Goal: Task Accomplishment & Management: Use online tool/utility

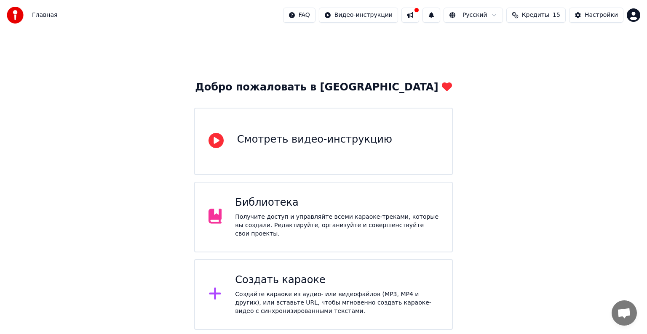
click at [169, 27] on div "Главная FAQ Видео-инструкции Русский Кредиты 15 Настройки" at bounding box center [323, 15] width 647 height 30
click at [142, 21] on div "Главная FAQ Видео-инструкции Русский Кредиты 15 Настройки" at bounding box center [323, 15] width 647 height 30
click at [301, 299] on div "Создайте караоке из аудио- или видеофайлов (MP3, MP4 и других), или вставьте UR…" at bounding box center [336, 303] width 203 height 25
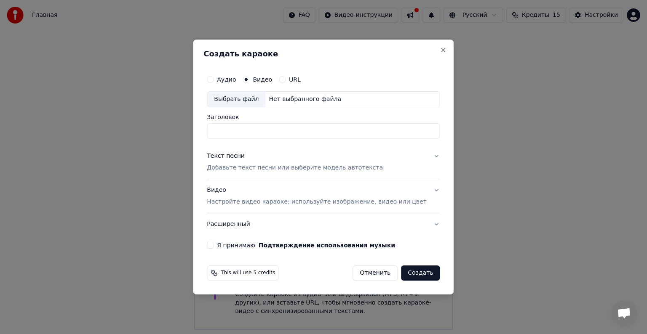
click at [256, 74] on div "Аудио Видео URL" at bounding box center [323, 79] width 233 height 17
click at [271, 134] on input "Заголовок" at bounding box center [323, 130] width 233 height 15
click at [256, 101] on div "Выбрать файл" at bounding box center [236, 99] width 58 height 15
click at [289, 131] on input "**********" at bounding box center [323, 130] width 233 height 15
paste input "**********"
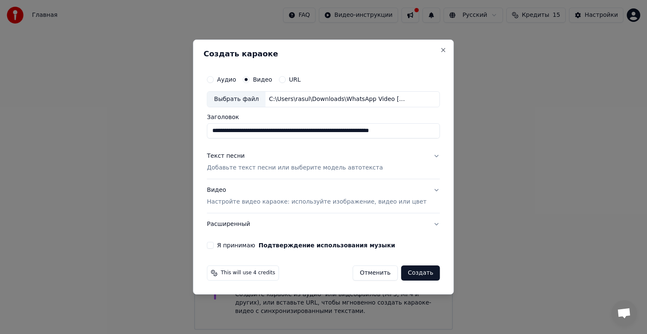
click at [288, 132] on input "**********" at bounding box center [323, 130] width 233 height 15
click at [425, 131] on input "**********" at bounding box center [323, 130] width 233 height 15
click at [391, 138] on input "**********" at bounding box center [311, 130] width 208 height 15
type input "*"
click at [440, 51] on button "Close" at bounding box center [443, 50] width 7 height 7
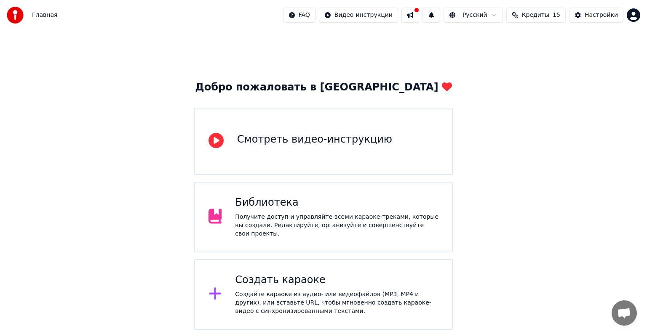
click at [638, 5] on div "Главная FAQ Видео-инструкции Русский Кредиты 15 Настройки" at bounding box center [323, 15] width 647 height 30
click at [636, 9] on html "Главная FAQ Видео-инструкции Русский Кредиты 15 Настройки Добро пожаловать в Yo…" at bounding box center [323, 165] width 647 height 330
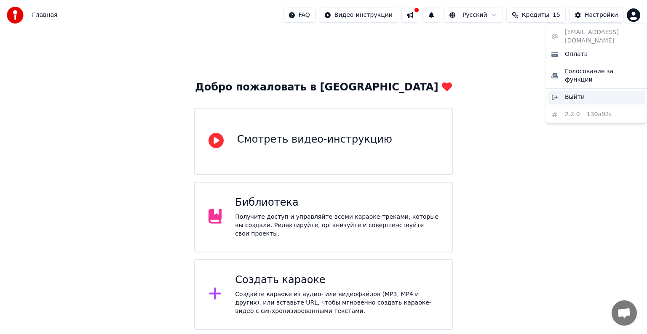
click at [600, 91] on div "Выйти" at bounding box center [596, 97] width 97 height 13
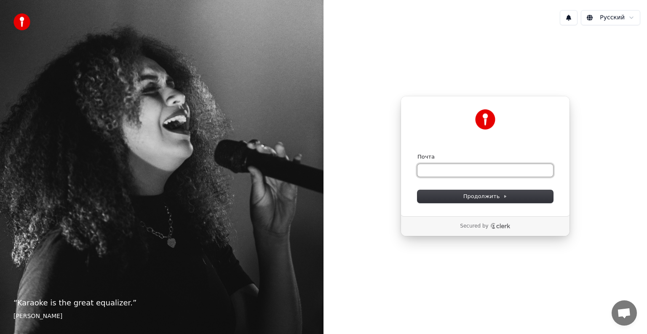
click at [510, 171] on input "Почта" at bounding box center [485, 170] width 136 height 13
click at [417, 153] on button "submit" at bounding box center [417, 153] width 0 height 0
type input "**********"
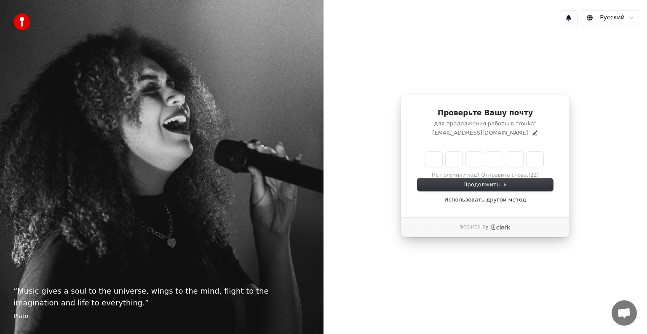
type input "*"
type input "**"
type input "*"
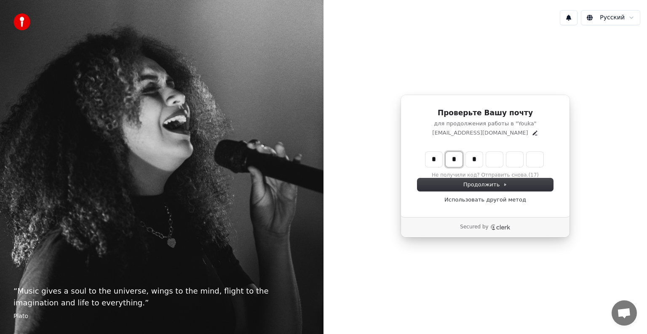
type input "**"
type input "*"
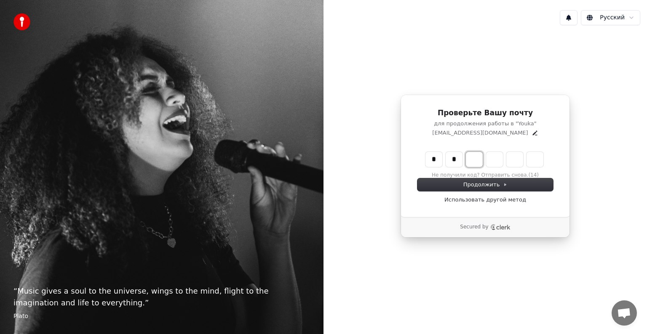
type input "**"
type input "*"
type input "***"
type input "*"
type input "****"
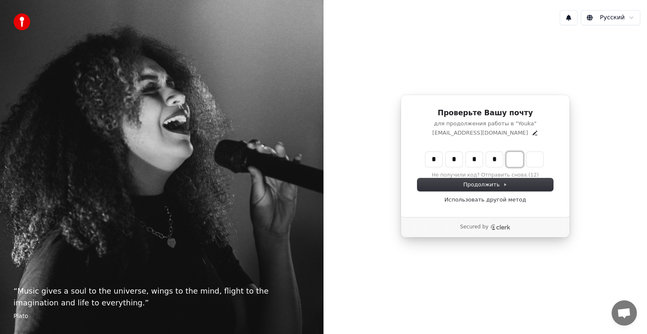
type input "*"
type input "******"
type input "*"
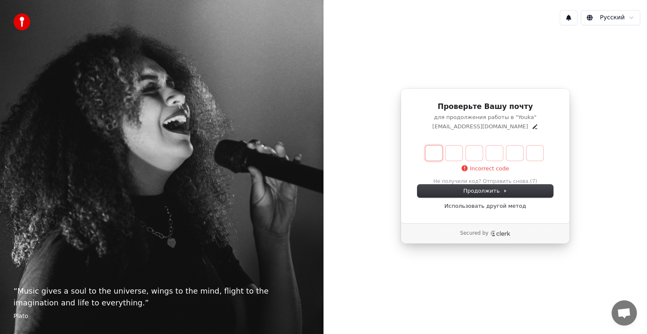
type input "*"
type input "**"
type input "*"
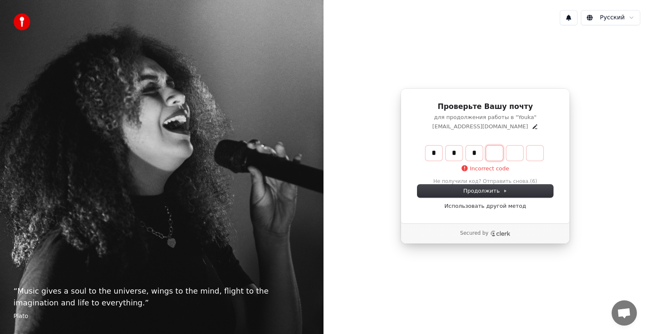
type input "***"
type input "*"
type input "****"
type input "*"
type input "******"
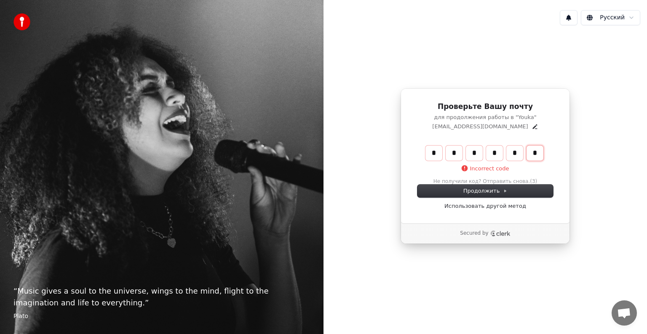
type input "*"
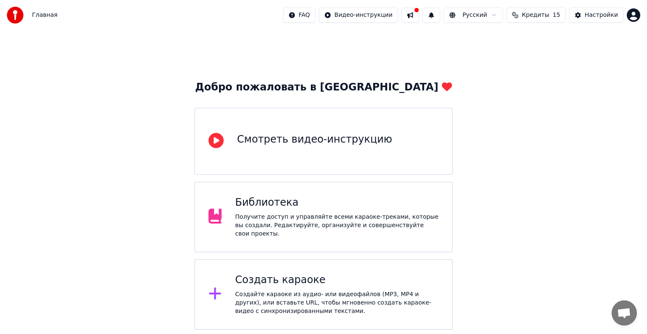
click at [270, 323] on div "Создать караоке Создайте караоке из аудио- или видеофайлов (MP3, MP4 и других),…" at bounding box center [323, 294] width 259 height 71
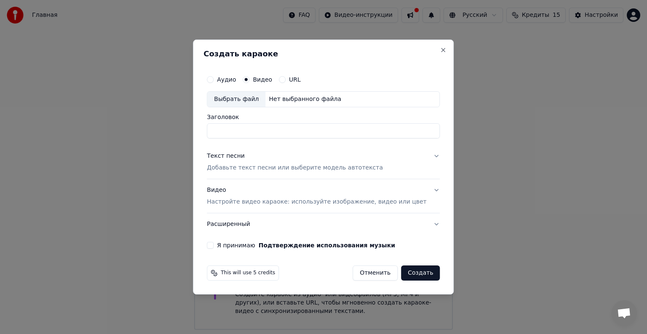
click at [251, 103] on div "Выбрать файл" at bounding box center [236, 99] width 58 height 15
click at [395, 135] on input "**********" at bounding box center [323, 130] width 233 height 15
type input "*"
paste input "**********"
type input "**********"
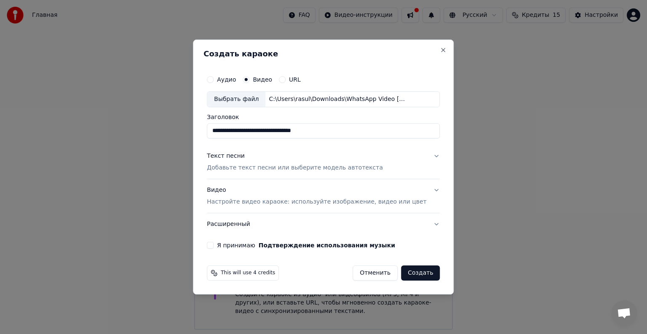
click at [264, 157] on div "Текст песни Добавьте текст песни или выберите модель автотекста" at bounding box center [295, 162] width 176 height 20
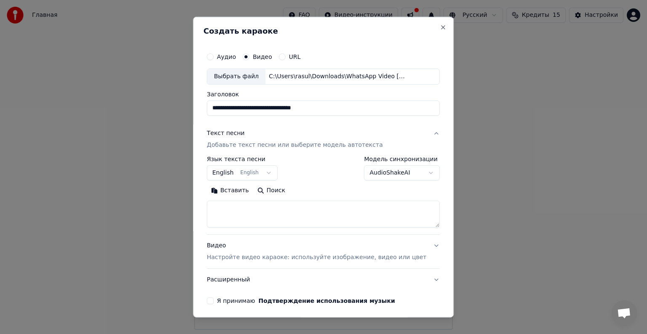
click at [269, 172] on button "English English" at bounding box center [242, 173] width 71 height 15
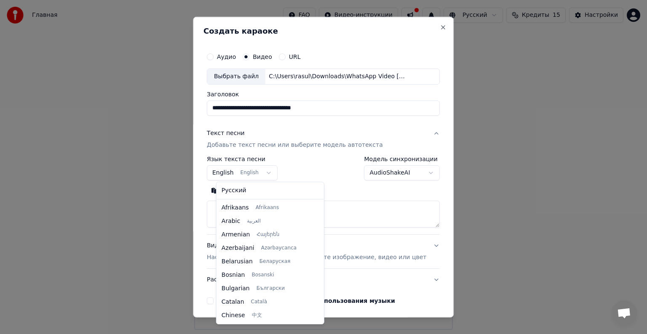
scroll to position [67, 0]
click at [271, 198] on div "Русский Afrikaans Afrikaans Arabic العربية Armenian Հայերեն Azerbaijani Azərbay…" at bounding box center [269, 253] width 107 height 142
select select "**"
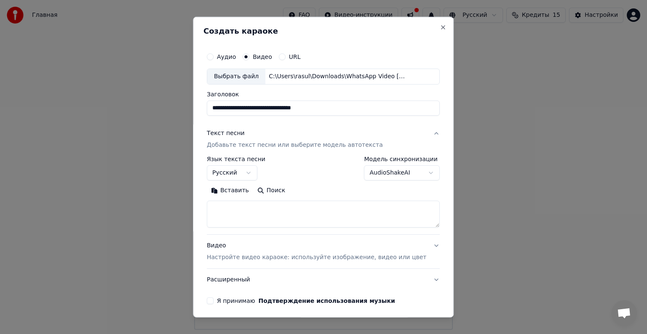
click at [273, 211] on textarea at bounding box center [323, 214] width 233 height 27
paste textarea "**********"
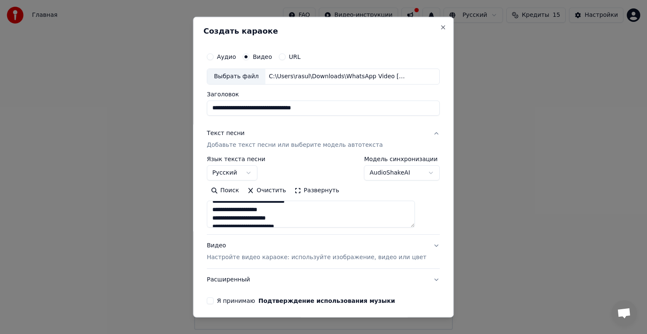
scroll to position [0, 0]
click at [286, 208] on textarea at bounding box center [311, 214] width 208 height 27
type textarea "**********"
click at [222, 299] on div "Я принимаю Подтверждение использования музыки" at bounding box center [323, 301] width 233 height 7
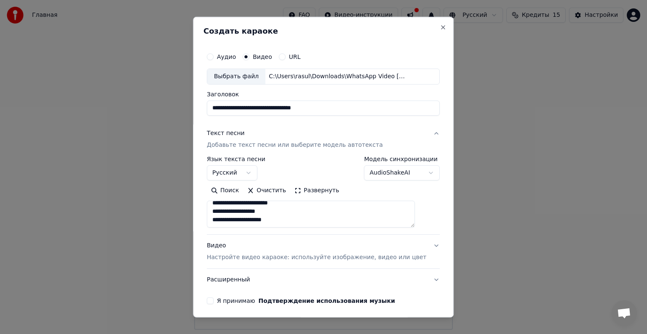
click at [214, 302] on button "Я принимаю Подтверждение использования музыки" at bounding box center [210, 301] width 7 height 7
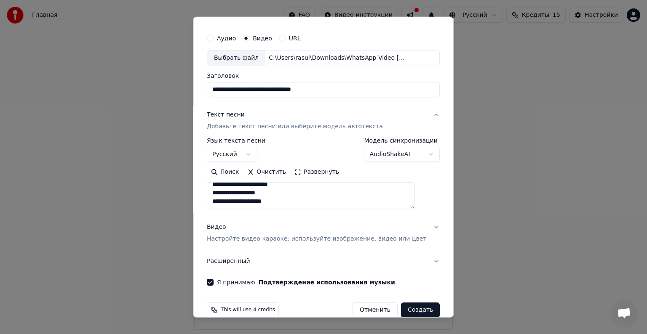
scroll to position [32, 0]
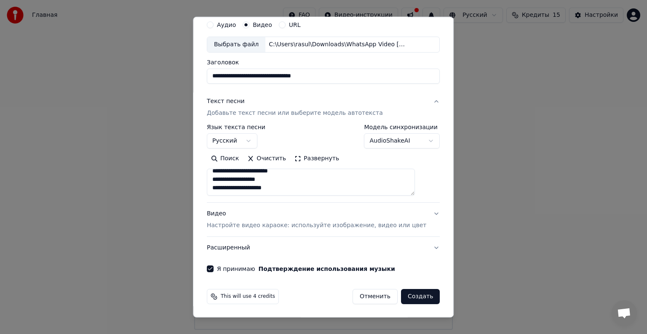
click at [405, 299] on button "Создать" at bounding box center [420, 296] width 39 height 15
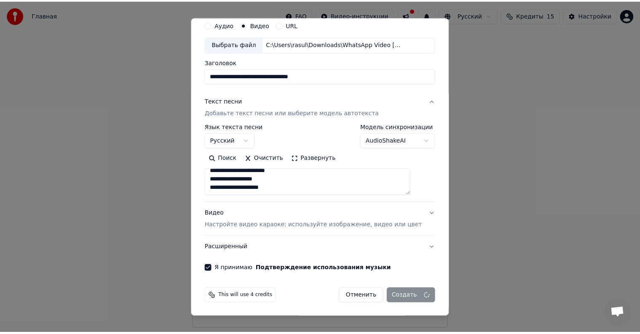
scroll to position [3, 0]
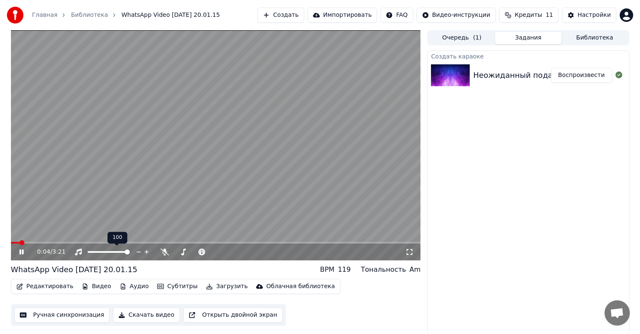
drag, startPoint x: 132, startPoint y: 254, endPoint x: 117, endPoint y: 256, distance: 15.4
click at [117, 256] on div at bounding box center [117, 252] width 68 height 8
click at [104, 255] on span at bounding box center [104, 252] width 5 height 5
click at [60, 243] on span at bounding box center [216, 243] width 410 height 2
click at [199, 253] on span at bounding box center [195, 252] width 42 height 2
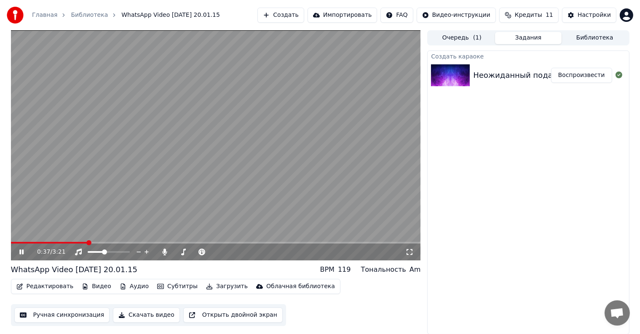
click at [412, 252] on icon at bounding box center [409, 252] width 8 height 7
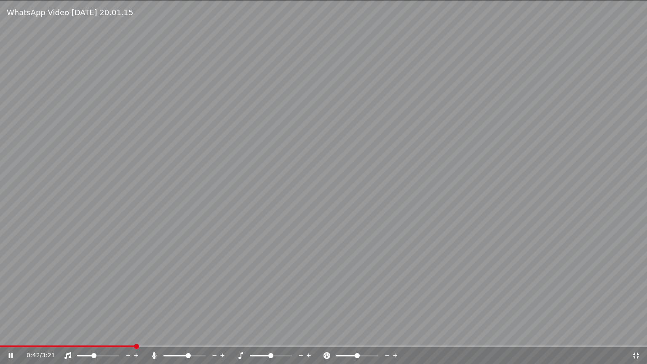
click at [465, 334] on video at bounding box center [323, 182] width 647 height 364
click at [457, 334] on video at bounding box center [323, 182] width 647 height 364
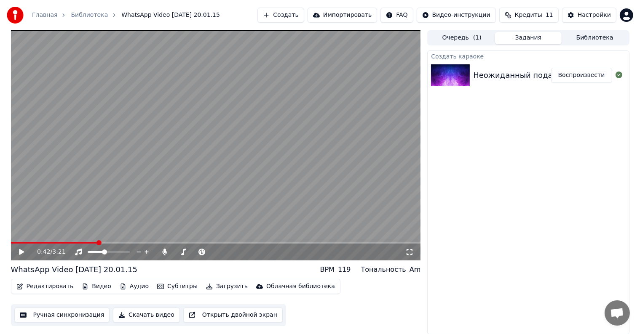
click at [397, 244] on span at bounding box center [216, 243] width 410 height 2
click at [417, 253] on div "3:10 / 3:21" at bounding box center [216, 252] width 410 height 17
click at [411, 256] on icon at bounding box center [409, 252] width 8 height 7
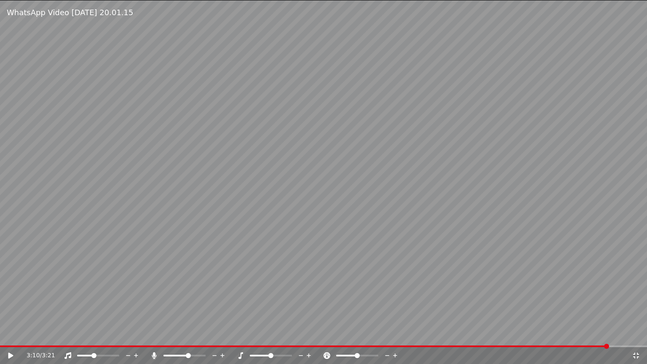
click at [411, 259] on video at bounding box center [323, 182] width 647 height 364
click at [566, 334] on video at bounding box center [323, 182] width 647 height 364
click at [561, 334] on div "3:11 / 3:21" at bounding box center [323, 355] width 647 height 17
click at [558, 334] on video at bounding box center [323, 182] width 647 height 364
click at [554, 334] on span at bounding box center [307, 346] width 615 height 2
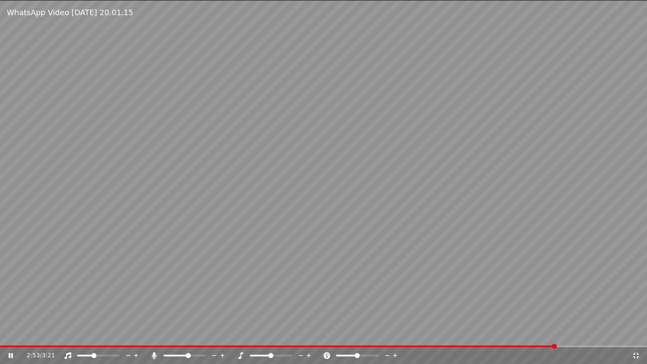
click at [560, 331] on video at bounding box center [323, 182] width 647 height 364
drag, startPoint x: 569, startPoint y: 344, endPoint x: 564, endPoint y: 348, distance: 6.3
click at [564, 334] on div "WhatsApp Video 2025-08-13 at 20.01.15 2:53 / 3:21" at bounding box center [323, 182] width 647 height 364
click at [564, 334] on video at bounding box center [323, 182] width 647 height 364
click at [571, 334] on video at bounding box center [323, 182] width 647 height 364
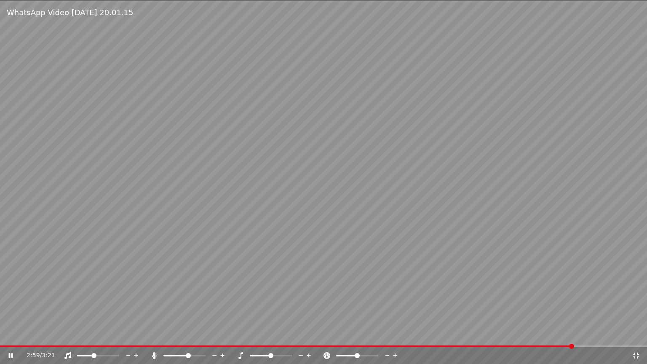
click at [573, 334] on span at bounding box center [323, 346] width 647 height 2
click at [209, 334] on div "3:06 / 3:21" at bounding box center [323, 355] width 647 height 17
click at [214, 334] on div "3:07 / 3:21" at bounding box center [323, 355] width 647 height 17
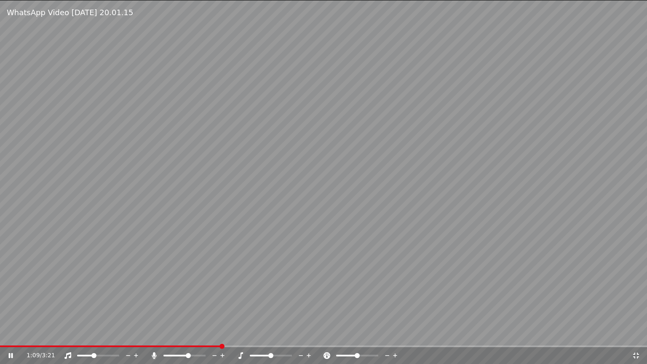
click at [220, 334] on span at bounding box center [110, 346] width 221 height 2
click at [422, 334] on div "1:11 / 3:21" at bounding box center [323, 355] width 647 height 17
click at [414, 334] on span at bounding box center [323, 346] width 647 height 2
click at [444, 221] on video at bounding box center [323, 182] width 647 height 364
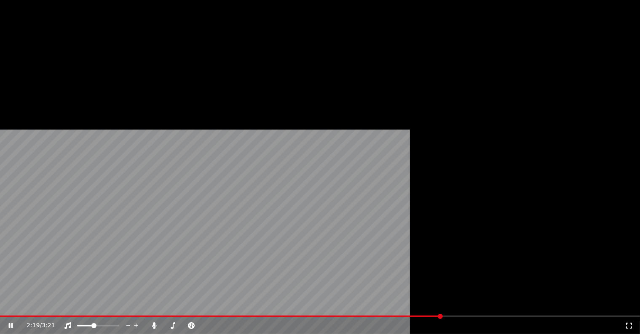
click at [379, 215] on video at bounding box center [320, 180] width 640 height 360
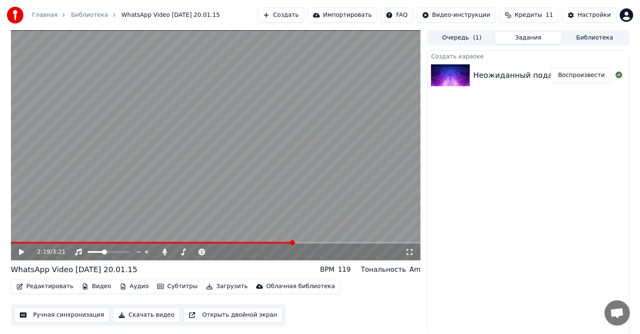
click at [52, 293] on div "Редактировать Видео Аудио Субтитры Загрузить Облачная библиотека" at bounding box center [175, 286] width 329 height 15
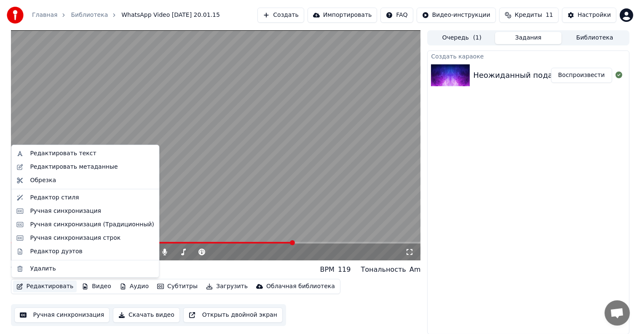
click at [56, 284] on button "Редактировать" at bounding box center [45, 287] width 64 height 12
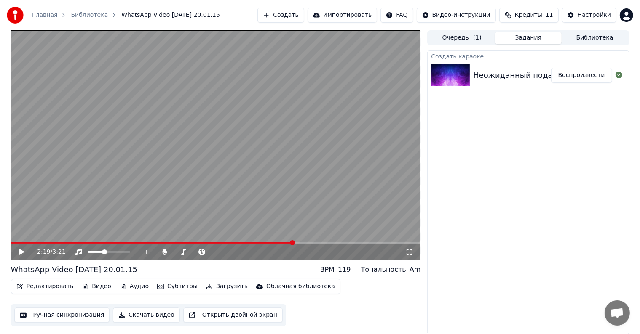
click at [56, 313] on button "Ручная синхронизация" at bounding box center [62, 315] width 96 height 15
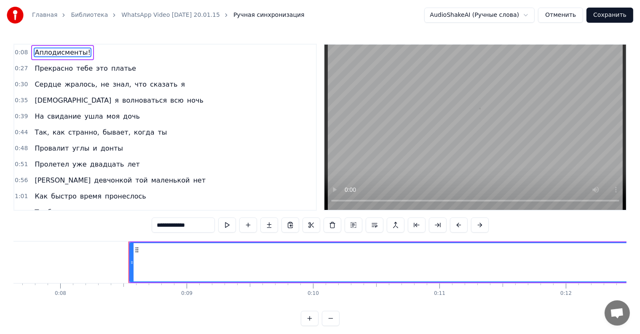
scroll to position [0, 1037]
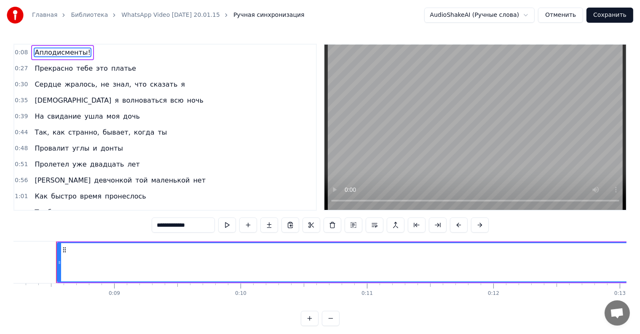
click at [81, 64] on span "тебе" at bounding box center [84, 69] width 18 height 10
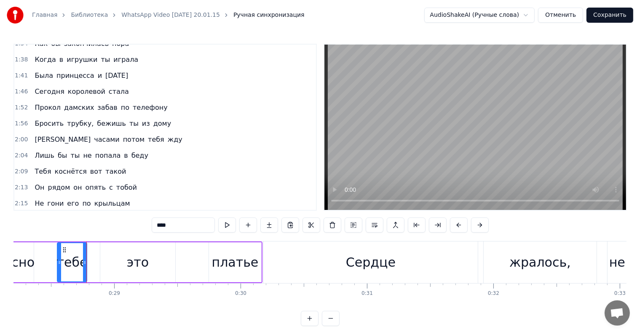
scroll to position [313, 0]
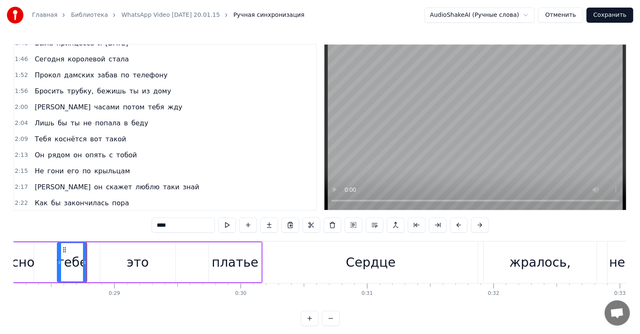
click at [38, 166] on span "Не" at bounding box center [39, 171] width 11 height 10
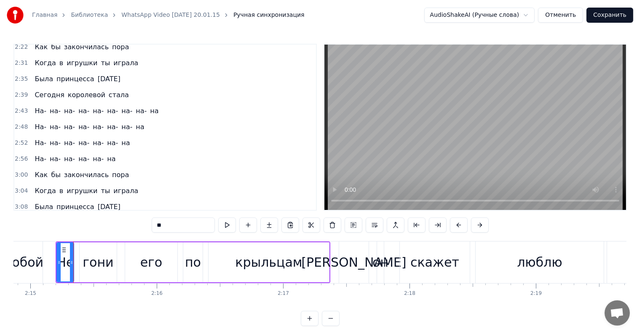
scroll to position [13, 0]
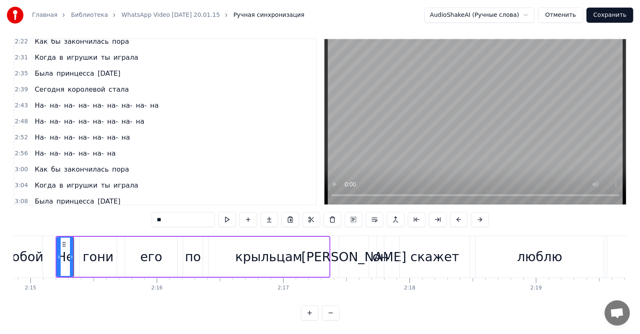
click at [105, 254] on div "гони" at bounding box center [98, 257] width 31 height 19
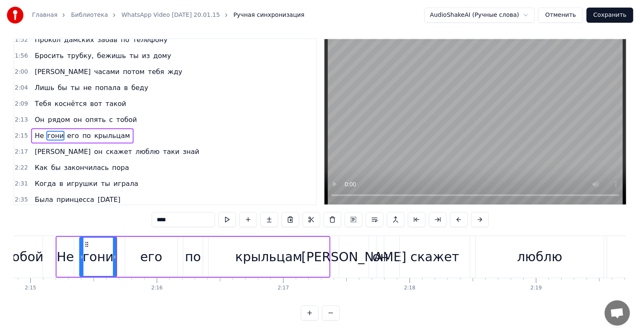
click at [157, 248] on div "его" at bounding box center [151, 257] width 22 height 19
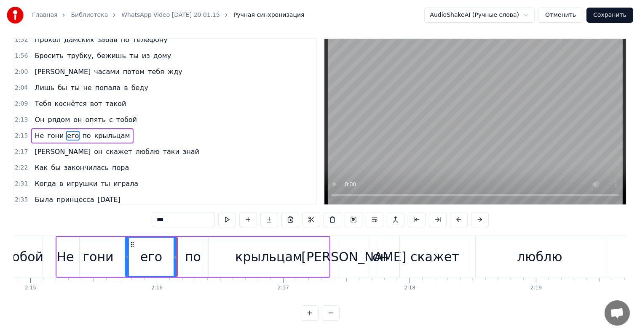
click at [40, 115] on span "Он" at bounding box center [39, 120] width 11 height 10
type input "**"
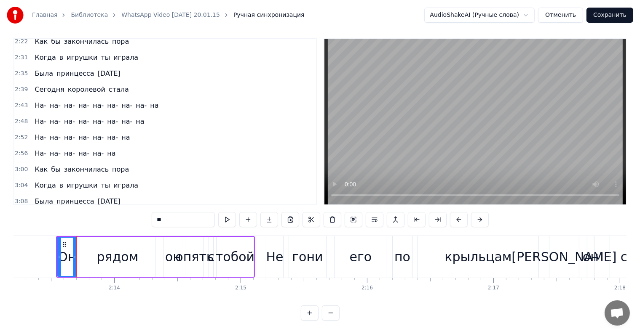
click at [421, 125] on video at bounding box center [475, 122] width 302 height 166
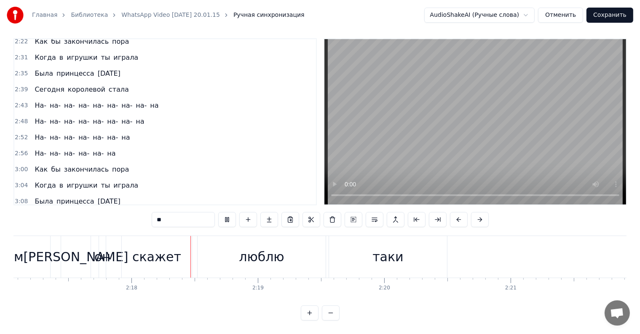
scroll to position [0, 17380]
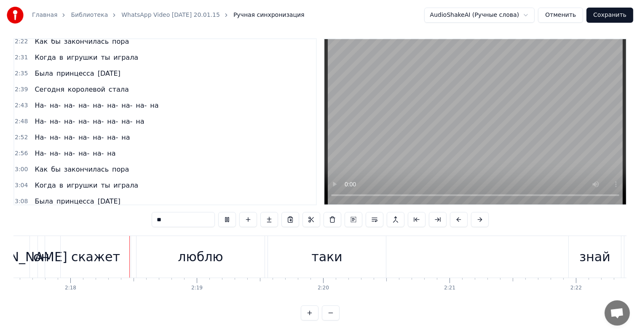
click at [421, 128] on video at bounding box center [475, 122] width 302 height 166
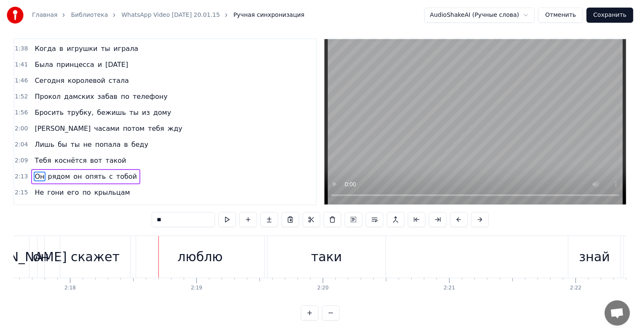
scroll to position [259, 0]
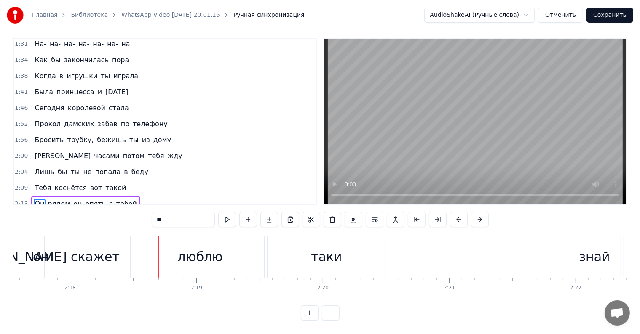
click at [42, 183] on span "Тебя" at bounding box center [43, 188] width 18 height 10
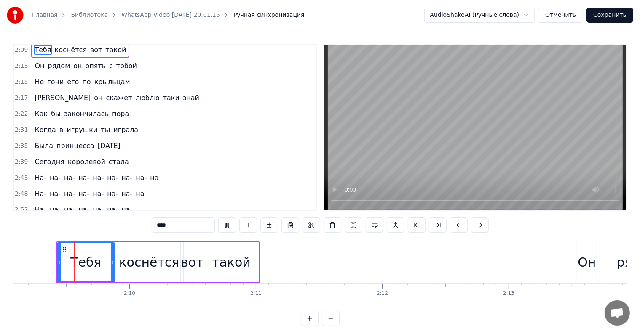
scroll to position [404, 0]
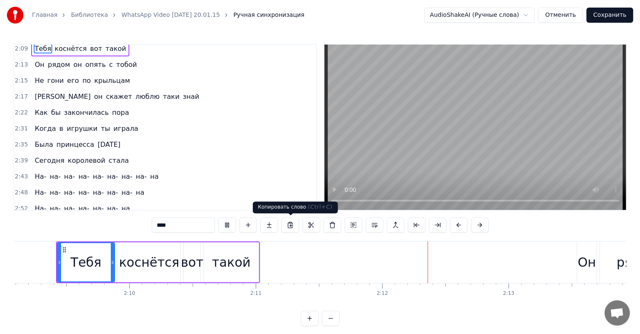
click at [232, 263] on div "такой" at bounding box center [231, 262] width 39 height 19
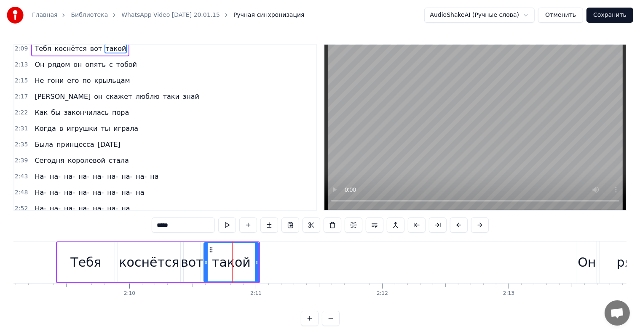
scroll to position [312, 0]
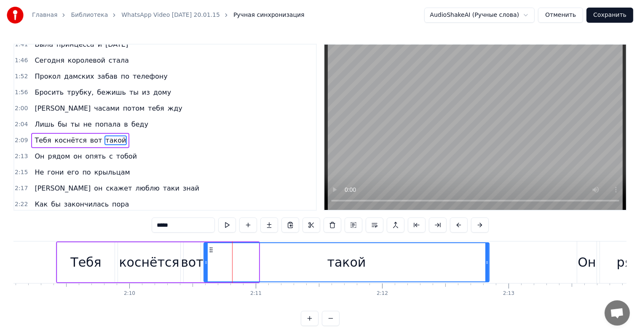
drag, startPoint x: 256, startPoint y: 263, endPoint x: 486, endPoint y: 266, distance: 230.4
click at [486, 266] on div at bounding box center [486, 262] width 3 height 38
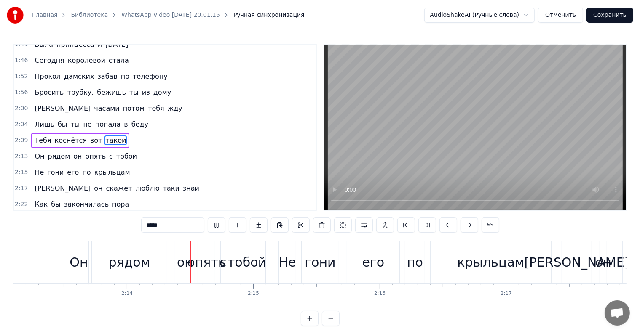
scroll to position [0, 16866]
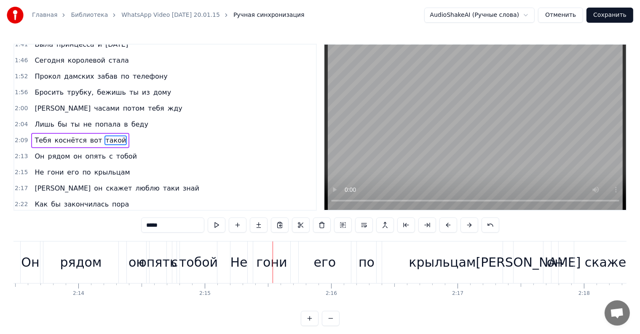
click at [203, 268] on div "тобой" at bounding box center [198, 262] width 39 height 19
type input "*****"
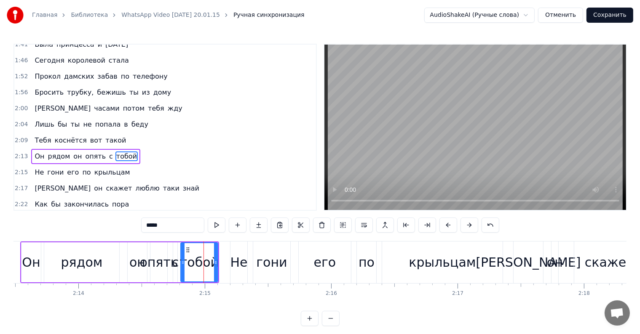
scroll to position [328, 0]
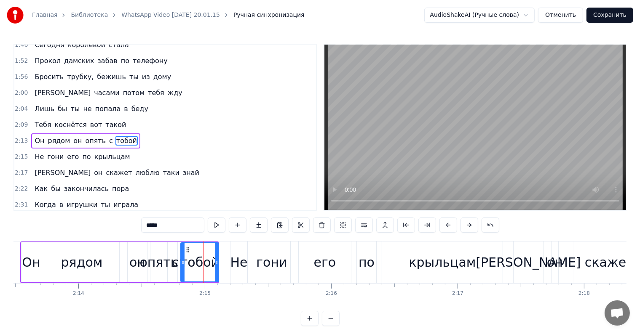
drag, startPoint x: 216, startPoint y: 261, endPoint x: 216, endPoint y: 273, distance: 11.4
click at [216, 273] on div at bounding box center [216, 262] width 3 height 38
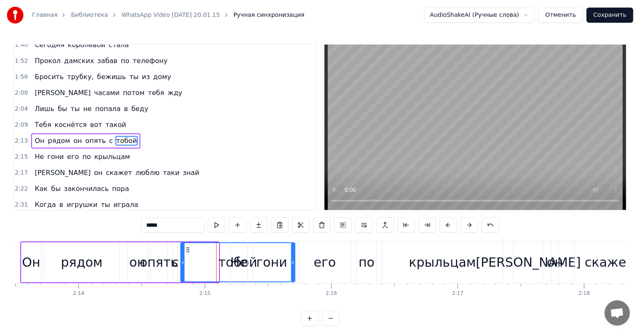
drag, startPoint x: 216, startPoint y: 273, endPoint x: 293, endPoint y: 261, distance: 77.1
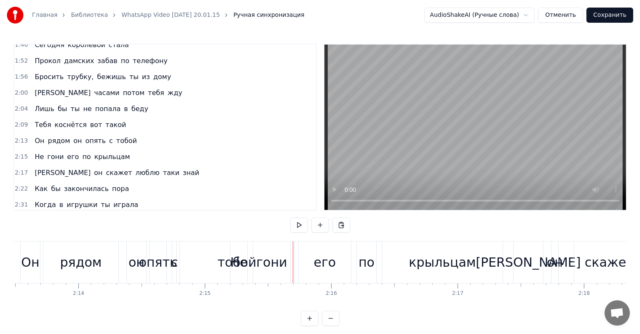
click at [207, 270] on div "тобой" at bounding box center [237, 263] width 114 height 42
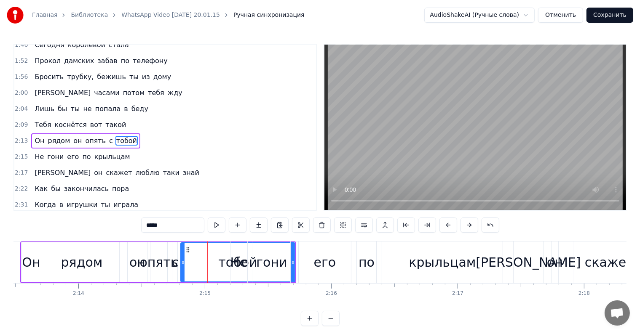
drag, startPoint x: 291, startPoint y: 261, endPoint x: 211, endPoint y: 268, distance: 80.3
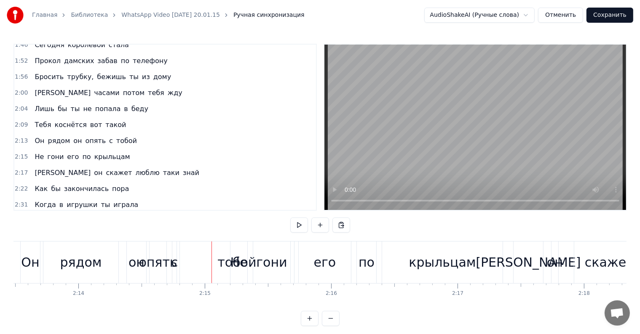
click at [165, 268] on div "опять" at bounding box center [158, 262] width 38 height 19
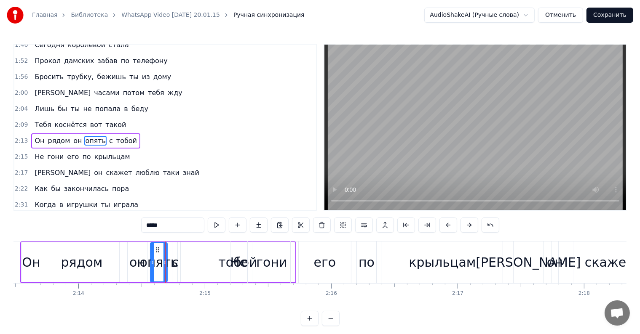
click at [173, 269] on div "опять" at bounding box center [158, 262] width 38 height 19
click at [182, 265] on div "тобой" at bounding box center [238, 263] width 114 height 40
type input "*****"
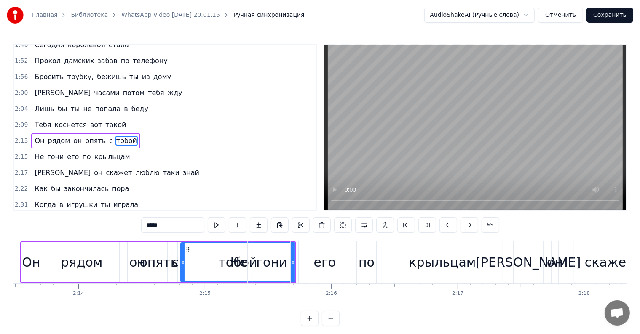
drag, startPoint x: 291, startPoint y: 262, endPoint x: 274, endPoint y: 270, distance: 18.8
click at [271, 270] on div "Не гони его по крыльцам" at bounding box center [367, 263] width 275 height 42
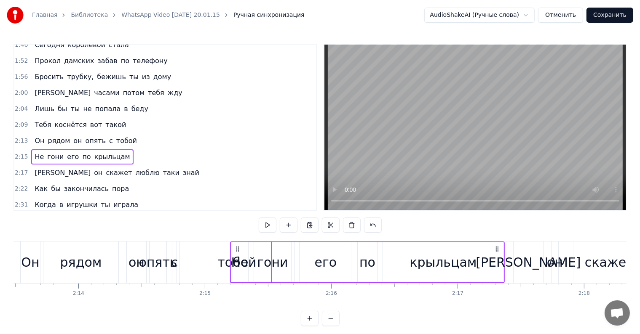
click at [566, 17] on button "Отменить" at bounding box center [560, 15] width 45 height 15
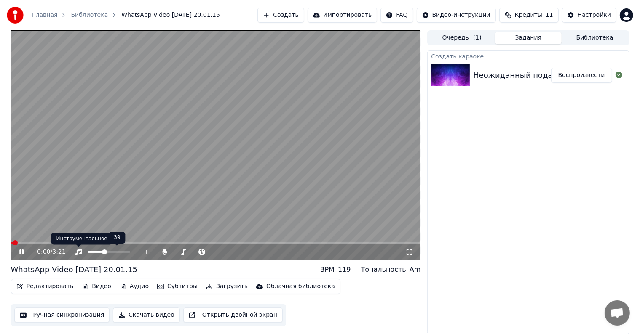
drag, startPoint x: 207, startPoint y: 148, endPoint x: 192, endPoint y: 163, distance: 21.4
click at [213, 144] on video at bounding box center [216, 145] width 410 height 230
click at [91, 315] on button "Ручная синхронизация" at bounding box center [62, 315] width 96 height 15
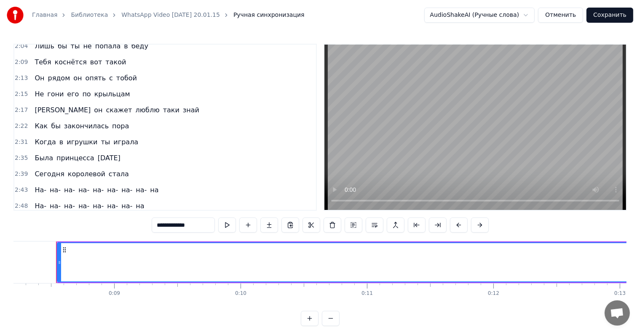
scroll to position [385, 0]
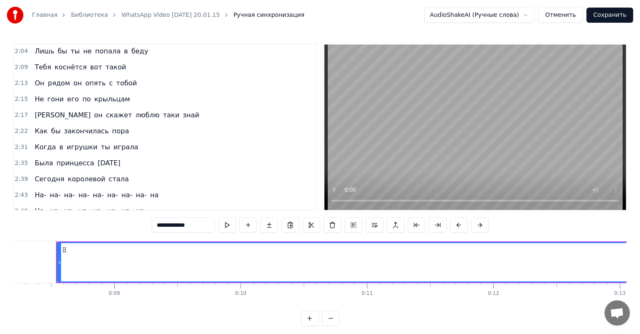
click at [83, 124] on div "Как бы закончилась пора" at bounding box center [81, 131] width 101 height 15
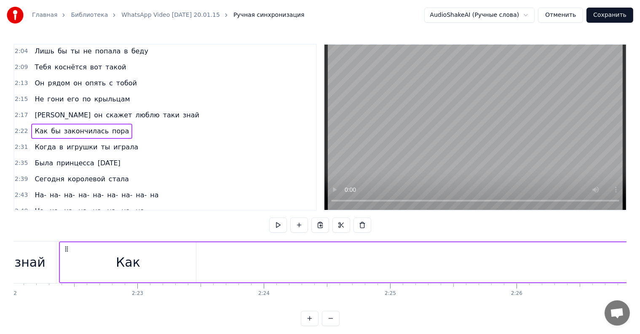
scroll to position [0, 17948]
click at [79, 142] on span "игрушки" at bounding box center [82, 147] width 32 height 10
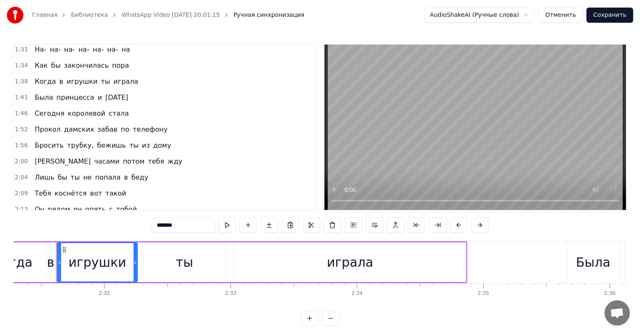
scroll to position [175, 0]
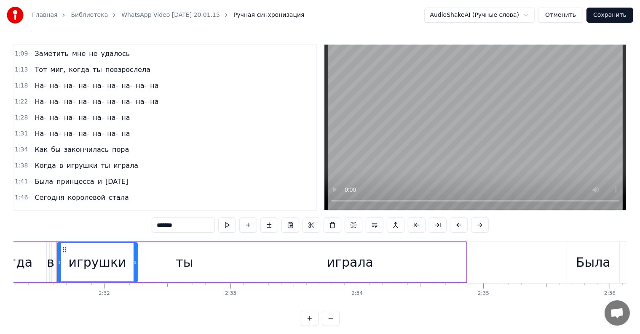
click at [50, 209] on span "Прокол" at bounding box center [48, 214] width 28 height 10
type input "******"
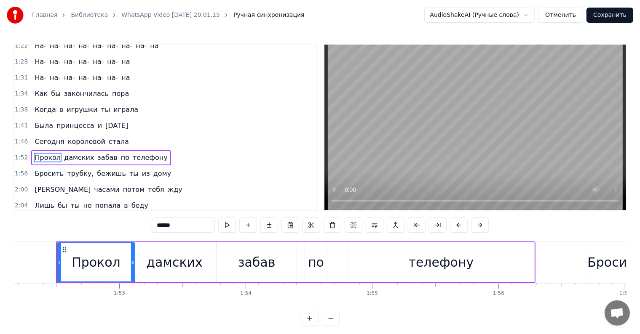
scroll to position [260, 0]
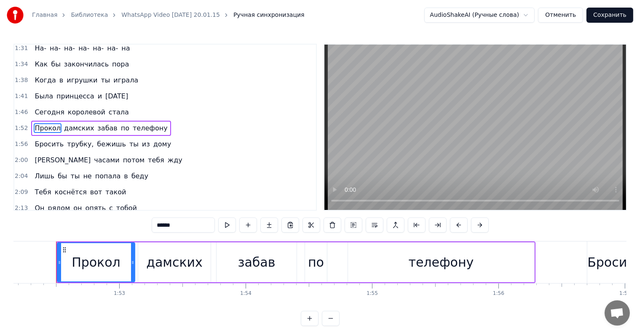
click at [31, 201] on div "Он рядом он опять с тобой" at bounding box center [85, 208] width 109 height 15
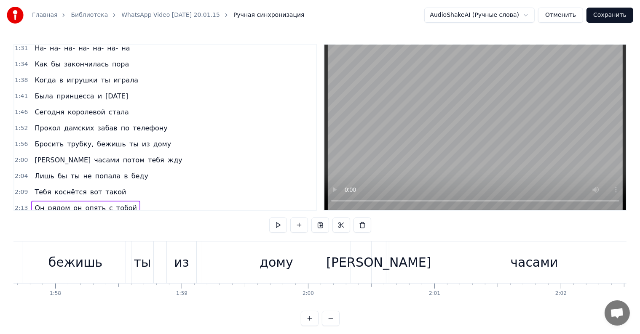
click at [34, 203] on span "Он" at bounding box center [39, 208] width 11 height 10
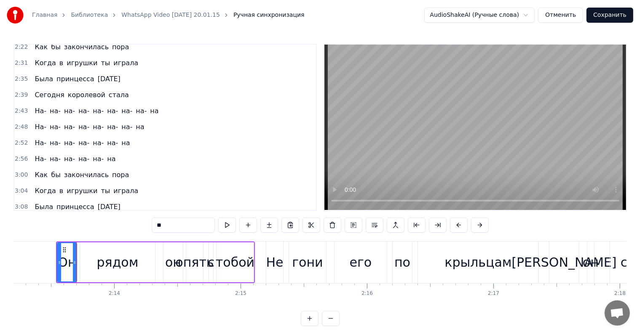
scroll to position [13, 0]
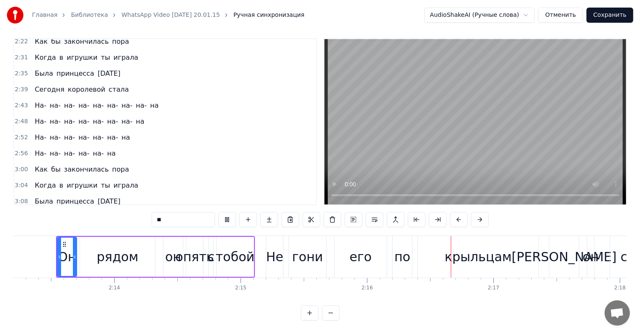
click at [414, 147] on video at bounding box center [475, 122] width 302 height 166
click at [280, 253] on div "Не" at bounding box center [274, 257] width 17 height 19
type input "**"
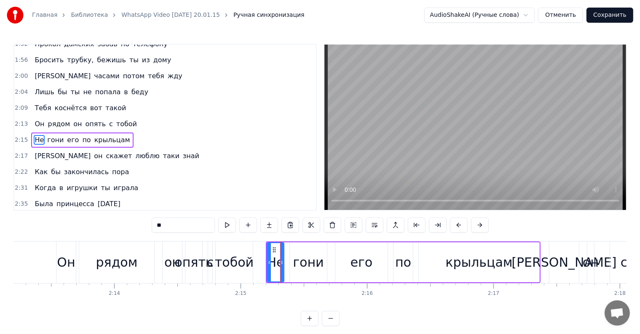
scroll to position [343, 0]
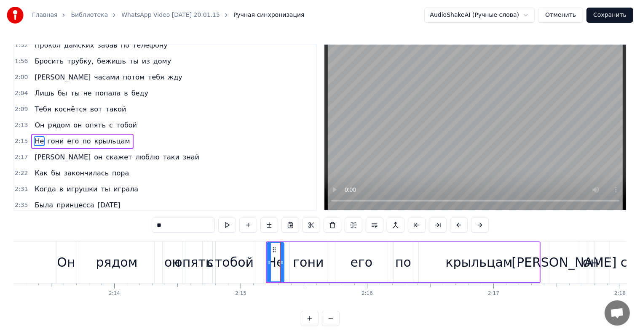
drag, startPoint x: 272, startPoint y: 262, endPoint x: 280, endPoint y: 264, distance: 7.8
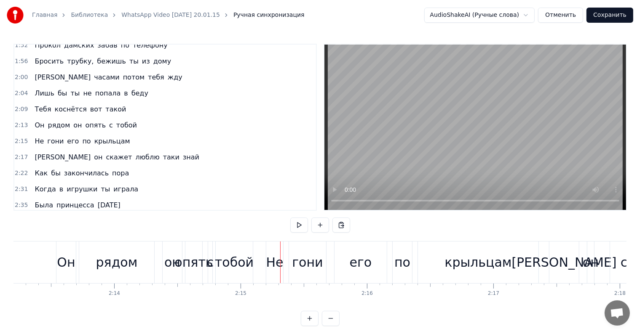
click at [275, 266] on div "Не" at bounding box center [274, 262] width 17 height 19
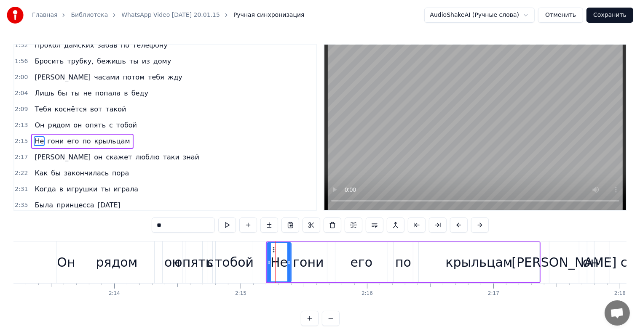
drag, startPoint x: 282, startPoint y: 262, endPoint x: 289, endPoint y: 262, distance: 7.2
click at [289, 262] on icon at bounding box center [288, 262] width 3 height 7
click at [318, 264] on div "гони" at bounding box center [308, 262] width 31 height 19
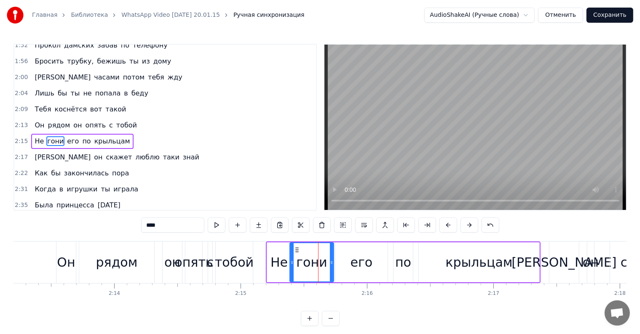
drag, startPoint x: 323, startPoint y: 263, endPoint x: 329, endPoint y: 263, distance: 6.8
click at [330, 263] on icon at bounding box center [331, 262] width 3 height 7
click at [344, 262] on div "его" at bounding box center [361, 263] width 52 height 40
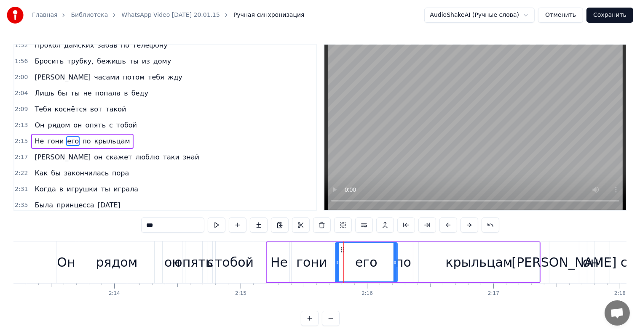
drag, startPoint x: 386, startPoint y: 263, endPoint x: 398, endPoint y: 262, distance: 12.7
click at [397, 262] on icon at bounding box center [394, 262] width 3 height 7
click at [403, 262] on div "по" at bounding box center [403, 262] width 16 height 19
type input "**"
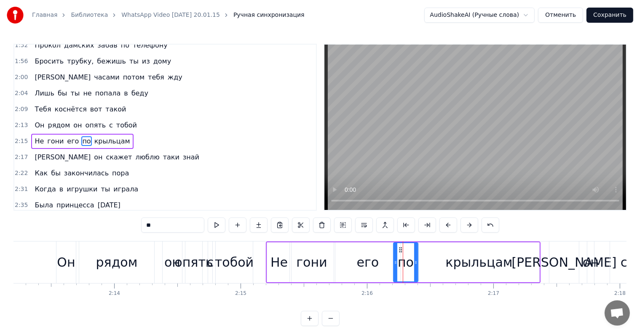
drag, startPoint x: 410, startPoint y: 263, endPoint x: 429, endPoint y: 263, distance: 19.4
click at [431, 263] on div "Не гони его по крыльцам" at bounding box center [403, 263] width 275 height 42
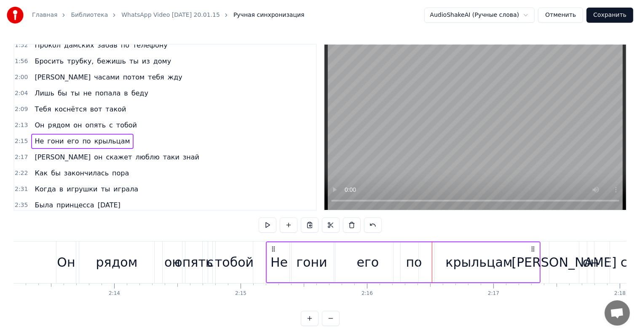
click at [436, 264] on div "крыльцам" at bounding box center [479, 263] width 120 height 40
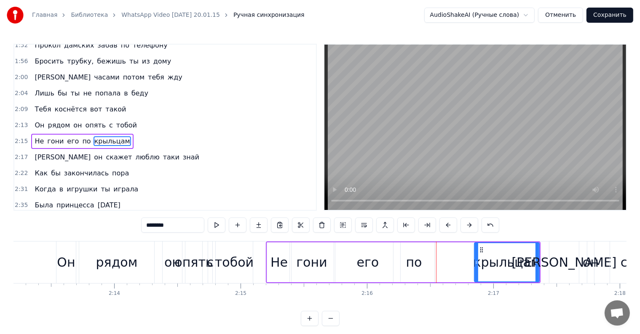
drag, startPoint x: 420, startPoint y: 270, endPoint x: 477, endPoint y: 270, distance: 56.4
click at [478, 270] on div at bounding box center [476, 262] width 3 height 38
drag, startPoint x: 404, startPoint y: 262, endPoint x: 443, endPoint y: 264, distance: 38.8
click at [446, 263] on div "Не гони его по крыльцам" at bounding box center [403, 263] width 275 height 42
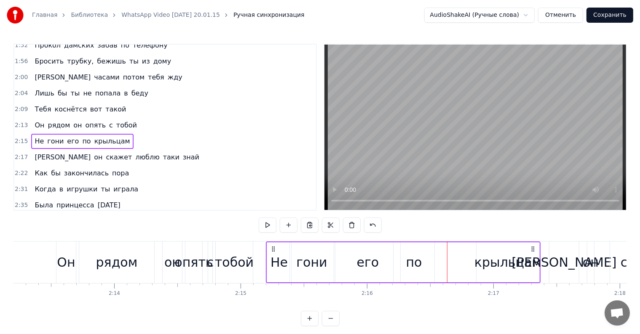
drag, startPoint x: 415, startPoint y: 267, endPoint x: 438, endPoint y: 268, distance: 23.2
click at [438, 268] on div "Не гони его по крыльцам" at bounding box center [403, 263] width 275 height 42
drag, startPoint x: 414, startPoint y: 270, endPoint x: 430, endPoint y: 268, distance: 15.2
click at [430, 268] on div "по" at bounding box center [413, 263] width 41 height 40
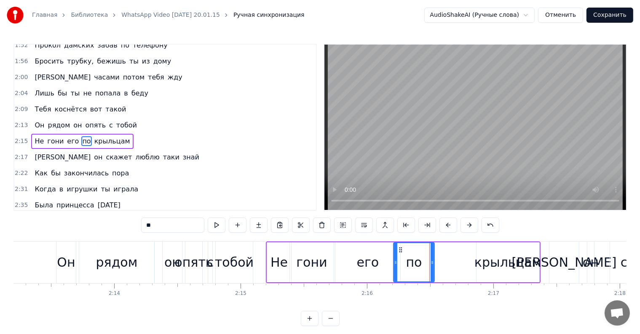
click at [420, 268] on div "по" at bounding box center [414, 262] width 16 height 19
click at [425, 229] on button at bounding box center [427, 225] width 18 height 15
drag, startPoint x: 418, startPoint y: 264, endPoint x: 473, endPoint y: 259, distance: 55.8
click at [473, 259] on icon at bounding box center [473, 262] width 3 height 7
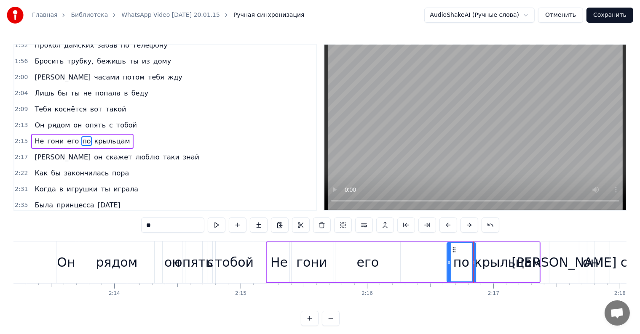
drag, startPoint x: 394, startPoint y: 264, endPoint x: 448, endPoint y: 268, distance: 53.6
click at [448, 268] on div at bounding box center [448, 262] width 3 height 38
click at [401, 261] on div "Не гони его по крыльцам" at bounding box center [403, 263] width 275 height 42
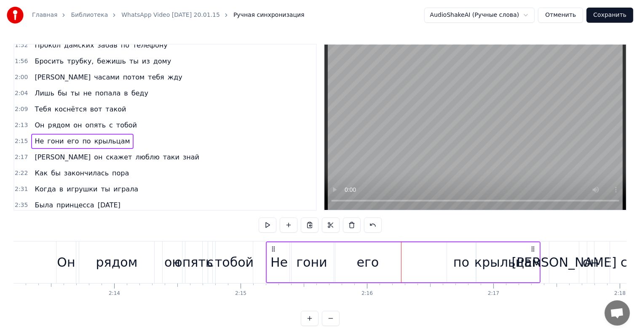
click at [387, 264] on div "его" at bounding box center [367, 263] width 65 height 40
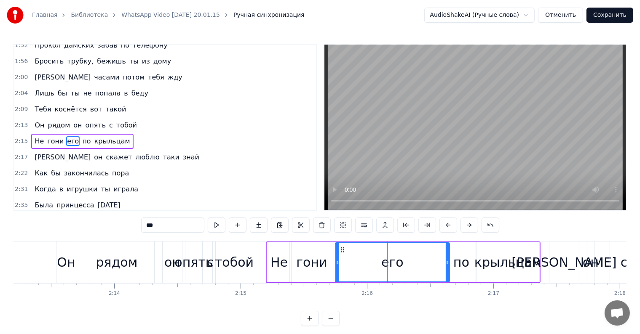
drag, startPoint x: 398, startPoint y: 262, endPoint x: 427, endPoint y: 271, distance: 30.4
click at [447, 268] on div at bounding box center [447, 262] width 3 height 38
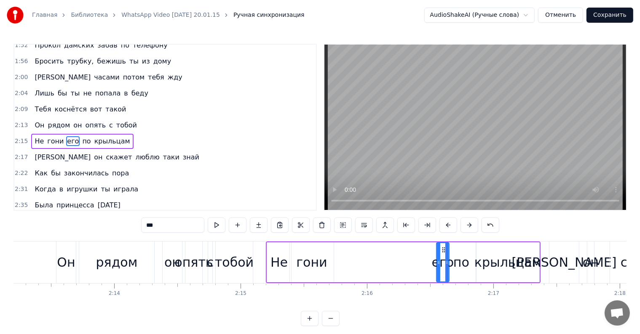
drag, startPoint x: 337, startPoint y: 264, endPoint x: 438, endPoint y: 266, distance: 101.1
click at [438, 266] on div at bounding box center [438, 262] width 3 height 38
click at [315, 261] on div "гони" at bounding box center [311, 262] width 31 height 19
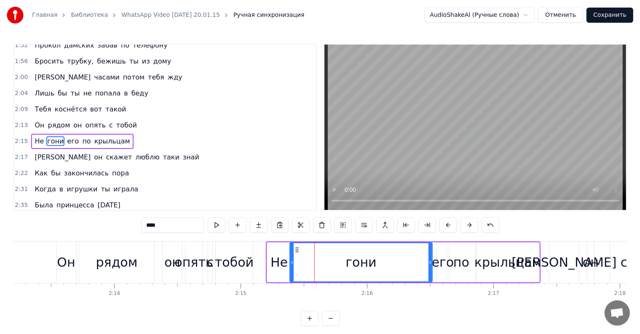
drag, startPoint x: 331, startPoint y: 261, endPoint x: 429, endPoint y: 263, distance: 98.6
click at [429, 263] on icon at bounding box center [429, 262] width 3 height 7
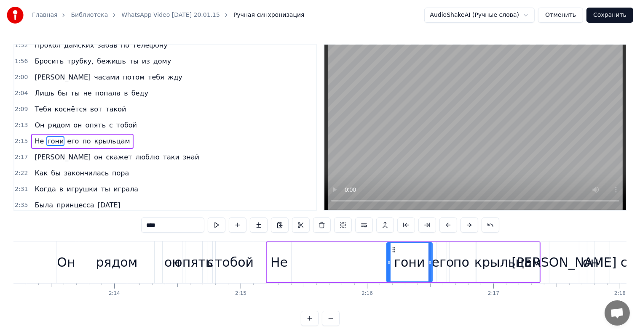
drag, startPoint x: 292, startPoint y: 264, endPoint x: 389, endPoint y: 264, distance: 96.9
click at [389, 264] on icon at bounding box center [388, 262] width 3 height 7
click at [286, 262] on div "Не" at bounding box center [278, 262] width 17 height 19
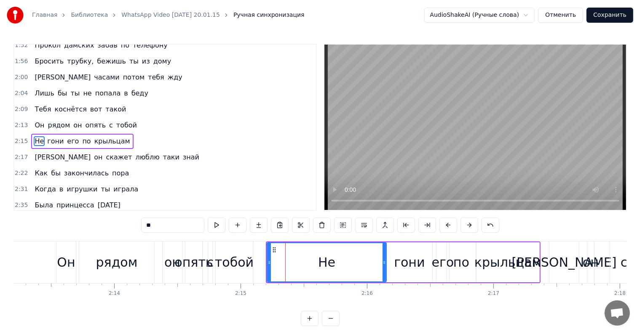
drag, startPoint x: 289, startPoint y: 262, endPoint x: 382, endPoint y: 264, distance: 93.5
click at [382, 264] on icon at bounding box center [383, 262] width 3 height 7
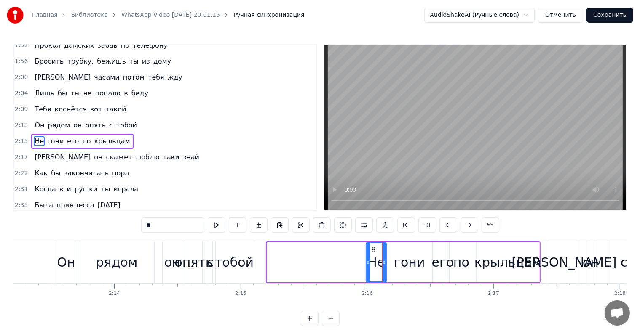
drag, startPoint x: 269, startPoint y: 264, endPoint x: 366, endPoint y: 259, distance: 96.6
click at [366, 259] on div at bounding box center [367, 262] width 3 height 38
click at [233, 259] on div "тобой" at bounding box center [234, 262] width 39 height 19
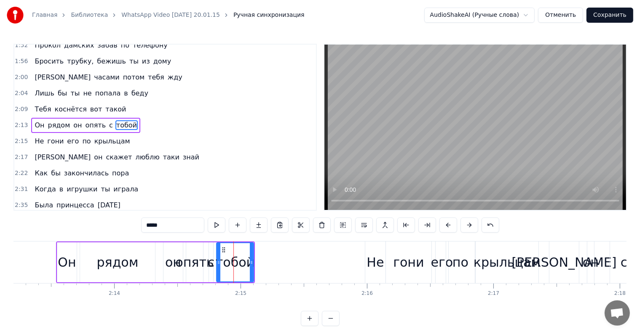
scroll to position [328, 0]
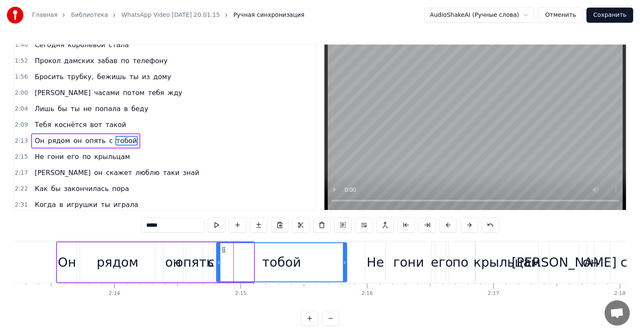
drag, startPoint x: 250, startPoint y: 262, endPoint x: 343, endPoint y: 261, distance: 93.1
click at [343, 261] on icon at bounding box center [344, 262] width 3 height 7
click at [72, 271] on div "Он" at bounding box center [66, 263] width 19 height 40
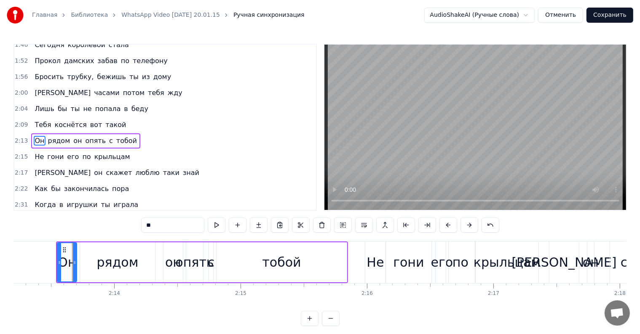
scroll to position [13, 0]
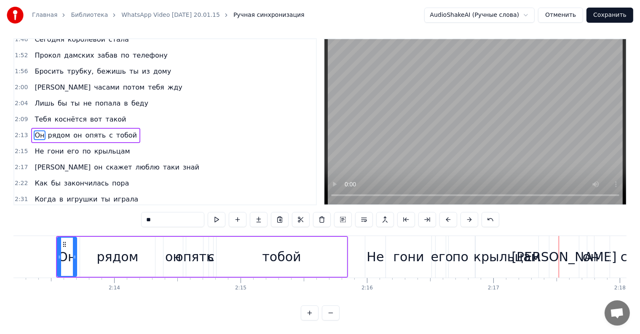
click at [398, 251] on div "гони" at bounding box center [408, 257] width 31 height 19
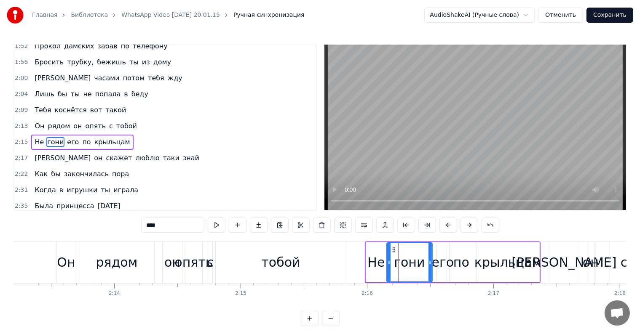
scroll to position [343, 0]
click at [524, 267] on div "крыльцам" at bounding box center [507, 262] width 67 height 19
type input "********"
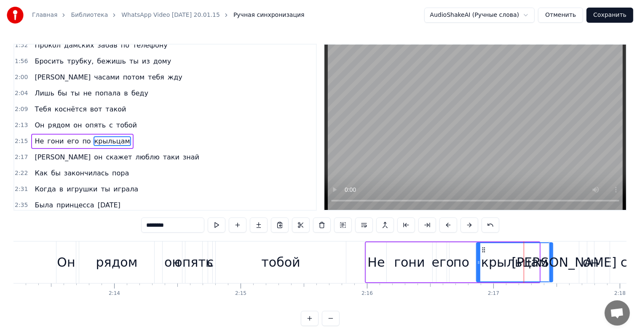
drag, startPoint x: 537, startPoint y: 266, endPoint x: 551, endPoint y: 267, distance: 13.5
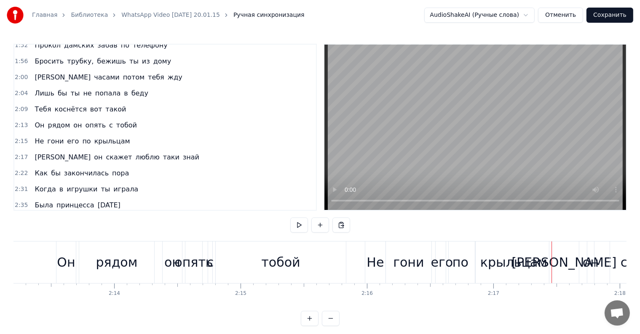
click at [517, 270] on div "крыльцам" at bounding box center [513, 262] width 67 height 19
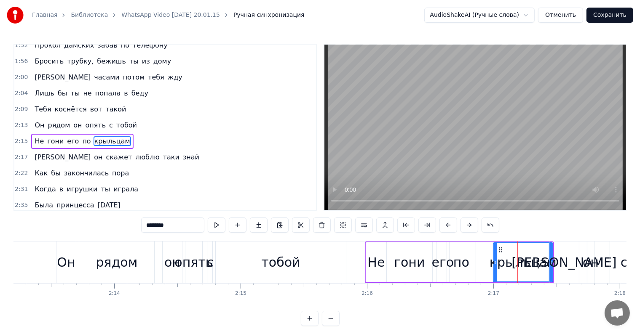
drag, startPoint x: 477, startPoint y: 265, endPoint x: 494, endPoint y: 265, distance: 16.8
click at [494, 265] on icon at bounding box center [495, 262] width 3 height 7
click at [471, 267] on div "по" at bounding box center [461, 263] width 29 height 40
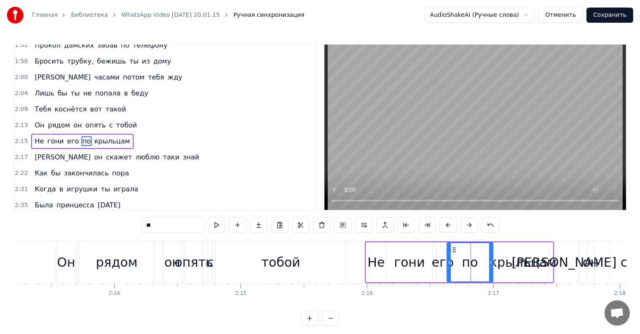
drag, startPoint x: 473, startPoint y: 264, endPoint x: 491, endPoint y: 264, distance: 17.3
click at [491, 264] on icon at bounding box center [490, 262] width 3 height 7
drag, startPoint x: 448, startPoint y: 261, endPoint x: 468, endPoint y: 262, distance: 20.6
click at [468, 262] on icon at bounding box center [469, 262] width 3 height 7
click at [450, 261] on div "его" at bounding box center [443, 262] width 22 height 19
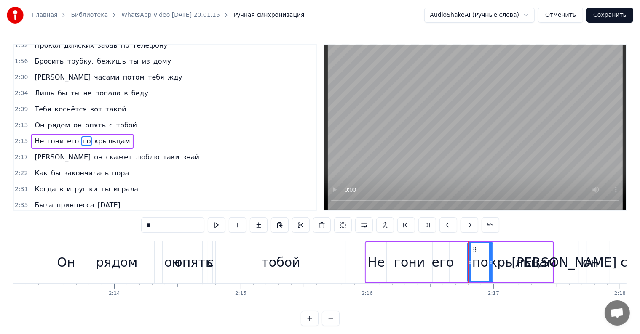
type input "***"
drag, startPoint x: 448, startPoint y: 263, endPoint x: 460, endPoint y: 263, distance: 11.4
click at [460, 263] on div "Не гони его по крыльцам" at bounding box center [459, 263] width 189 height 42
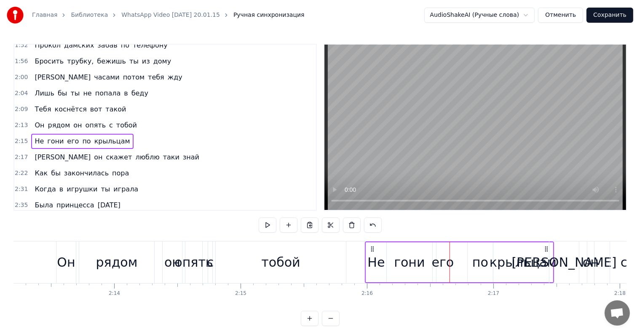
click at [445, 262] on div "его" at bounding box center [443, 262] width 22 height 19
drag, startPoint x: 448, startPoint y: 262, endPoint x: 457, endPoint y: 262, distance: 8.8
click at [457, 262] on div "Не гони его по крыльцам" at bounding box center [459, 263] width 189 height 42
click at [445, 264] on div "его" at bounding box center [443, 262] width 22 height 19
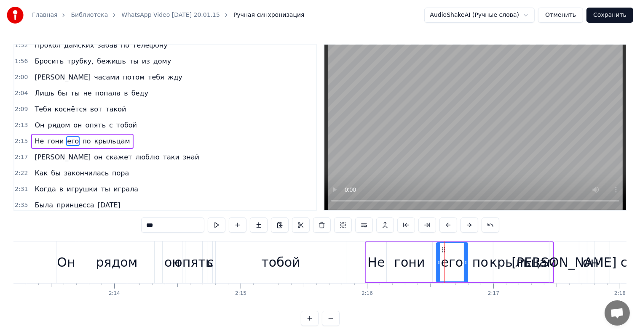
drag, startPoint x: 445, startPoint y: 264, endPoint x: 465, endPoint y: 264, distance: 20.6
click at [465, 264] on icon at bounding box center [465, 262] width 3 height 7
drag, startPoint x: 439, startPoint y: 267, endPoint x: 449, endPoint y: 270, distance: 10.7
click at [449, 270] on div at bounding box center [448, 262] width 3 height 38
click at [423, 268] on div "гони" at bounding box center [409, 263] width 45 height 40
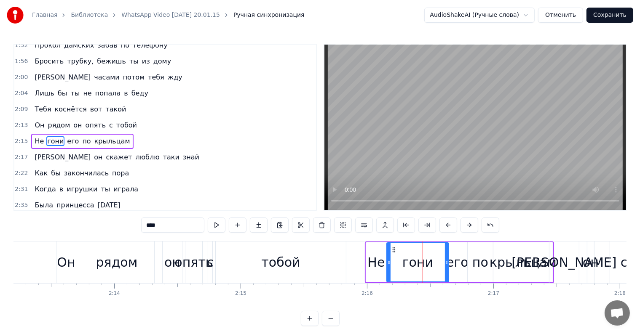
drag, startPoint x: 430, startPoint y: 263, endPoint x: 446, endPoint y: 263, distance: 16.4
click at [446, 263] on icon at bounding box center [446, 262] width 3 height 7
drag, startPoint x: 387, startPoint y: 261, endPoint x: 409, endPoint y: 261, distance: 21.9
click at [409, 261] on icon at bounding box center [410, 262] width 3 height 7
click at [275, 267] on div "тобой" at bounding box center [280, 262] width 39 height 19
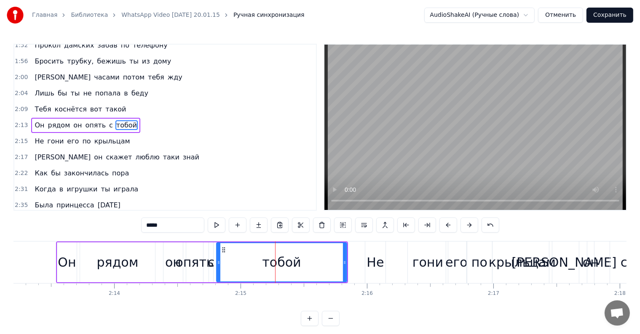
scroll to position [328, 0]
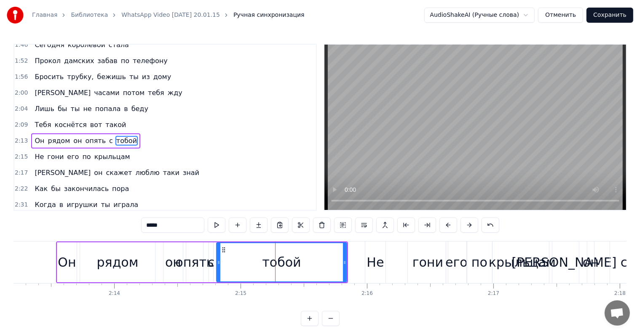
click at [60, 270] on div "Он" at bounding box center [67, 262] width 18 height 19
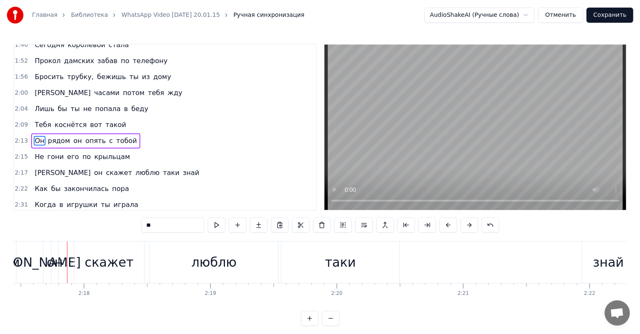
scroll to position [0, 17377]
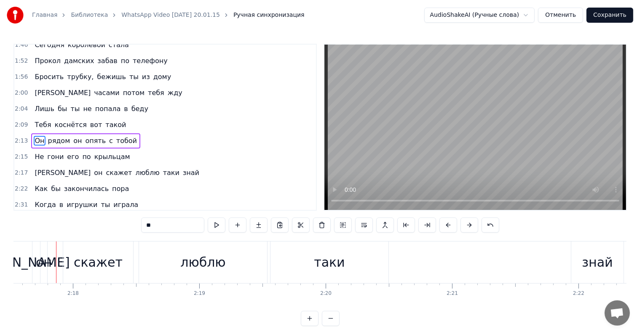
click at [39, 152] on span "Не" at bounding box center [39, 157] width 11 height 10
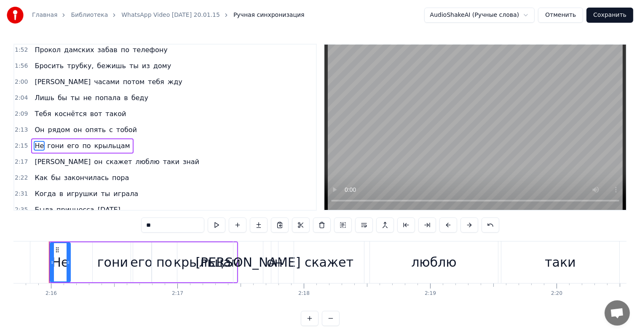
scroll to position [0, 17139]
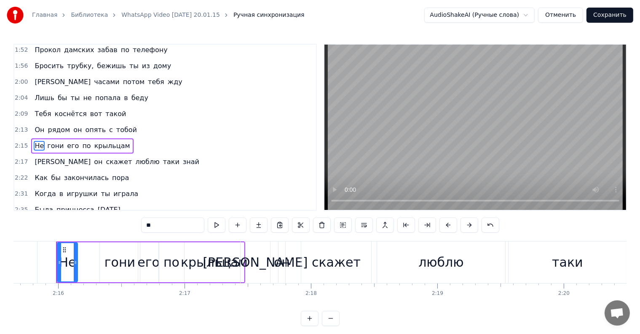
click at [72, 259] on div "Не" at bounding box center [67, 262] width 17 height 19
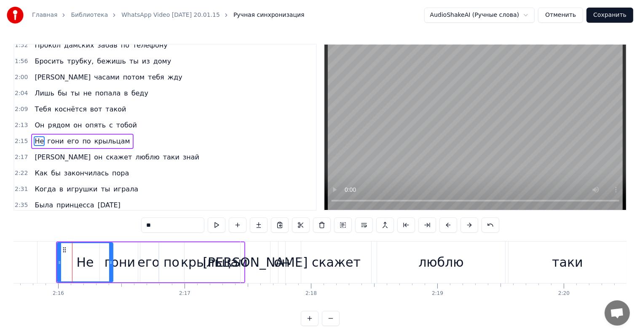
drag, startPoint x: 75, startPoint y: 263, endPoint x: 110, endPoint y: 268, distance: 35.7
click at [110, 268] on div at bounding box center [110, 262] width 3 height 38
click at [151, 273] on div "его" at bounding box center [148, 263] width 21 height 40
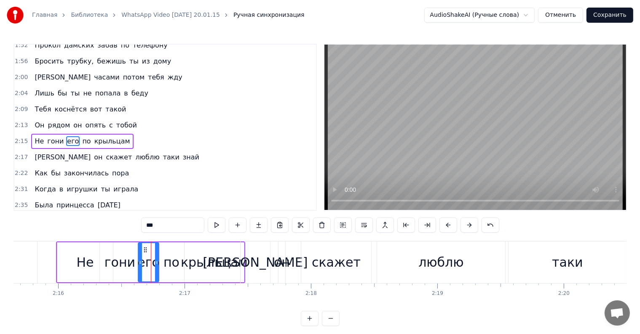
click at [132, 273] on div "гони" at bounding box center [120, 263] width 40 height 40
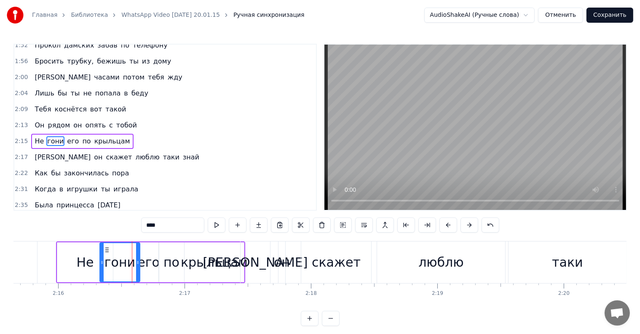
click at [152, 266] on div "его" at bounding box center [148, 262] width 22 height 19
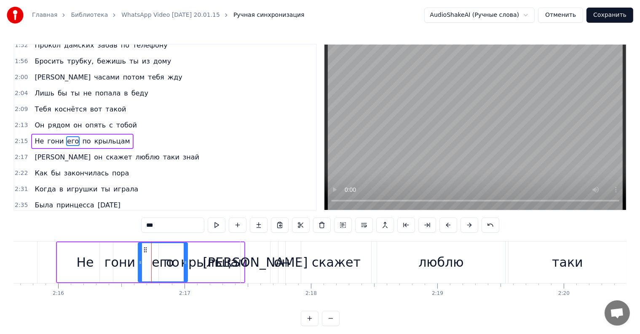
drag, startPoint x: 157, startPoint y: 264, endPoint x: 186, endPoint y: 266, distance: 29.5
click at [186, 266] on div at bounding box center [185, 262] width 3 height 38
click at [167, 251] on div "его" at bounding box center [163, 262] width 49 height 38
click at [73, 258] on div "Не" at bounding box center [85, 263] width 56 height 40
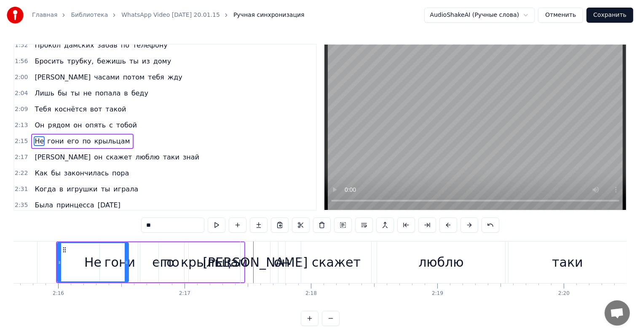
drag, startPoint x: 111, startPoint y: 261, endPoint x: 126, endPoint y: 260, distance: 15.6
click at [126, 260] on icon at bounding box center [126, 262] width 3 height 7
click at [135, 258] on div "гони" at bounding box center [120, 263] width 40 height 40
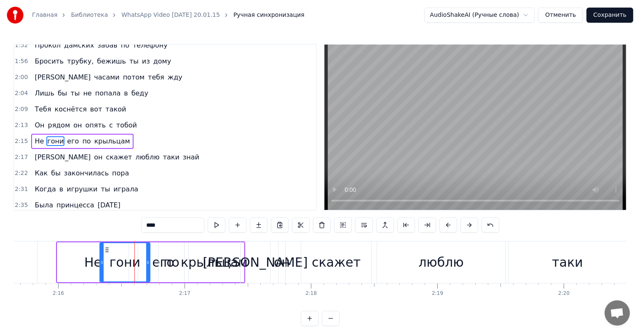
drag, startPoint x: 136, startPoint y: 258, endPoint x: 147, endPoint y: 259, distance: 10.1
click at [147, 259] on div at bounding box center [147, 262] width 3 height 38
click at [362, 263] on div "скажет" at bounding box center [336, 263] width 70 height 42
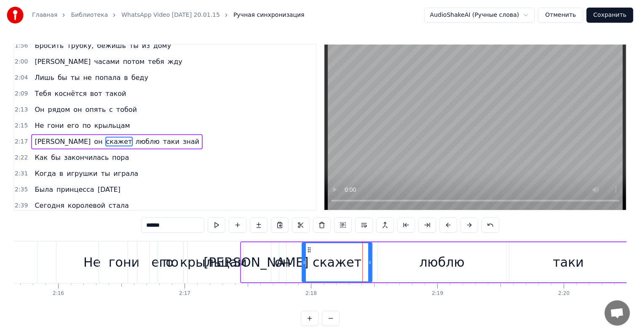
click at [263, 264] on div "И" at bounding box center [255, 263] width 29 height 40
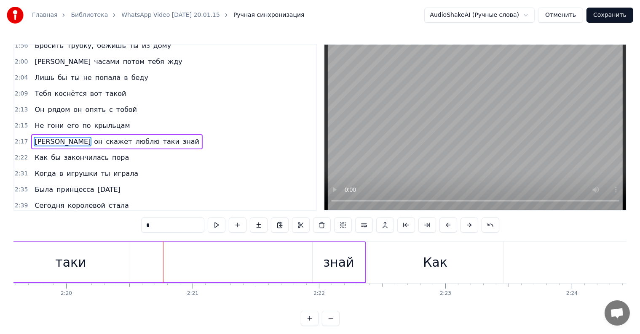
scroll to position [0, 17674]
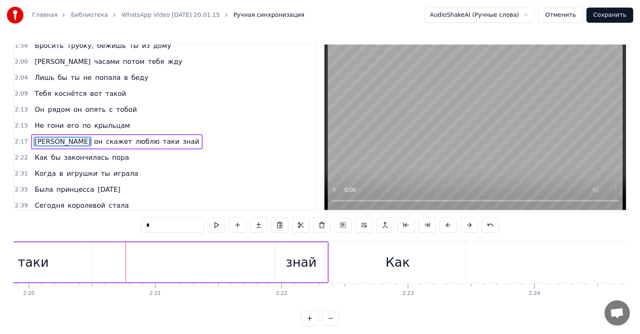
click at [35, 121] on span "Не" at bounding box center [39, 126] width 11 height 10
type input "**"
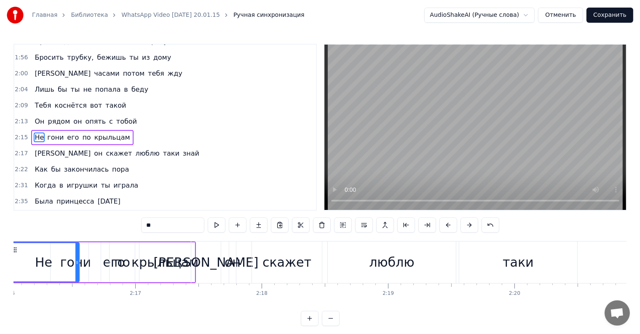
scroll to position [0, 17139]
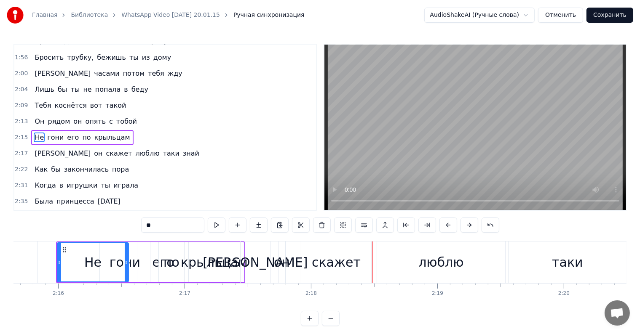
drag, startPoint x: 91, startPoint y: 270, endPoint x: 123, endPoint y: 270, distance: 32.0
click at [123, 270] on div "Не" at bounding box center [93, 262] width 70 height 38
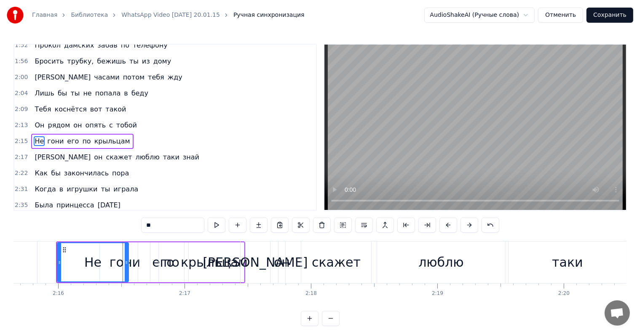
drag, startPoint x: 374, startPoint y: 267, endPoint x: 383, endPoint y: 267, distance: 8.4
click at [375, 267] on div "И он скажет люблю таки знай" at bounding box center [551, 263] width 623 height 42
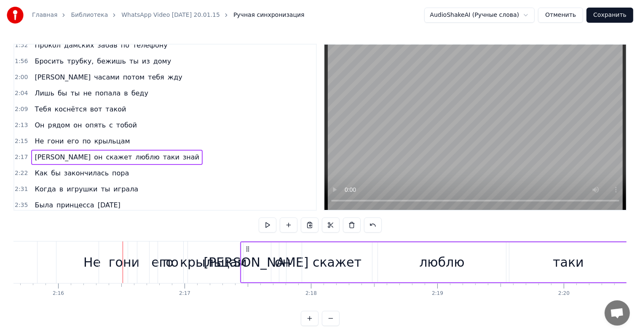
click at [386, 267] on div "люблю" at bounding box center [442, 263] width 128 height 40
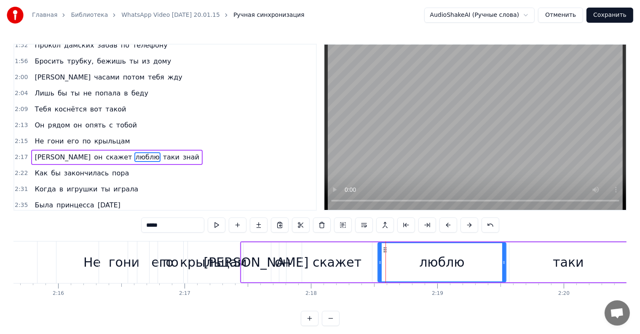
scroll to position [359, 0]
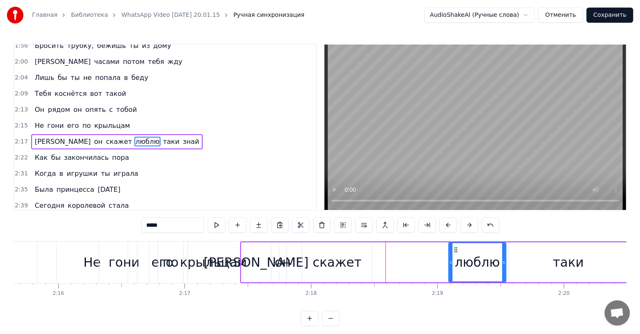
drag, startPoint x: 379, startPoint y: 266, endPoint x: 450, endPoint y: 268, distance: 71.2
click at [450, 268] on div at bounding box center [450, 262] width 3 height 38
click at [340, 259] on div "скажет" at bounding box center [337, 262] width 49 height 19
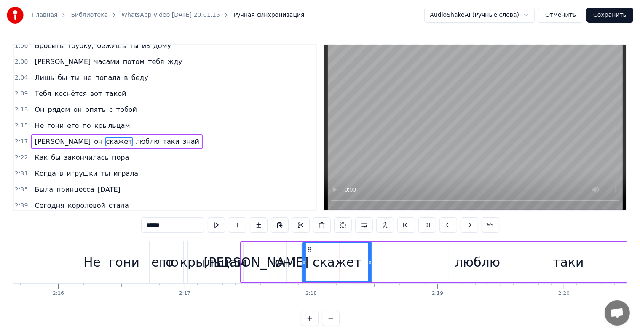
click at [337, 259] on div "скажет" at bounding box center [337, 262] width 49 height 19
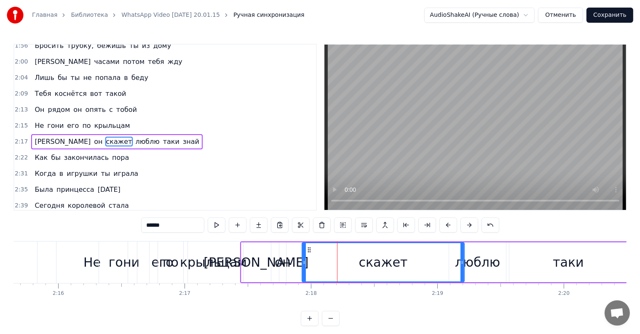
drag, startPoint x: 369, startPoint y: 264, endPoint x: 461, endPoint y: 260, distance: 92.4
click at [461, 260] on icon at bounding box center [461, 262] width 3 height 7
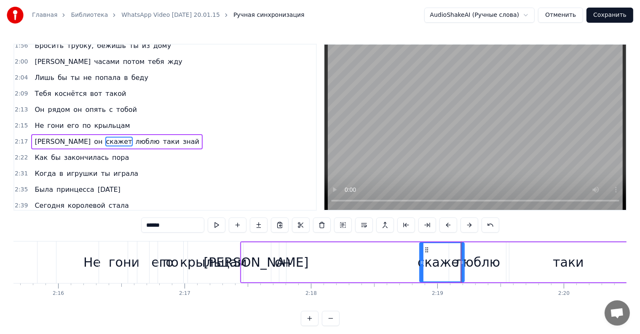
drag, startPoint x: 303, startPoint y: 263, endPoint x: 412, endPoint y: 266, distance: 109.1
click at [421, 266] on div at bounding box center [421, 262] width 3 height 38
click at [285, 262] on div "он" at bounding box center [283, 262] width 16 height 19
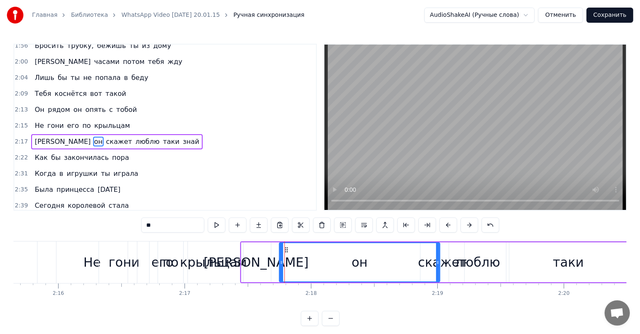
drag, startPoint x: 282, startPoint y: 263, endPoint x: 422, endPoint y: 262, distance: 139.8
click at [435, 261] on div "он" at bounding box center [360, 262] width 160 height 38
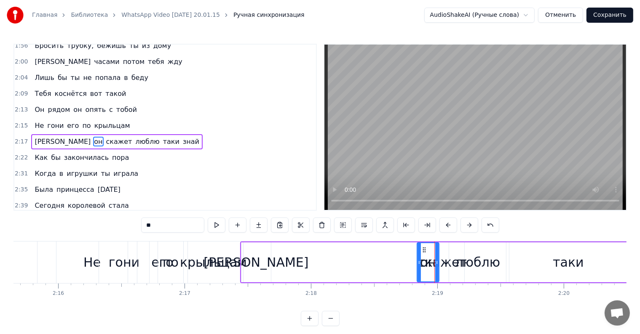
drag, startPoint x: 281, startPoint y: 262, endPoint x: 418, endPoint y: 266, distance: 137.8
click at [418, 266] on div at bounding box center [418, 262] width 3 height 38
click at [248, 261] on div "И" at bounding box center [255, 263] width 29 height 40
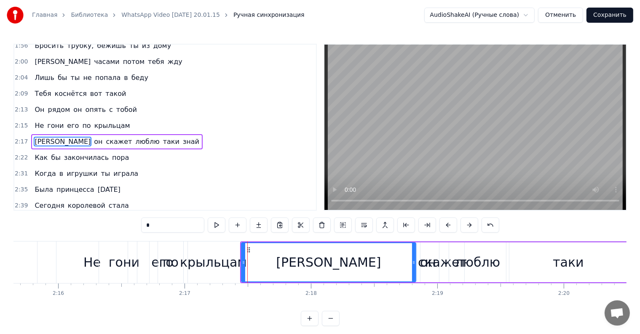
drag, startPoint x: 268, startPoint y: 265, endPoint x: 413, endPoint y: 261, distance: 144.9
click at [413, 261] on icon at bounding box center [413, 262] width 3 height 7
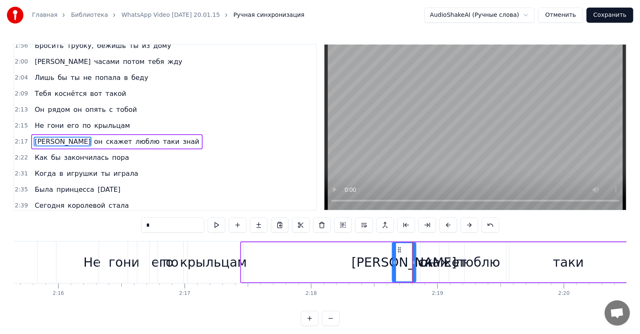
drag, startPoint x: 243, startPoint y: 263, endPoint x: 393, endPoint y: 263, distance: 150.8
click at [394, 264] on circle at bounding box center [394, 264] width 0 height 0
drag, startPoint x: 243, startPoint y: 260, endPoint x: 237, endPoint y: 262, distance: 6.1
click at [237, 262] on div "крыльцам" at bounding box center [213, 263] width 60 height 42
type input "********"
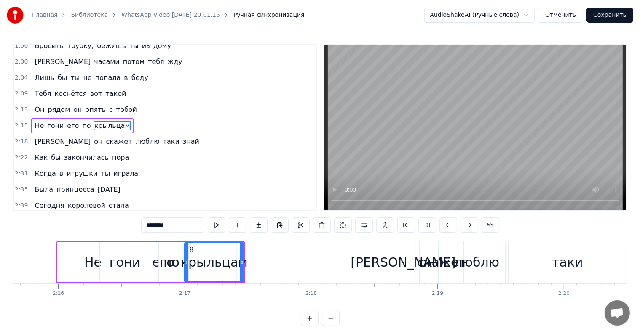
scroll to position [343, 0]
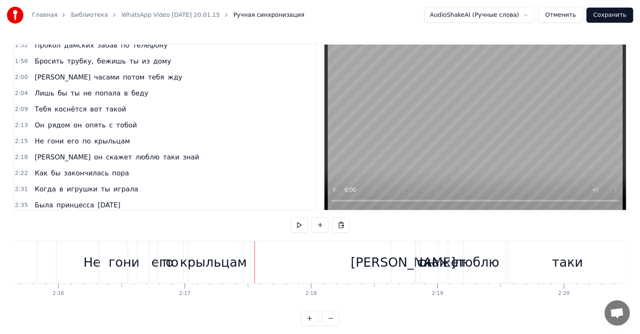
click at [222, 259] on div "крыльцам" at bounding box center [213, 262] width 67 height 19
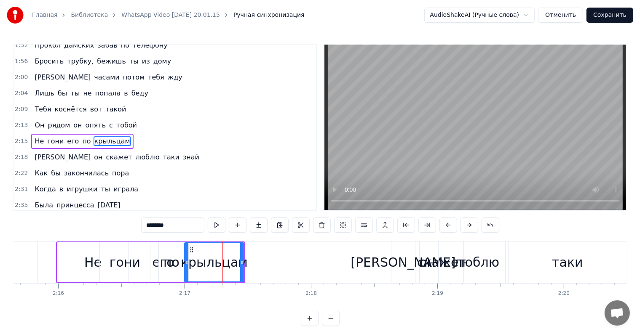
drag, startPoint x: 56, startPoint y: 269, endPoint x: 88, endPoint y: 268, distance: 31.6
click at [88, 268] on div "Не" at bounding box center [93, 263] width 72 height 40
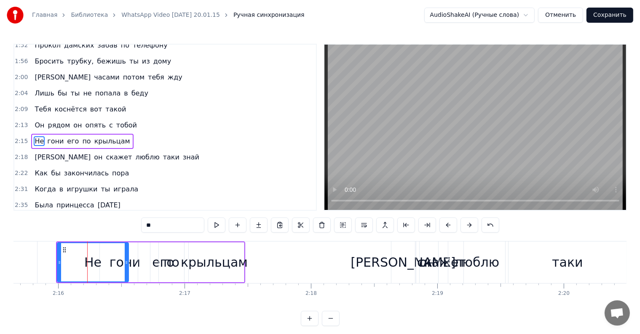
click at [209, 261] on div "крыльцам" at bounding box center [214, 262] width 67 height 19
type input "********"
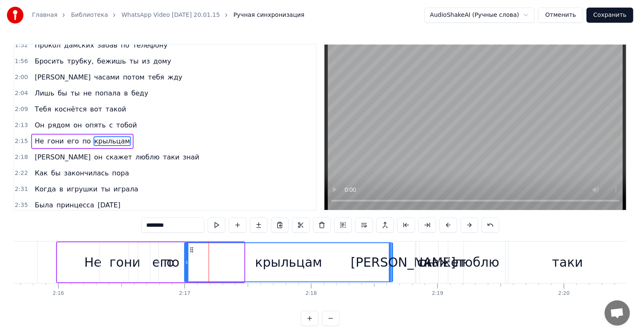
drag, startPoint x: 242, startPoint y: 261, endPoint x: 391, endPoint y: 259, distance: 148.7
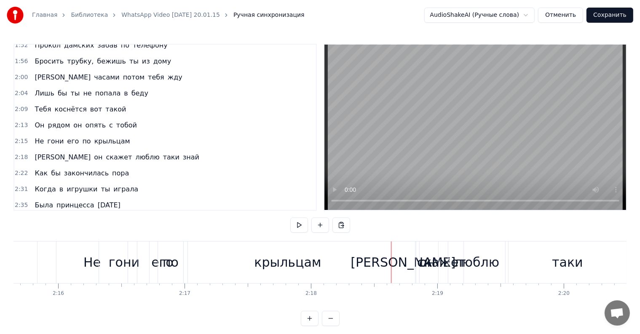
click at [217, 259] on div "крыльцам" at bounding box center [288, 263] width 208 height 42
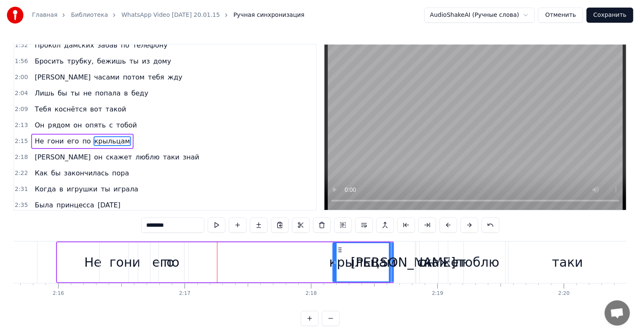
drag, startPoint x: 184, startPoint y: 262, endPoint x: 333, endPoint y: 259, distance: 148.3
click at [333, 259] on icon at bounding box center [334, 262] width 3 height 7
click at [182, 261] on div "по" at bounding box center [171, 263] width 25 height 40
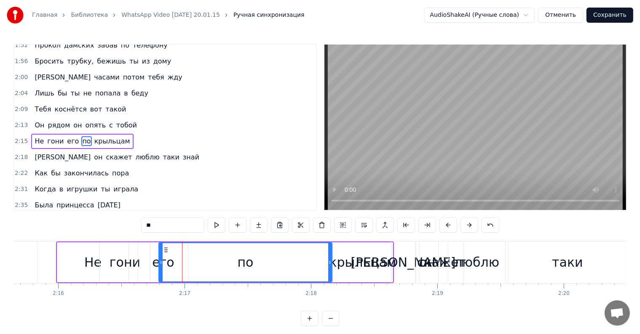
drag, startPoint x: 182, startPoint y: 260, endPoint x: 330, endPoint y: 258, distance: 147.8
click at [330, 258] on div at bounding box center [329, 262] width 3 height 38
drag, startPoint x: 158, startPoint y: 268, endPoint x: 173, endPoint y: 266, distance: 15.3
click at [187, 264] on div "по" at bounding box center [245, 263] width 174 height 40
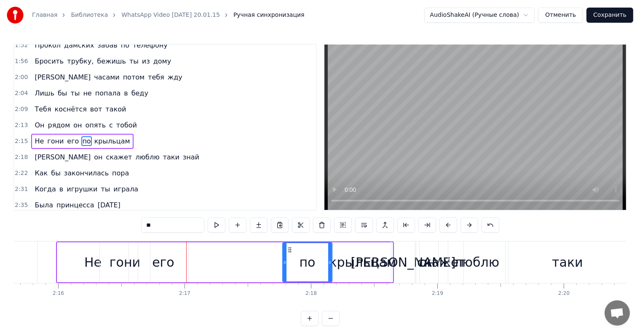
drag, startPoint x: 161, startPoint y: 262, endPoint x: 263, endPoint y: 259, distance: 101.5
click at [286, 258] on div at bounding box center [284, 262] width 3 height 38
click at [159, 257] on div "его" at bounding box center [163, 262] width 22 height 19
type input "***"
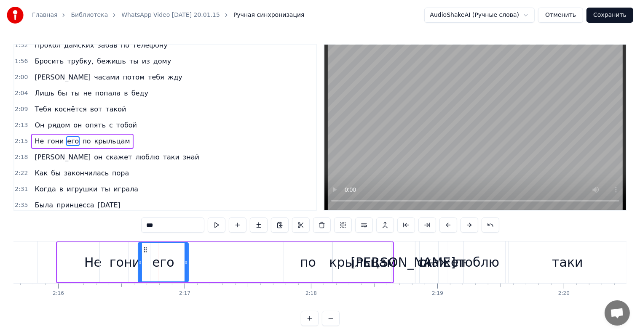
drag, startPoint x: 184, startPoint y: 263, endPoint x: 213, endPoint y: 262, distance: 29.1
click at [250, 259] on div "Не гони его по крыльцам" at bounding box center [225, 263] width 338 height 42
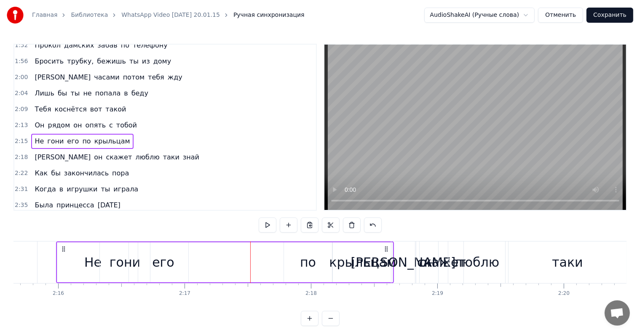
click at [185, 264] on div "его" at bounding box center [163, 263] width 50 height 40
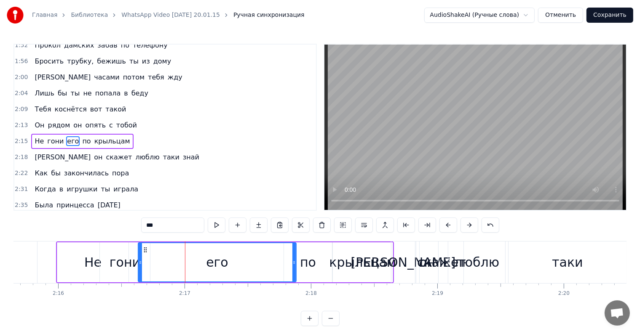
drag, startPoint x: 186, startPoint y: 263, endPoint x: 278, endPoint y: 262, distance: 92.3
click at [292, 259] on icon at bounding box center [293, 262] width 3 height 7
drag, startPoint x: 137, startPoint y: 263, endPoint x: 151, endPoint y: 260, distance: 14.3
click at [151, 260] on div "его" at bounding box center [216, 263] width 156 height 40
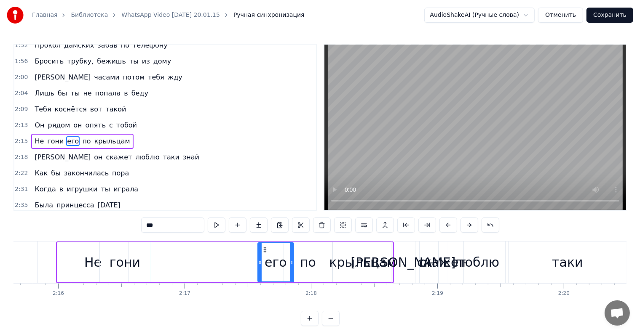
drag, startPoint x: 140, startPoint y: 261, endPoint x: 259, endPoint y: 256, distance: 119.7
click at [259, 256] on div at bounding box center [259, 262] width 3 height 38
click at [134, 262] on div "гони" at bounding box center [125, 262] width 31 height 19
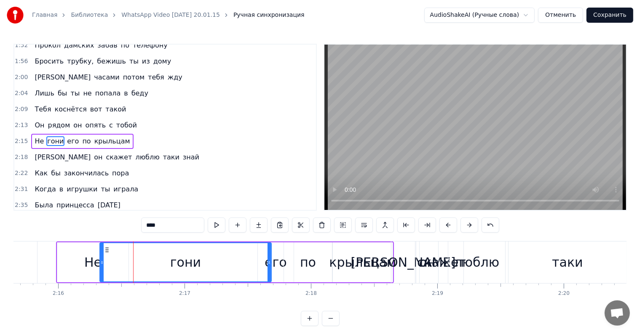
drag, startPoint x: 148, startPoint y: 262, endPoint x: 270, endPoint y: 258, distance: 121.3
click at [270, 258] on div at bounding box center [268, 262] width 3 height 38
drag, startPoint x: 99, startPoint y: 261, endPoint x: 187, endPoint y: 261, distance: 87.6
click at [199, 261] on div "гони" at bounding box center [185, 263] width 172 height 40
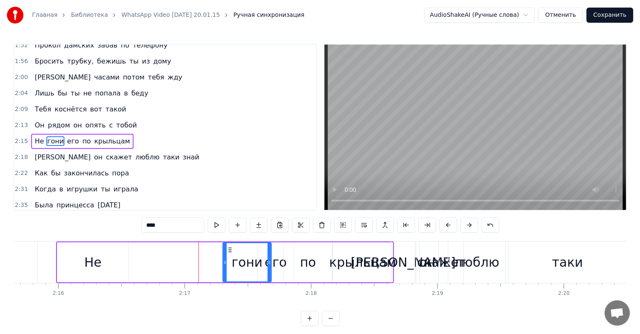
drag, startPoint x: 101, startPoint y: 265, endPoint x: 226, endPoint y: 264, distance: 124.7
click at [226, 264] on icon at bounding box center [224, 262] width 3 height 7
click at [89, 262] on div "Не" at bounding box center [92, 262] width 17 height 19
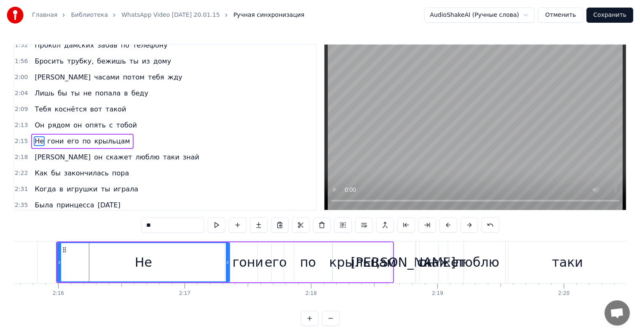
drag, startPoint x: 126, startPoint y: 263, endPoint x: 227, endPoint y: 267, distance: 101.2
click at [227, 267] on div at bounding box center [227, 262] width 3 height 38
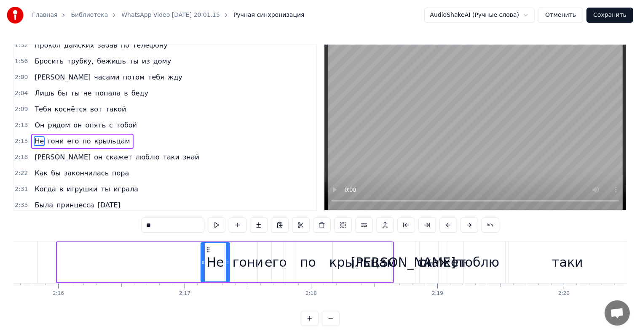
drag, startPoint x: 59, startPoint y: 261, endPoint x: 203, endPoint y: 266, distance: 143.7
click at [203, 266] on div at bounding box center [202, 262] width 3 height 38
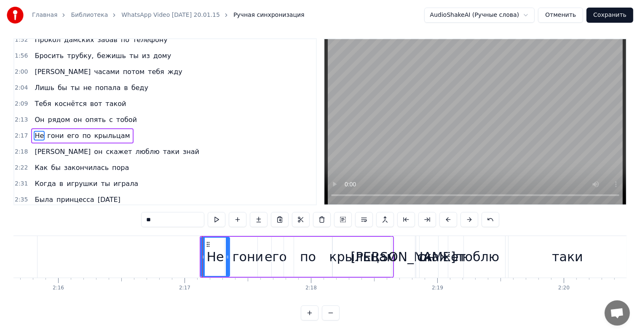
scroll to position [0, 0]
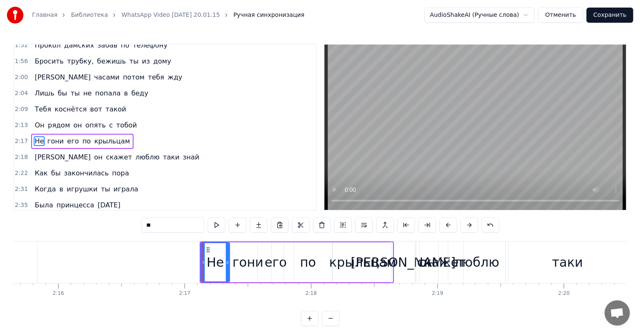
click at [40, 120] on span "Он" at bounding box center [39, 125] width 11 height 10
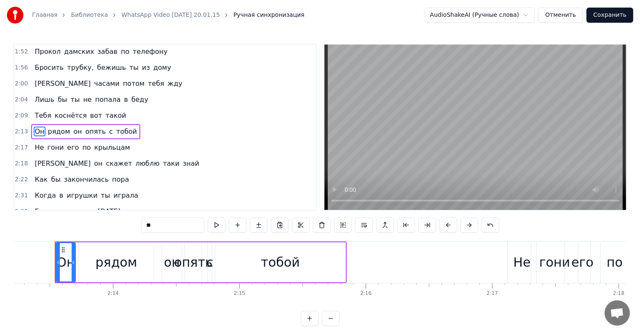
scroll to position [0, 16831]
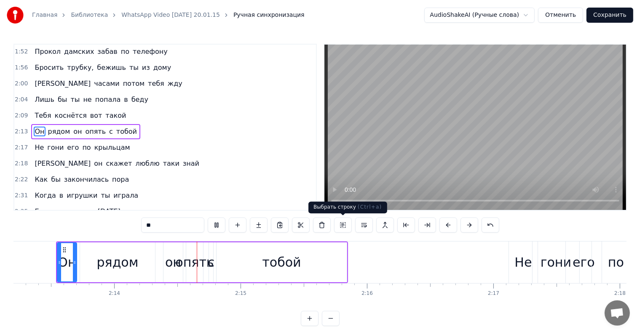
click at [328, 261] on div "тобой" at bounding box center [281, 263] width 130 height 40
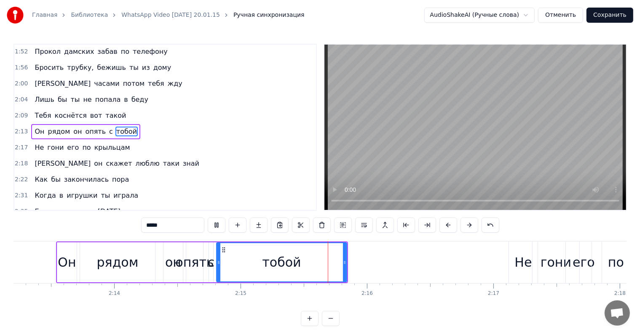
scroll to position [328, 0]
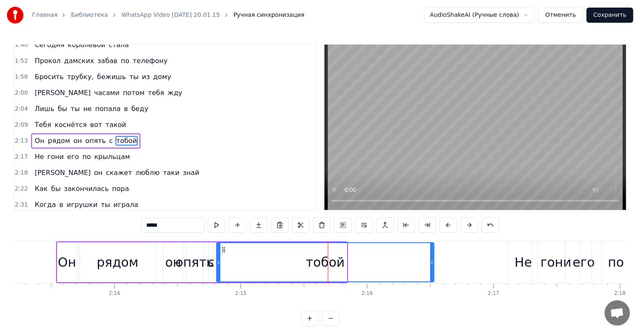
drag, startPoint x: 344, startPoint y: 262, endPoint x: 431, endPoint y: 258, distance: 87.3
click at [431, 258] on div at bounding box center [431, 262] width 3 height 38
click at [60, 266] on div "Он" at bounding box center [67, 262] width 18 height 19
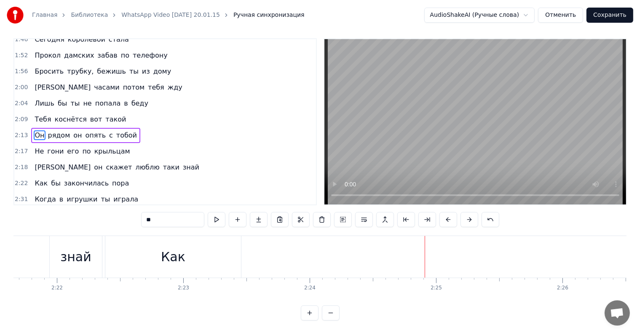
scroll to position [13, 0]
click at [151, 243] on div "Как" at bounding box center [173, 257] width 136 height 42
type input "***"
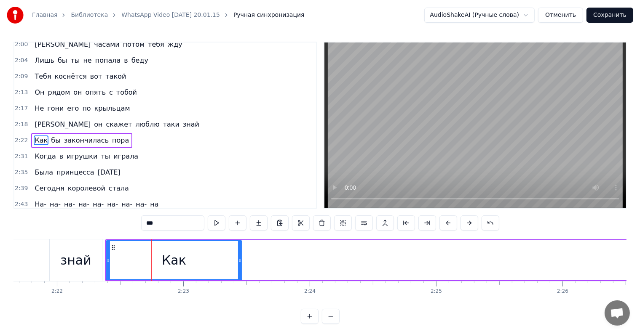
scroll to position [0, 0]
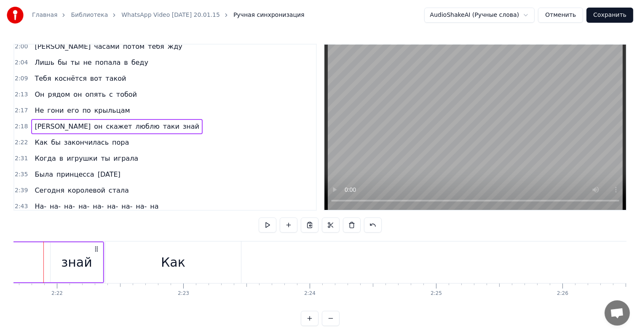
scroll to position [0, 17886]
drag, startPoint x: 46, startPoint y: 268, endPoint x: 155, endPoint y: 270, distance: 108.3
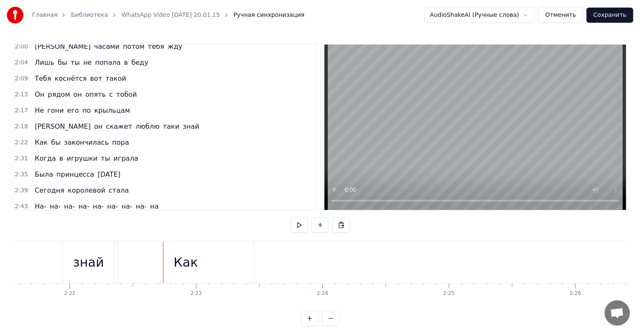
click at [154, 271] on div "Как" at bounding box center [186, 263] width 136 height 42
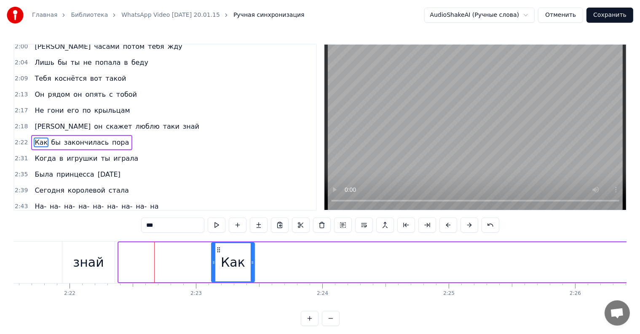
drag, startPoint x: 119, startPoint y: 267, endPoint x: 212, endPoint y: 278, distance: 93.3
click at [212, 278] on div at bounding box center [213, 262] width 3 height 38
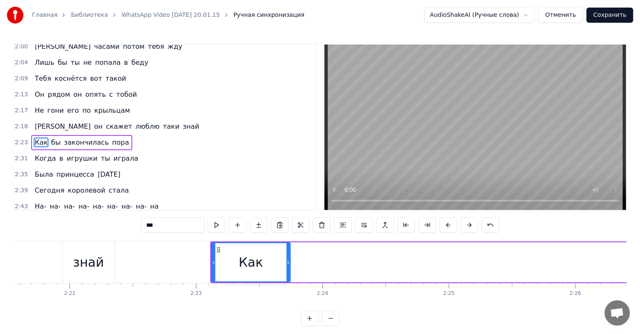
drag, startPoint x: 253, startPoint y: 272, endPoint x: 289, endPoint y: 269, distance: 36.7
click at [290, 270] on div at bounding box center [287, 262] width 3 height 38
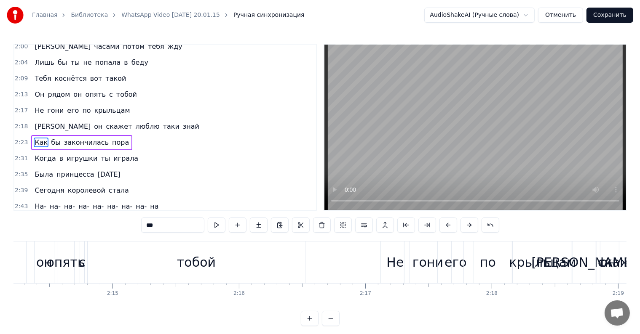
scroll to position [0, 16859]
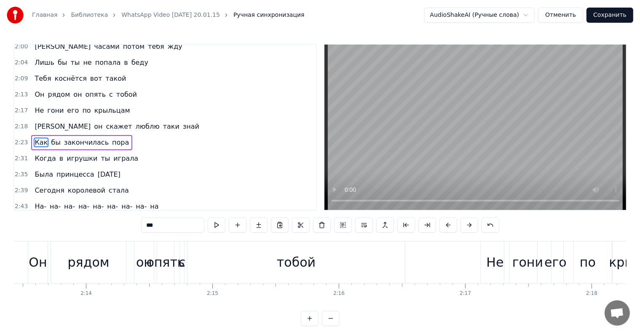
click at [36, 106] on span "Не" at bounding box center [39, 111] width 11 height 10
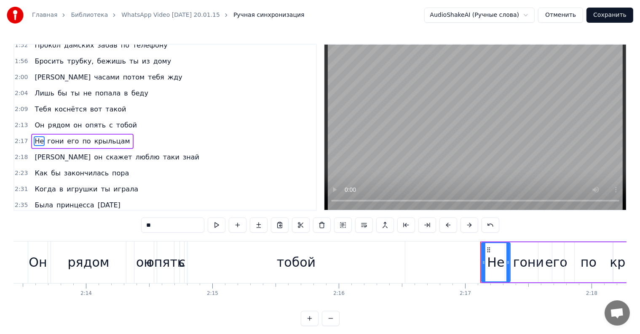
click at [35, 120] on span "Он" at bounding box center [39, 125] width 11 height 10
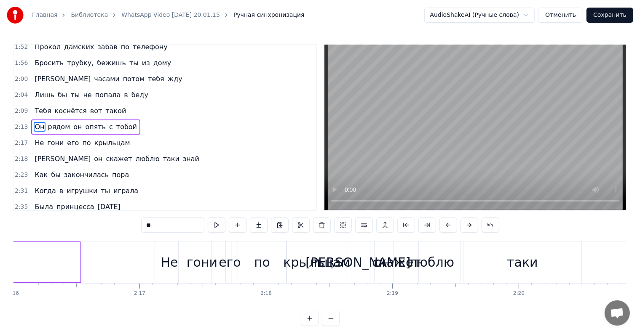
scroll to position [0, 17360]
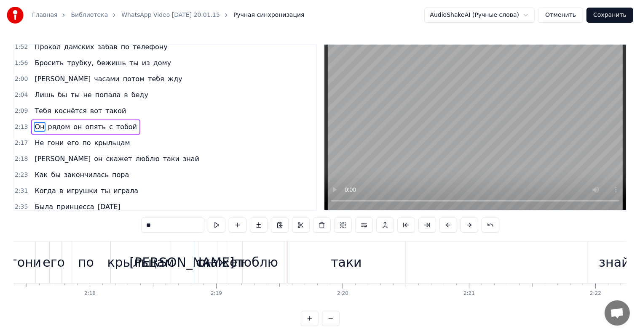
click at [350, 262] on div "таки" at bounding box center [346, 262] width 31 height 19
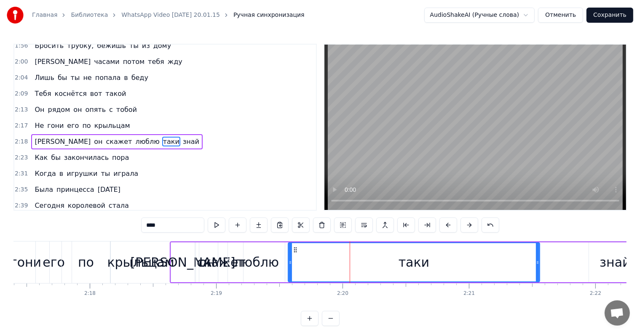
drag, startPoint x: 404, startPoint y: 263, endPoint x: 497, endPoint y: 267, distance: 93.2
click at [538, 262] on icon at bounding box center [537, 262] width 3 height 7
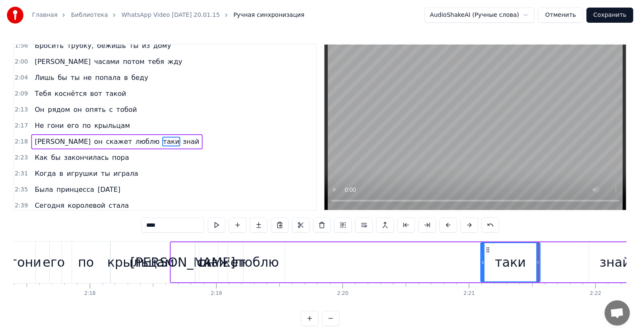
drag, startPoint x: 288, startPoint y: 261, endPoint x: 481, endPoint y: 266, distance: 192.5
click at [481, 266] on div at bounding box center [482, 262] width 3 height 38
click at [255, 266] on div "люблю" at bounding box center [256, 262] width 45 height 19
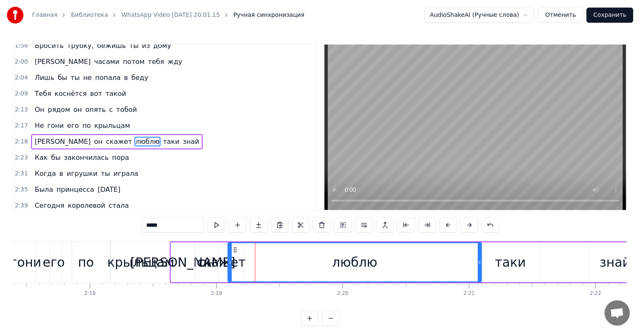
drag, startPoint x: 281, startPoint y: 262, endPoint x: 478, endPoint y: 266, distance: 196.7
click at [478, 266] on div at bounding box center [479, 262] width 3 height 38
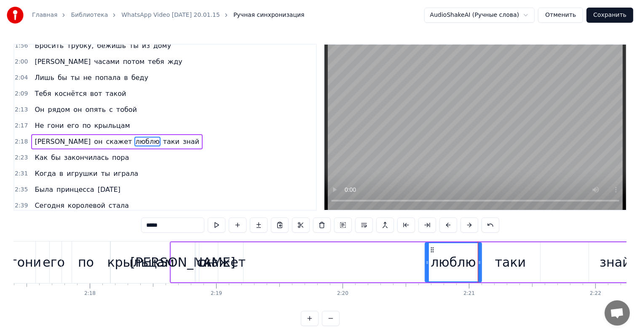
drag, startPoint x: 229, startPoint y: 264, endPoint x: 426, endPoint y: 264, distance: 197.1
click at [426, 264] on icon at bounding box center [426, 262] width 3 height 7
click at [221, 257] on div "скажет" at bounding box center [221, 262] width 49 height 19
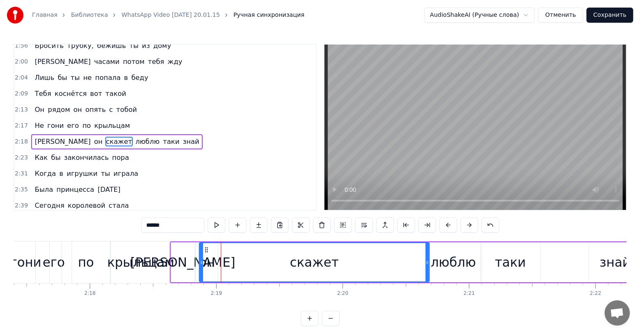
drag, startPoint x: 241, startPoint y: 261, endPoint x: 427, endPoint y: 270, distance: 186.4
click at [427, 270] on div at bounding box center [426, 262] width 3 height 38
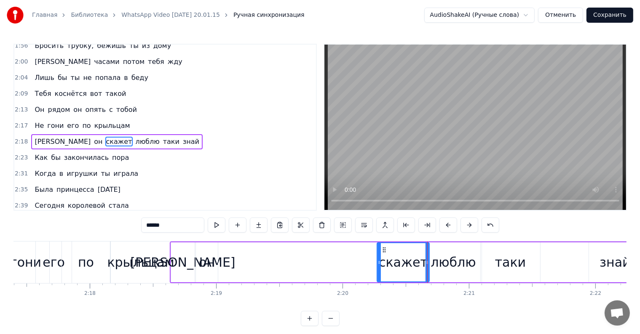
drag, startPoint x: 200, startPoint y: 263, endPoint x: 365, endPoint y: 264, distance: 164.3
click at [378, 264] on icon at bounding box center [378, 262] width 3 height 7
click at [208, 260] on div "он" at bounding box center [207, 262] width 16 height 19
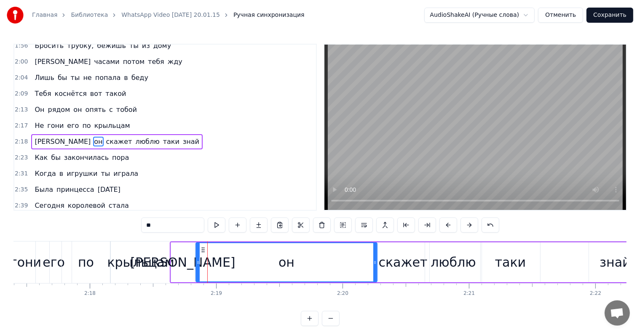
drag, startPoint x: 216, startPoint y: 262, endPoint x: 370, endPoint y: 268, distance: 153.9
click at [377, 269] on div at bounding box center [374, 262] width 3 height 38
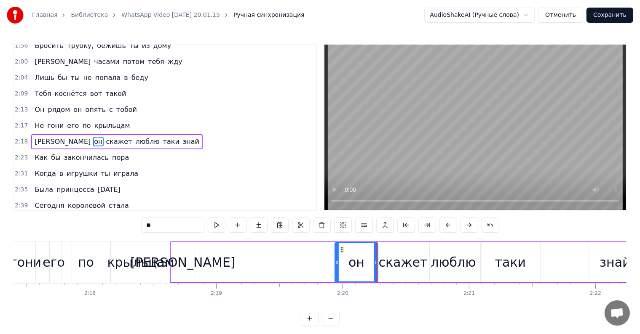
drag, startPoint x: 197, startPoint y: 261, endPoint x: 342, endPoint y: 264, distance: 144.9
click at [339, 264] on icon at bounding box center [336, 262] width 3 height 7
click at [184, 263] on div "И" at bounding box center [182, 262] width 105 height 19
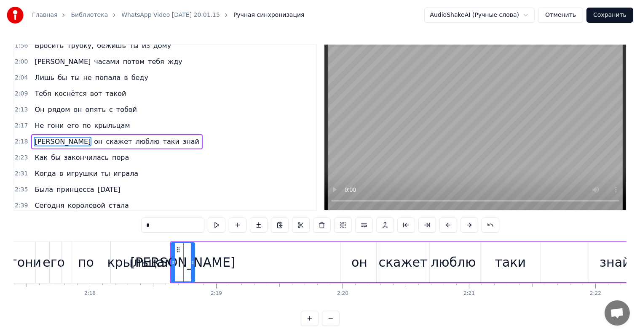
click at [190, 263] on div "И" at bounding box center [183, 263] width 24 height 40
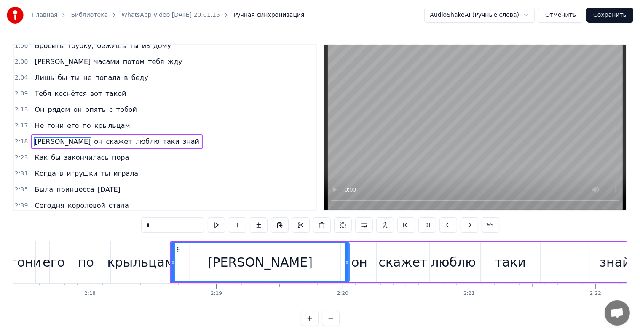
drag, startPoint x: 192, startPoint y: 263, endPoint x: 347, endPoint y: 267, distance: 154.6
click at [347, 267] on div at bounding box center [346, 262] width 3 height 38
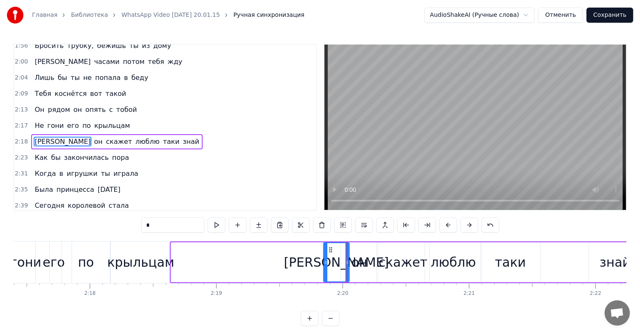
drag, startPoint x: 173, startPoint y: 264, endPoint x: 326, endPoint y: 264, distance: 152.5
click at [326, 264] on icon at bounding box center [325, 262] width 3 height 7
click at [138, 253] on div "крыльцам" at bounding box center [140, 262] width 67 height 19
type input "********"
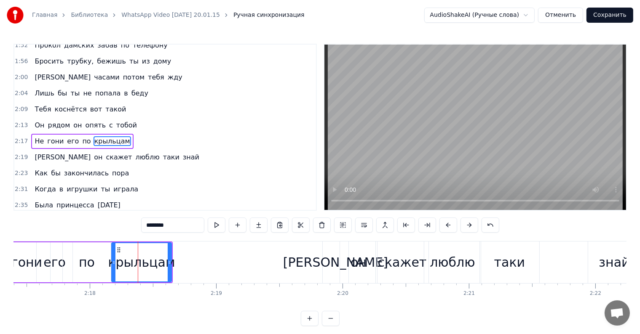
click at [171, 257] on div "крыльцам" at bounding box center [141, 263] width 61 height 40
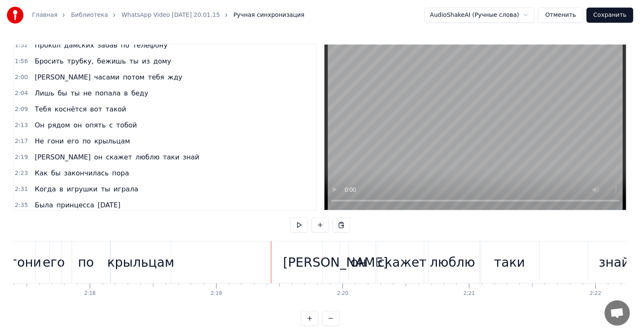
click at [155, 263] on div "крыльцам" at bounding box center [140, 262] width 67 height 19
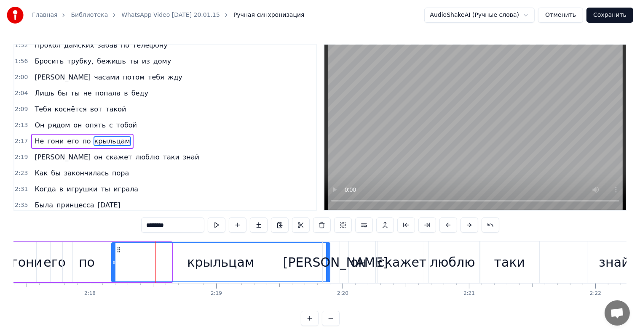
drag, startPoint x: 155, startPoint y: 263, endPoint x: 325, endPoint y: 263, distance: 169.7
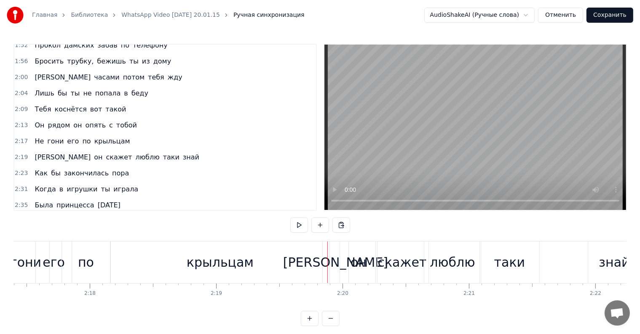
click at [111, 263] on div "крыльцам" at bounding box center [220, 263] width 219 height 42
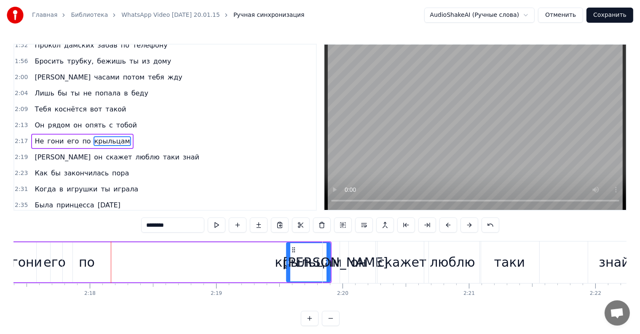
drag, startPoint x: 112, startPoint y: 263, endPoint x: 278, endPoint y: 262, distance: 166.0
click at [288, 263] on icon at bounding box center [288, 262] width 3 height 7
drag, startPoint x: 94, startPoint y: 256, endPoint x: 102, endPoint y: 258, distance: 8.6
click at [94, 256] on div "по" at bounding box center [87, 263] width 48 height 40
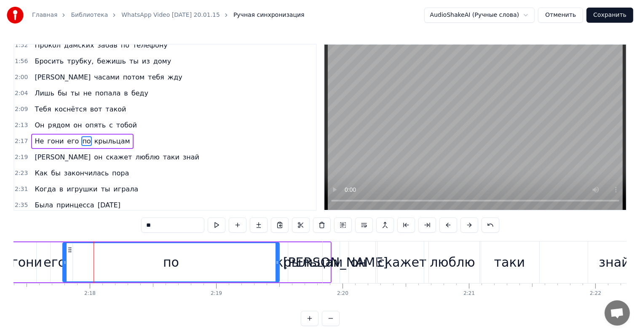
drag, startPoint x: 110, startPoint y: 259, endPoint x: 278, endPoint y: 265, distance: 168.6
click at [278, 265] on div at bounding box center [276, 262] width 3 height 38
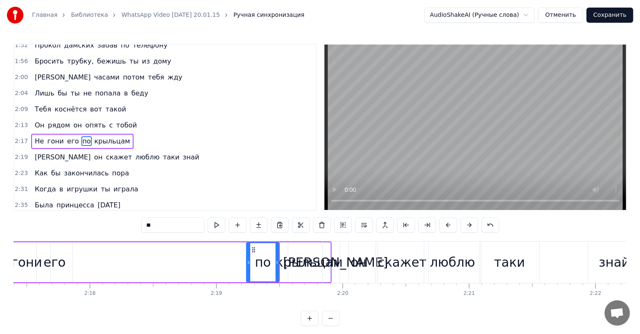
drag, startPoint x: 65, startPoint y: 266, endPoint x: 248, endPoint y: 265, distance: 183.6
click at [248, 265] on div at bounding box center [248, 262] width 3 height 38
click at [52, 262] on div "его" at bounding box center [54, 262] width 22 height 19
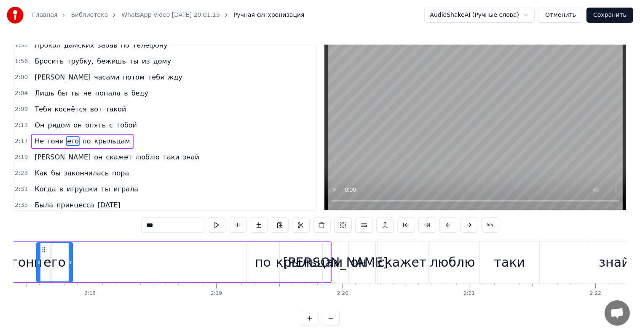
scroll to position [0, 17356]
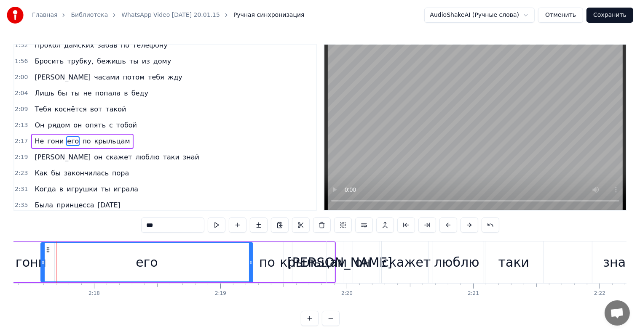
drag, startPoint x: 74, startPoint y: 264, endPoint x: 250, endPoint y: 269, distance: 176.1
click at [250, 269] on div at bounding box center [250, 262] width 3 height 38
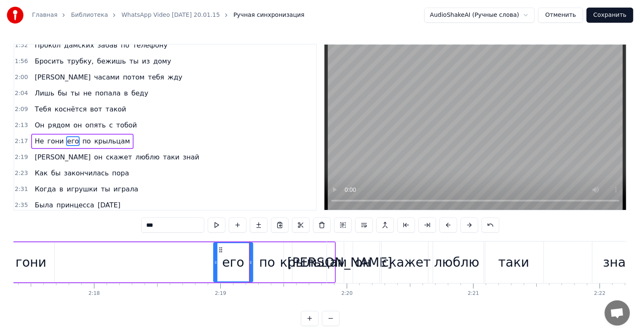
drag, startPoint x: 41, startPoint y: 265, endPoint x: 214, endPoint y: 268, distance: 172.7
click at [214, 268] on div at bounding box center [215, 262] width 3 height 38
click at [30, 264] on div "гони" at bounding box center [31, 262] width 31 height 19
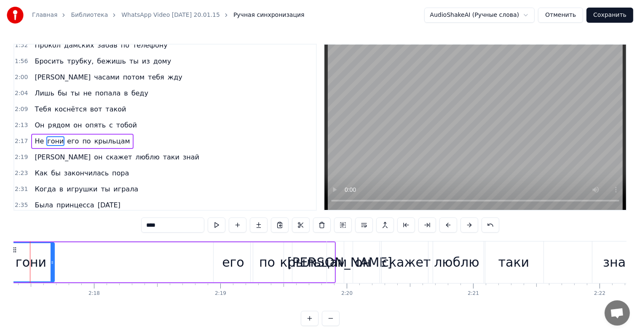
scroll to position [0, 17331]
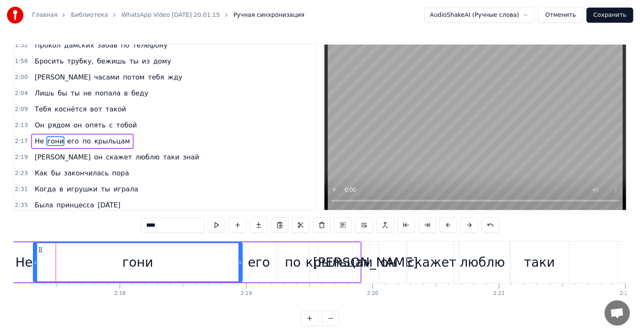
drag, startPoint x: 79, startPoint y: 261, endPoint x: 243, endPoint y: 266, distance: 164.7
click at [242, 266] on div at bounding box center [239, 262] width 3 height 38
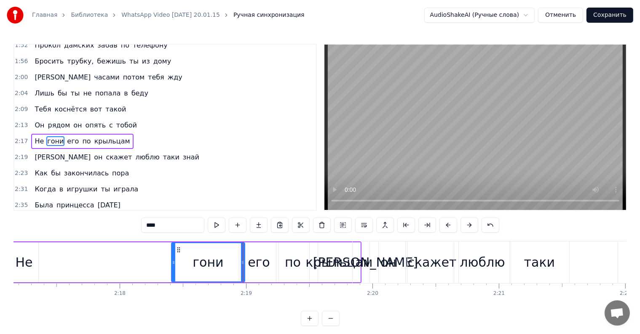
drag, startPoint x: 35, startPoint y: 266, endPoint x: 173, endPoint y: 263, distance: 138.2
click at [173, 263] on div at bounding box center [173, 262] width 3 height 38
click at [20, 252] on div "Не" at bounding box center [24, 263] width 29 height 40
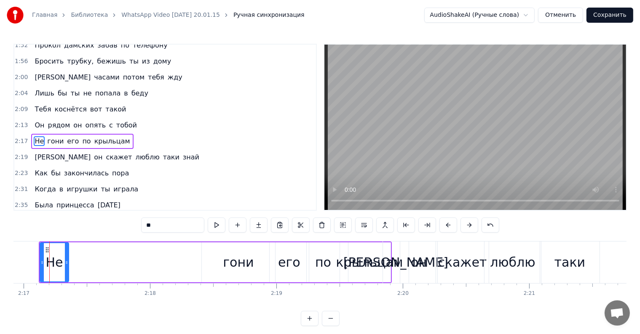
scroll to position [0, 17293]
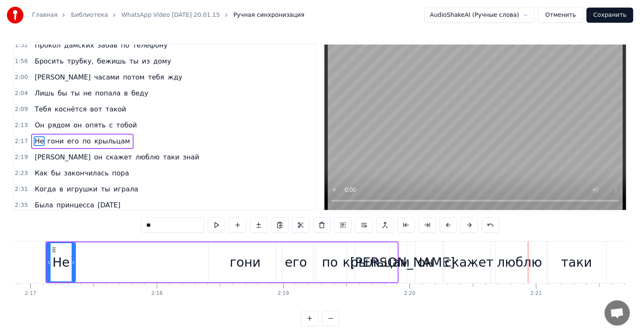
click at [223, 262] on div "гони" at bounding box center [244, 263] width 73 height 40
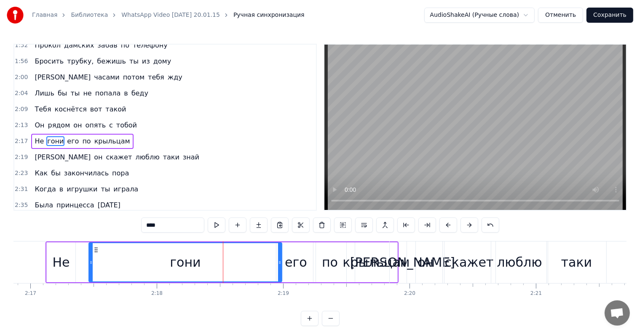
drag, startPoint x: 209, startPoint y: 265, endPoint x: 126, endPoint y: 269, distance: 83.0
click at [89, 269] on div at bounding box center [90, 262] width 3 height 38
drag, startPoint x: 280, startPoint y: 267, endPoint x: 227, endPoint y: 272, distance: 52.9
click at [227, 272] on div at bounding box center [226, 262] width 3 height 38
click at [285, 269] on div "его" at bounding box center [295, 263] width 39 height 40
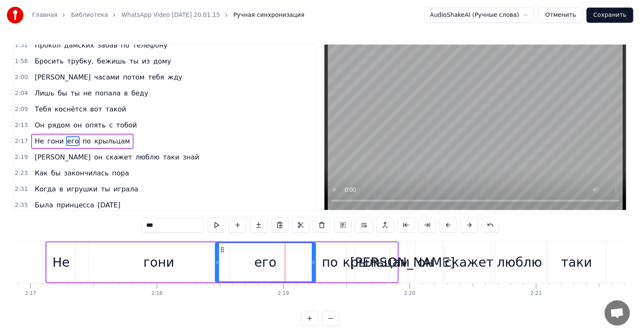
drag, startPoint x: 277, startPoint y: 269, endPoint x: 216, endPoint y: 267, distance: 61.1
click at [216, 267] on div at bounding box center [217, 262] width 3 height 38
click at [311, 259] on div "его" at bounding box center [265, 262] width 99 height 38
drag, startPoint x: 314, startPoint y: 259, endPoint x: 298, endPoint y: 263, distance: 16.4
click at [293, 263] on icon at bounding box center [291, 262] width 3 height 7
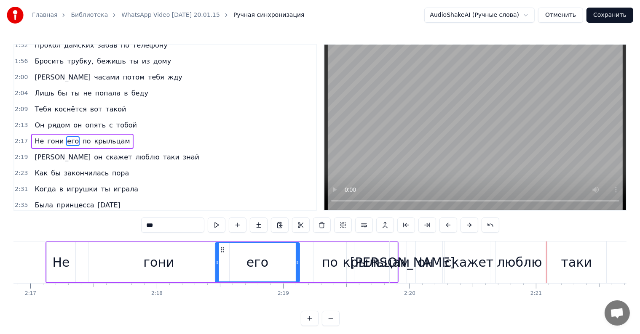
click at [34, 136] on span "Не" at bounding box center [39, 141] width 11 height 10
type input "**"
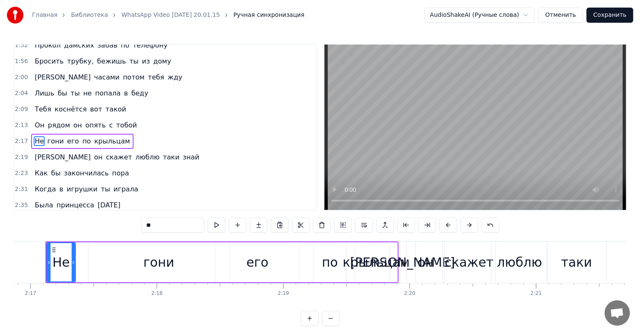
scroll to position [0, 17283]
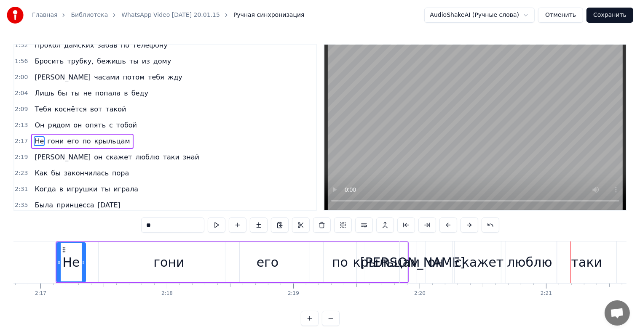
click at [34, 136] on span "Не" at bounding box center [39, 141] width 11 height 10
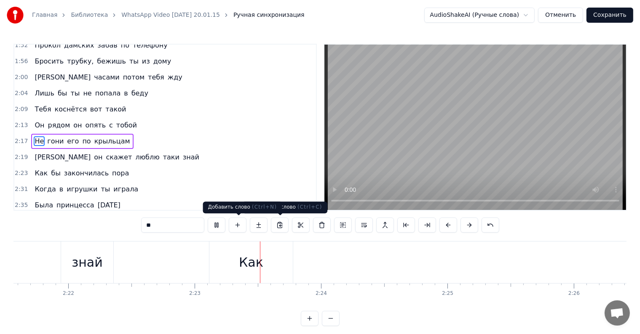
scroll to position [0, 18018]
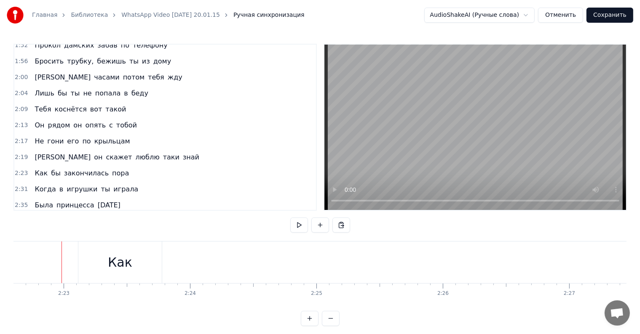
click at [141, 262] on div "Как" at bounding box center [119, 263] width 83 height 42
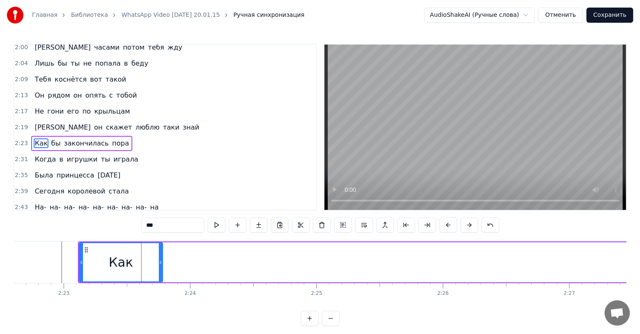
scroll to position [374, 0]
drag, startPoint x: 80, startPoint y: 264, endPoint x: 115, endPoint y: 268, distance: 35.6
click at [125, 268] on div at bounding box center [126, 262] width 3 height 38
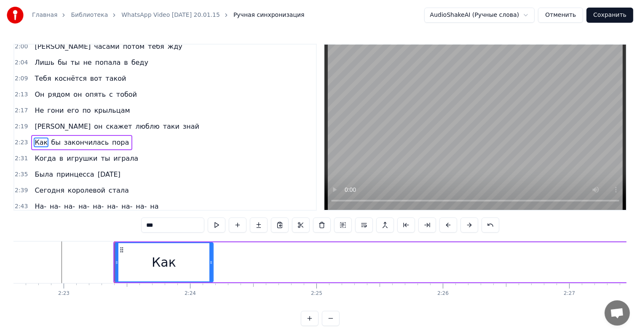
drag, startPoint x: 162, startPoint y: 263, endPoint x: 212, endPoint y: 262, distance: 50.6
click at [212, 262] on icon at bounding box center [210, 262] width 3 height 7
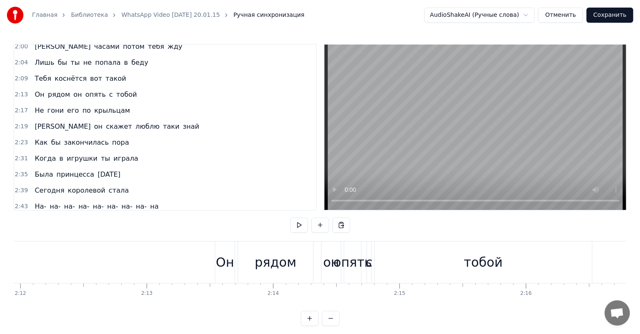
scroll to position [0, 16657]
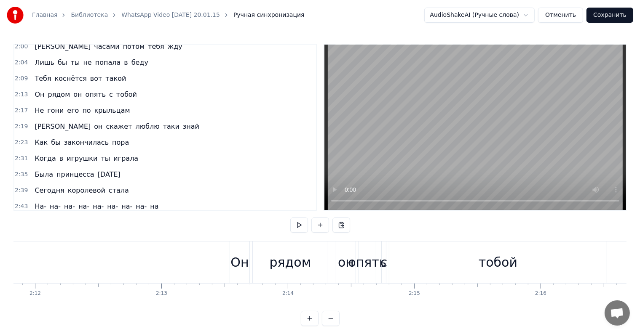
click at [248, 269] on div "Он" at bounding box center [239, 262] width 18 height 19
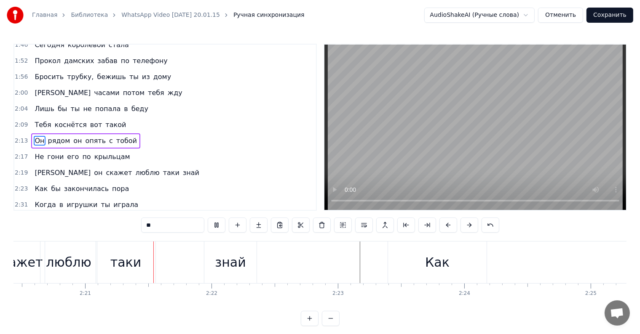
scroll to position [0, 17777]
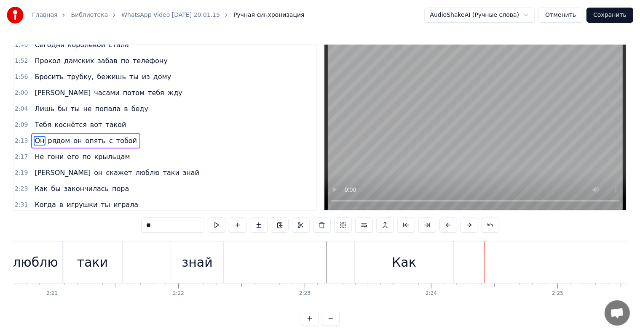
click at [214, 260] on div "знай" at bounding box center [197, 263] width 52 height 42
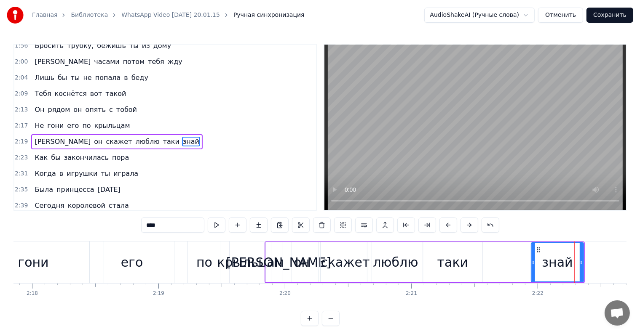
scroll to position [0, 17332]
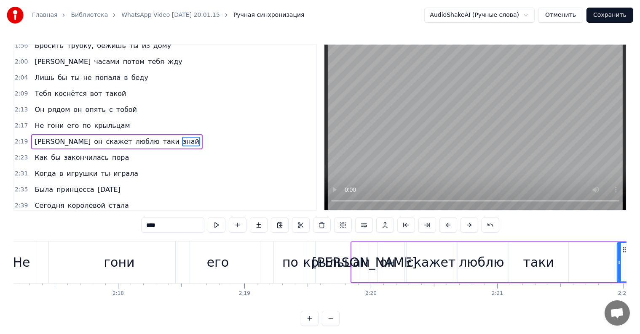
click at [422, 266] on div "скажет" at bounding box center [431, 262] width 49 height 19
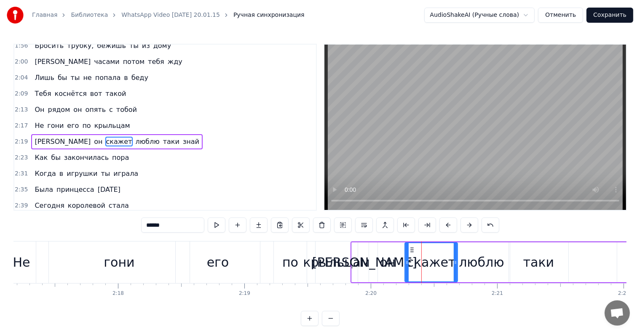
click at [364, 263] on div "И" at bounding box center [364, 262] width 105 height 19
type input "*"
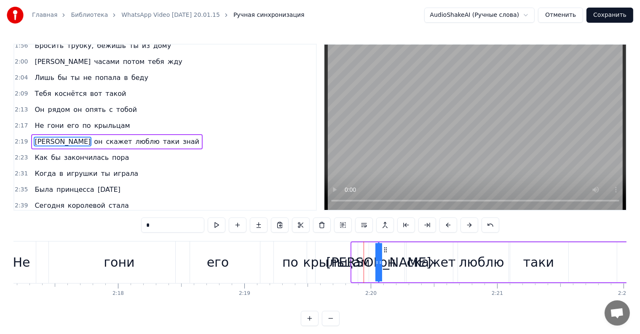
drag, startPoint x: 352, startPoint y: 267, endPoint x: 389, endPoint y: 268, distance: 36.7
drag, startPoint x: 377, startPoint y: 264, endPoint x: 371, endPoint y: 264, distance: 6.7
click at [377, 264] on div "он И скажет люблю таки знай" at bounding box center [524, 263] width 294 height 42
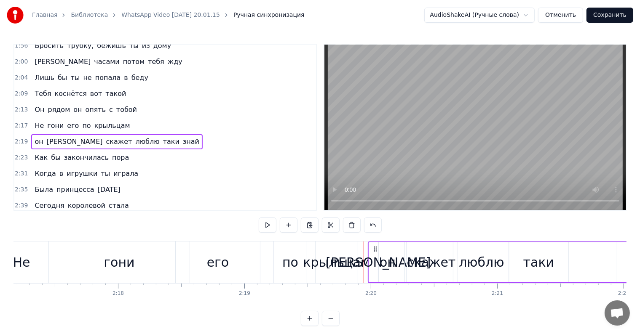
click at [377, 263] on div "И" at bounding box center [378, 262] width 105 height 19
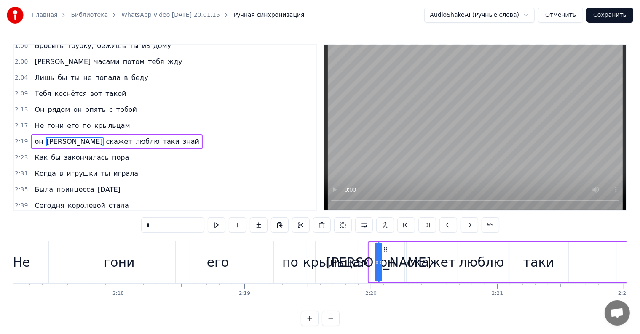
drag, startPoint x: 377, startPoint y: 263, endPoint x: 371, endPoint y: 266, distance: 7.0
click at [368, 266] on div "он И скажет люблю таки знай" at bounding box center [519, 263] width 303 height 42
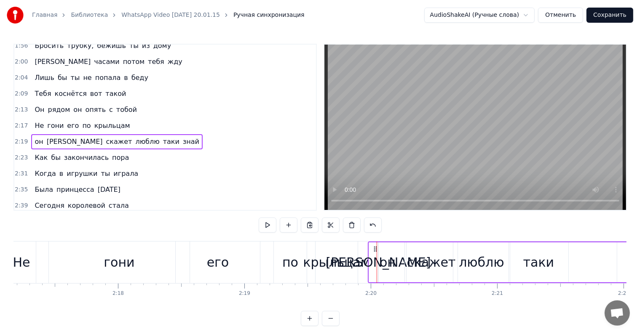
click at [377, 264] on div "И" at bounding box center [378, 262] width 105 height 19
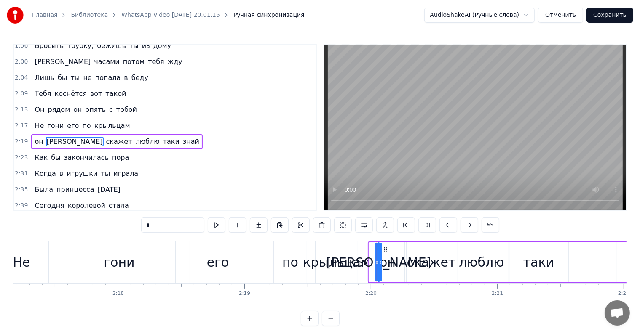
click at [375, 264] on icon at bounding box center [376, 262] width 3 height 7
click at [374, 264] on div "И" at bounding box center [378, 262] width 105 height 19
click at [371, 264] on div "он" at bounding box center [387, 263] width 37 height 40
type input "**"
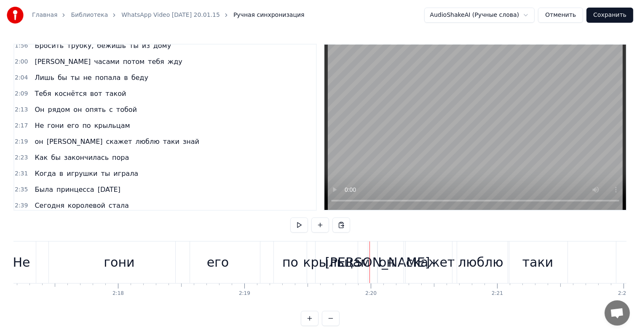
click at [369, 265] on div at bounding box center [369, 263] width 0 height 42
click at [377, 264] on div "И" at bounding box center [377, 262] width 105 height 19
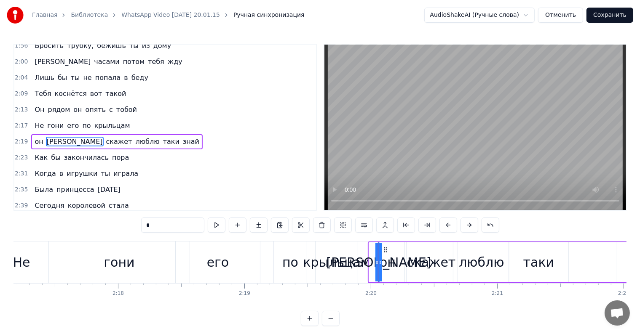
click at [370, 264] on div "он" at bounding box center [387, 263] width 37 height 40
type input "**"
drag, startPoint x: 369, startPoint y: 264, endPoint x: 363, endPoint y: 268, distance: 7.0
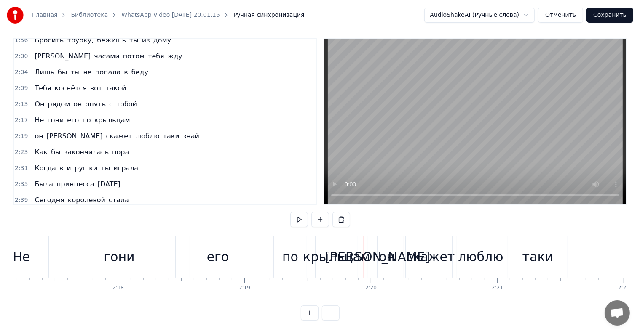
scroll to position [13, 0]
click at [556, 249] on div "таки" at bounding box center [537, 257] width 59 height 42
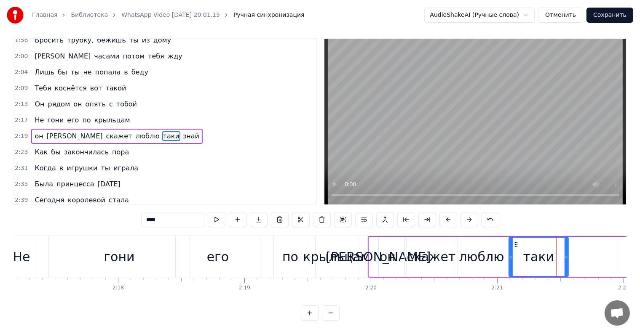
scroll to position [0, 0]
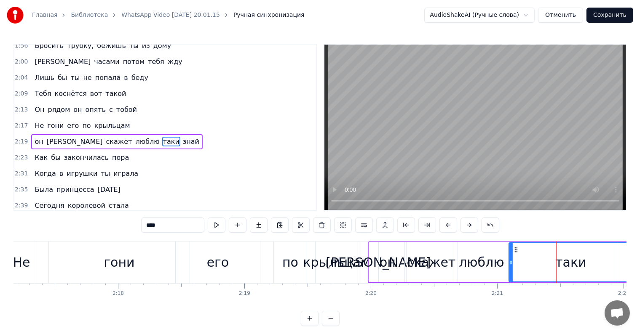
drag, startPoint x: 564, startPoint y: 260, endPoint x: 628, endPoint y: 261, distance: 64.5
click at [628, 261] on div "Главная Библиотека WhatsApp Video 2025-08-13 at 20.01.15 Ручная синхронизация A…" at bounding box center [320, 163] width 640 height 326
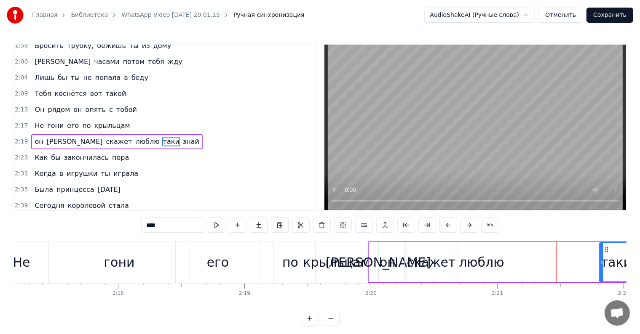
drag, startPoint x: 510, startPoint y: 263, endPoint x: 600, endPoint y: 269, distance: 90.3
click at [603, 268] on div at bounding box center [601, 262] width 3 height 38
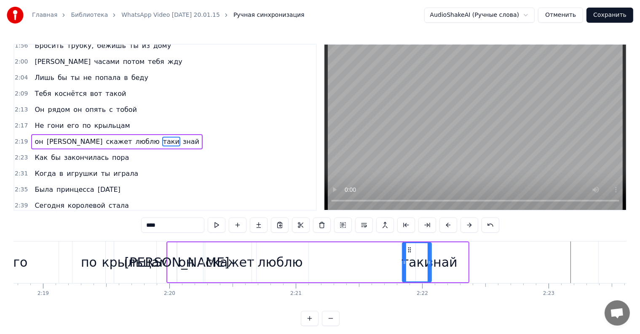
scroll to position [0, 17390]
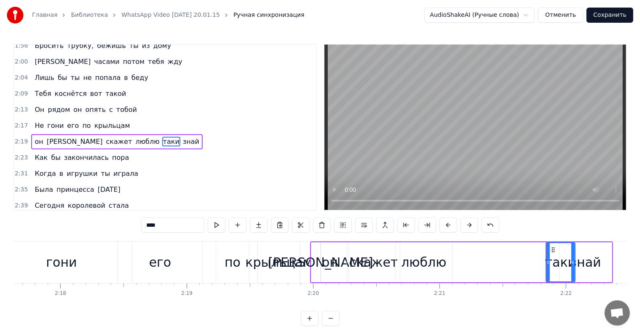
click at [434, 278] on div "люблю" at bounding box center [423, 263] width 56 height 40
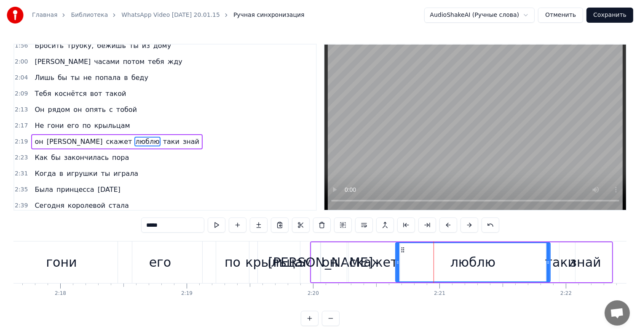
drag, startPoint x: 450, startPoint y: 266, endPoint x: 548, endPoint y: 262, distance: 97.8
click at [548, 262] on div at bounding box center [547, 262] width 3 height 38
drag, startPoint x: 395, startPoint y: 266, endPoint x: 433, endPoint y: 263, distance: 38.1
click at [433, 263] on div "люблю" at bounding box center [472, 263] width 155 height 40
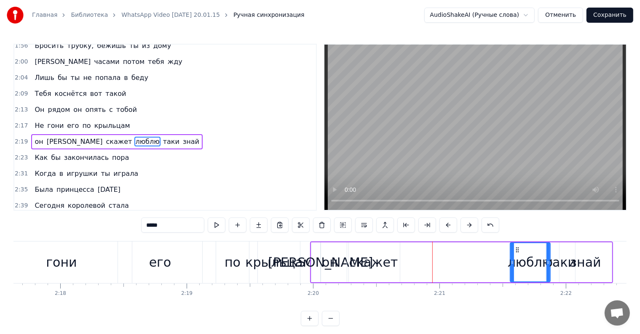
drag, startPoint x: 398, startPoint y: 265, endPoint x: 506, endPoint y: 264, distance: 108.2
click at [510, 263] on icon at bounding box center [511, 262] width 3 height 7
click at [377, 263] on div "скажет" at bounding box center [373, 262] width 49 height 19
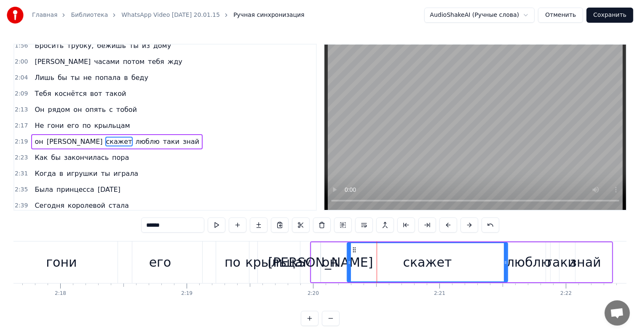
drag, startPoint x: 397, startPoint y: 262, endPoint x: 505, endPoint y: 260, distance: 107.9
click at [505, 260] on icon at bounding box center [505, 262] width 3 height 7
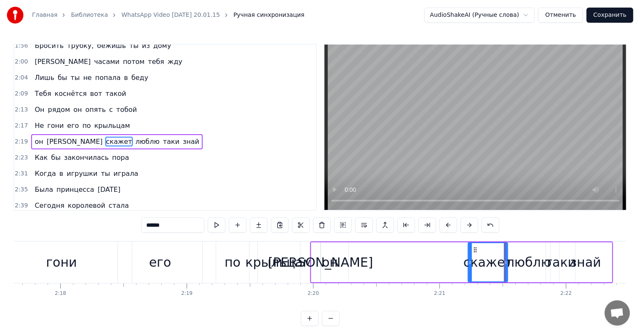
drag, startPoint x: 347, startPoint y: 264, endPoint x: 477, endPoint y: 266, distance: 129.7
click at [472, 266] on div at bounding box center [469, 262] width 3 height 38
click at [330, 266] on div "он" at bounding box center [330, 262] width 16 height 19
type input "**"
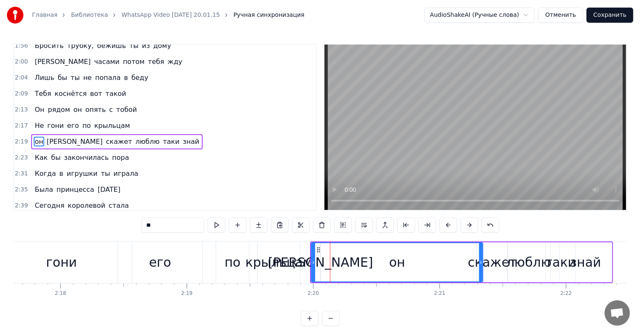
drag, startPoint x: 347, startPoint y: 265, endPoint x: 481, endPoint y: 267, distance: 134.4
click at [481, 267] on div at bounding box center [480, 262] width 3 height 38
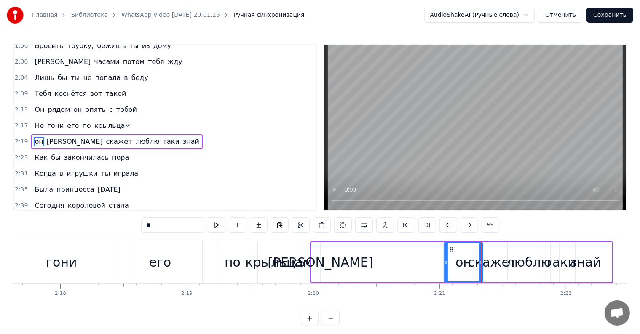
drag, startPoint x: 312, startPoint y: 268, endPoint x: 445, endPoint y: 267, distance: 133.5
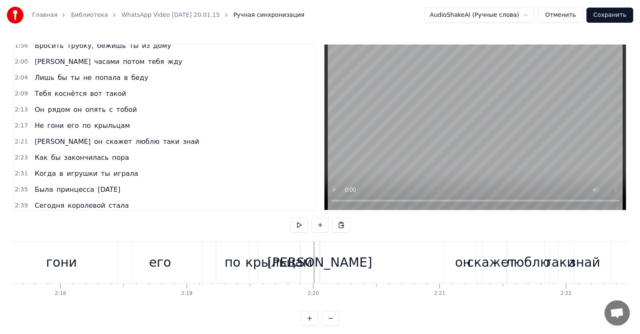
click at [319, 266] on div "И" at bounding box center [319, 262] width 105 height 19
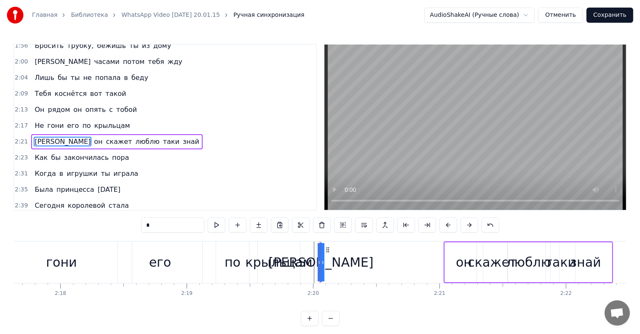
click at [321, 264] on icon at bounding box center [322, 262] width 3 height 7
drag, startPoint x: 322, startPoint y: 264, endPoint x: 317, endPoint y: 266, distance: 5.1
click at [340, 264] on div "И он скажет люблю таки знай" at bounding box center [466, 263] width 294 height 42
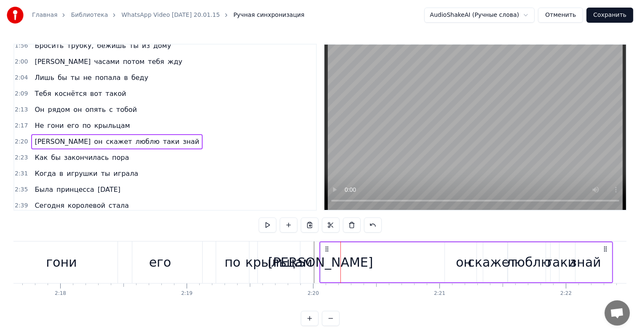
click at [318, 263] on div "И" at bounding box center [320, 262] width 105 height 19
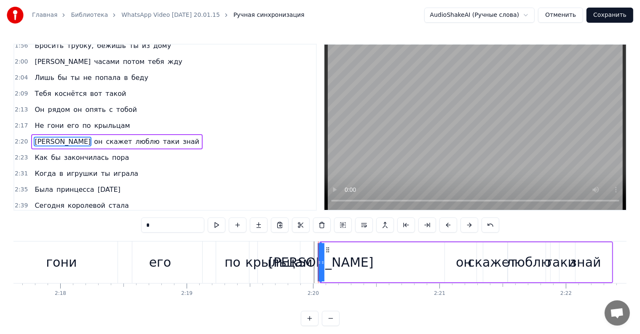
drag, startPoint x: 322, startPoint y: 263, endPoint x: 331, endPoint y: 263, distance: 9.3
click at [331, 263] on div "И он скажет люблю таки знай" at bounding box center [466, 263] width 294 height 42
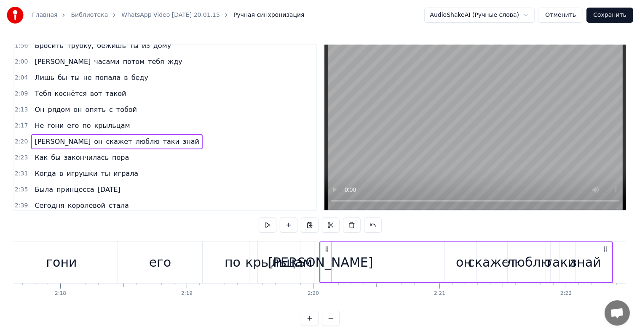
click at [334, 264] on div "И он скажет люблю таки знай" at bounding box center [466, 263] width 294 height 42
drag, startPoint x: 319, startPoint y: 266, endPoint x: 351, endPoint y: 264, distance: 32.1
click at [352, 264] on div "И он скажет люблю таки знай" at bounding box center [466, 263] width 294 height 42
click at [317, 265] on div "И" at bounding box center [320, 262] width 105 height 19
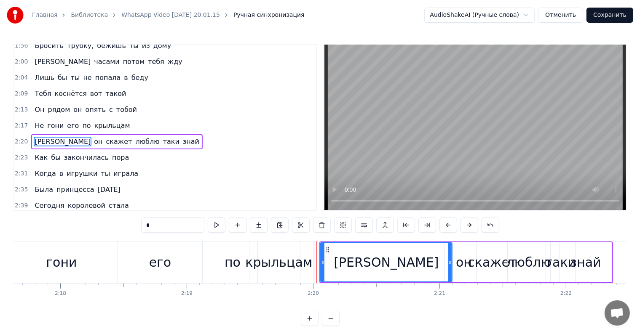
click at [452, 263] on div "И" at bounding box center [386, 263] width 132 height 40
drag, startPoint x: 320, startPoint y: 264, endPoint x: 354, endPoint y: 266, distance: 34.2
click at [354, 266] on div "И" at bounding box center [386, 263] width 133 height 40
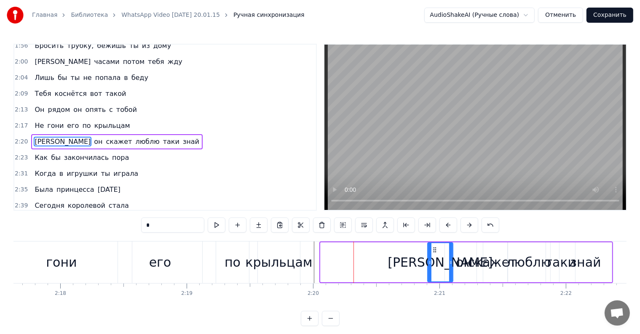
drag, startPoint x: 322, startPoint y: 262, endPoint x: 429, endPoint y: 268, distance: 107.5
click at [429, 268] on div at bounding box center [429, 262] width 3 height 38
click at [81, 268] on div "гони" at bounding box center [61, 263] width 141 height 42
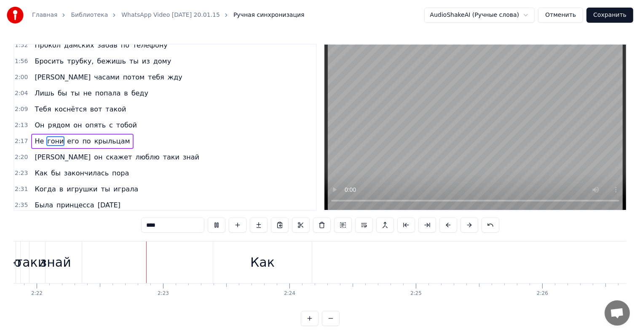
scroll to position [0, 17939]
click at [249, 264] on div "Как" at bounding box center [242, 262] width 24 height 19
type input "***"
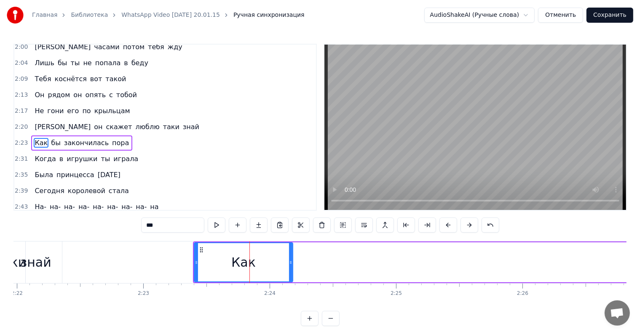
scroll to position [374, 0]
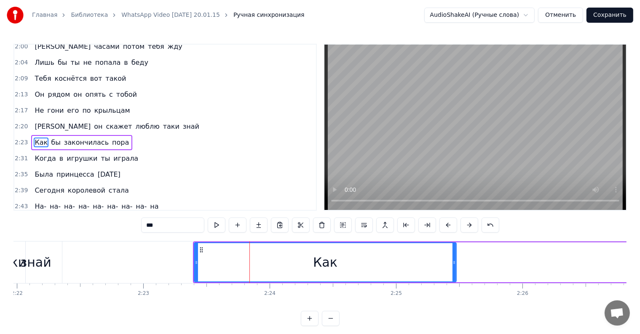
drag, startPoint x: 291, startPoint y: 261, endPoint x: 457, endPoint y: 255, distance: 165.2
click at [456, 255] on div at bounding box center [453, 262] width 3 height 38
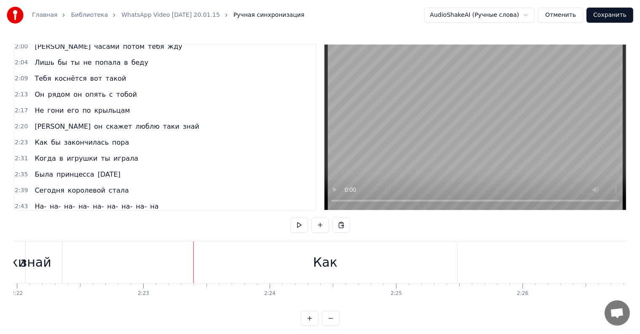
drag, startPoint x: 195, startPoint y: 263, endPoint x: 216, endPoint y: 266, distance: 20.9
click at [246, 264] on div "Как" at bounding box center [325, 263] width 264 height 42
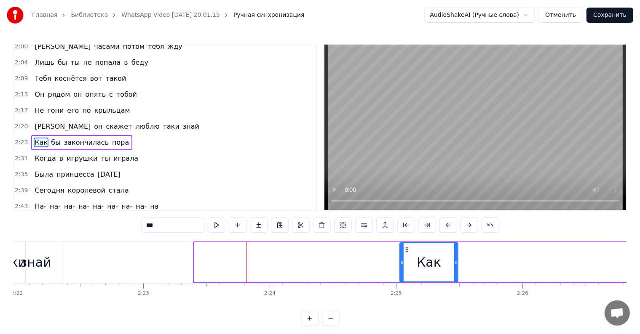
drag, startPoint x: 195, startPoint y: 264, endPoint x: 401, endPoint y: 262, distance: 205.5
click at [401, 262] on icon at bounding box center [401, 262] width 3 height 7
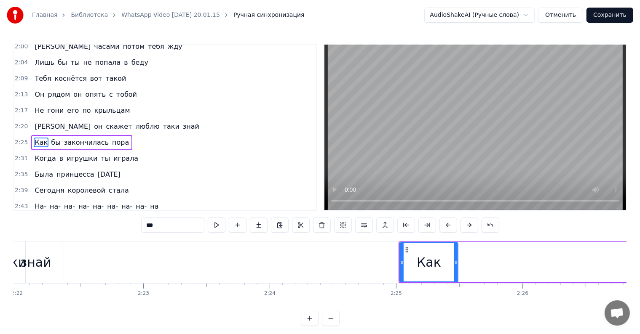
click at [32, 273] on div "знай" at bounding box center [36, 263] width 52 height 42
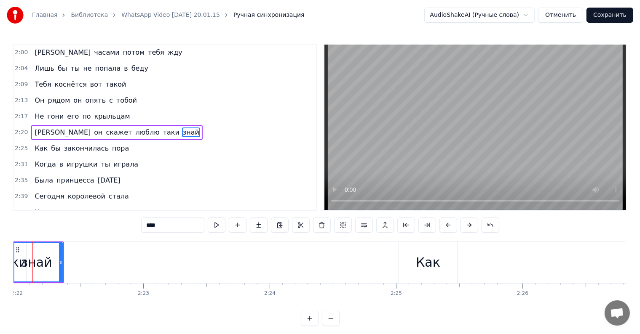
scroll to position [0, 17915]
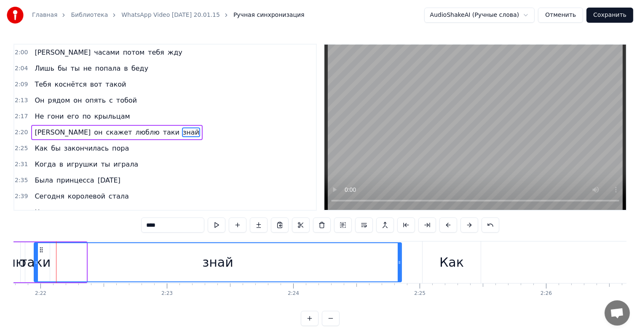
drag, startPoint x: 84, startPoint y: 263, endPoint x: 398, endPoint y: 261, distance: 314.6
click at [398, 261] on icon at bounding box center [399, 262] width 3 height 7
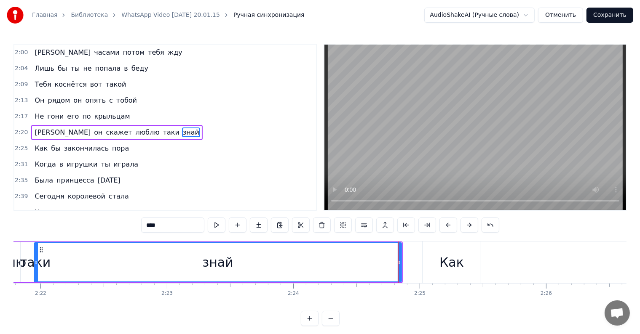
scroll to position [359, 0]
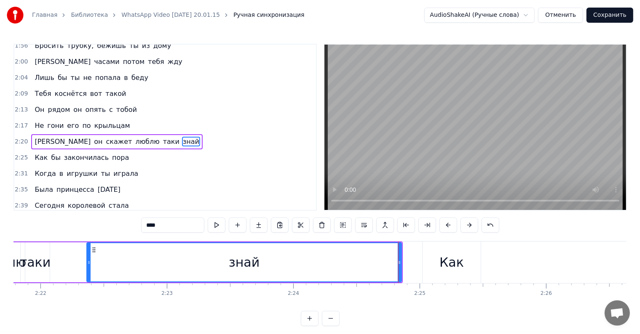
drag, startPoint x: 36, startPoint y: 267, endPoint x: 100, endPoint y: 265, distance: 64.1
click at [90, 265] on div "знай" at bounding box center [244, 262] width 314 height 38
drag, startPoint x: 169, startPoint y: 261, endPoint x: 234, endPoint y: 258, distance: 64.5
click at [234, 258] on div "знай" at bounding box center [245, 262] width 312 height 38
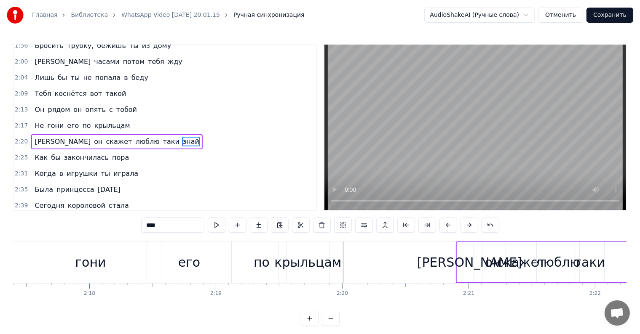
scroll to position [0, 17261]
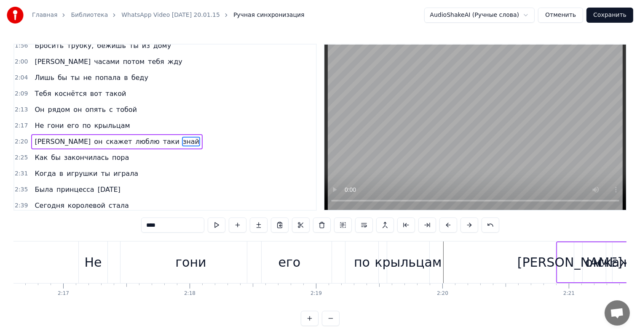
drag, startPoint x: 91, startPoint y: 269, endPoint x: 153, endPoint y: 262, distance: 62.7
click at [96, 269] on div "Не" at bounding box center [92, 262] width 17 height 19
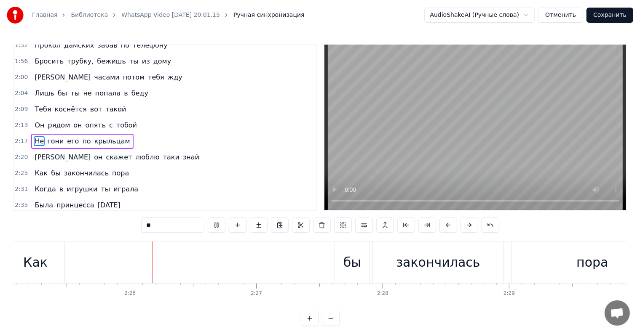
scroll to position [0, 18332]
click at [25, 271] on div "Как" at bounding box center [34, 262] width 24 height 19
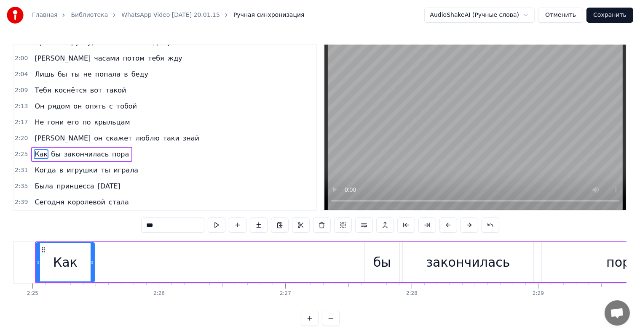
scroll to position [0, 18301]
drag, startPoint x: 59, startPoint y: 271, endPoint x: 88, endPoint y: 271, distance: 29.5
click at [89, 271] on div "Как" at bounding box center [66, 262] width 57 height 38
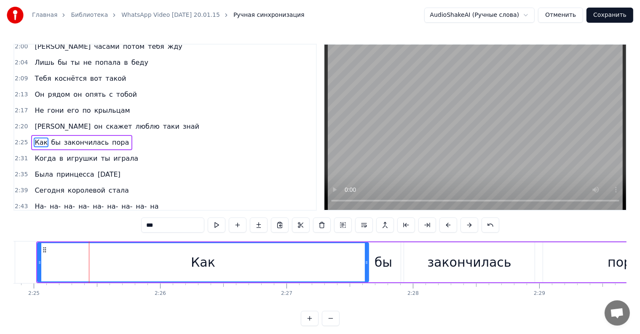
drag, startPoint x: 94, startPoint y: 263, endPoint x: 367, endPoint y: 254, distance: 273.1
click at [367, 254] on div at bounding box center [366, 262] width 3 height 38
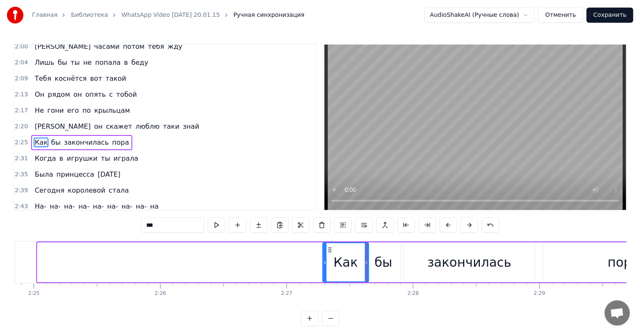
drag, startPoint x: 37, startPoint y: 265, endPoint x: 326, endPoint y: 260, distance: 288.5
click at [326, 260] on icon at bounding box center [324, 262] width 3 height 7
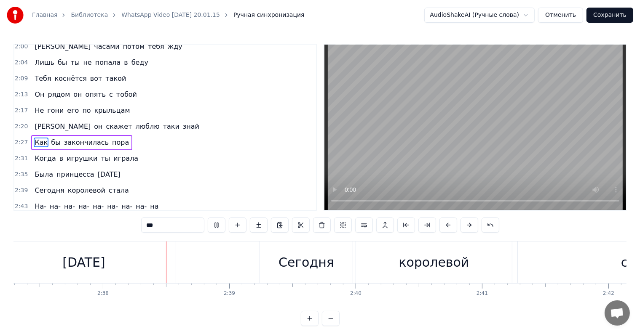
scroll to position [0, 19916]
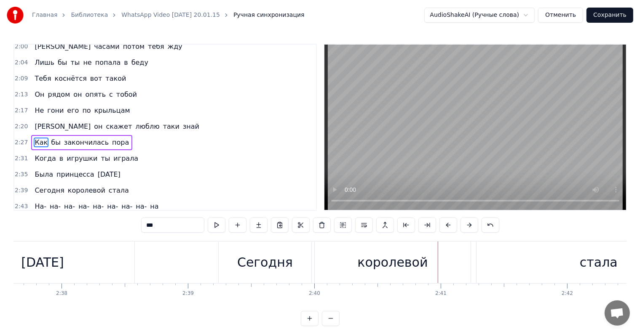
drag, startPoint x: 219, startPoint y: 274, endPoint x: 489, endPoint y: 310, distance: 272.0
click at [460, 305] on div "Аплодисменты! Прекрасно тебе это платье Сердце жралось, не знал, что сказать я …" at bounding box center [319, 272] width 613 height 63
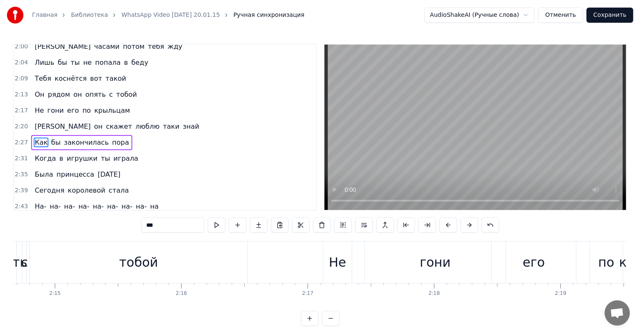
scroll to position [0, 16758]
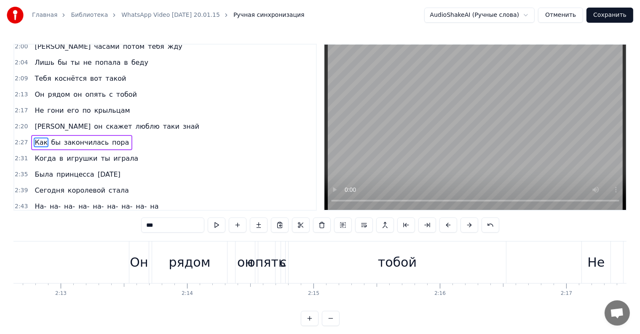
click at [145, 269] on div "Он" at bounding box center [139, 262] width 18 height 19
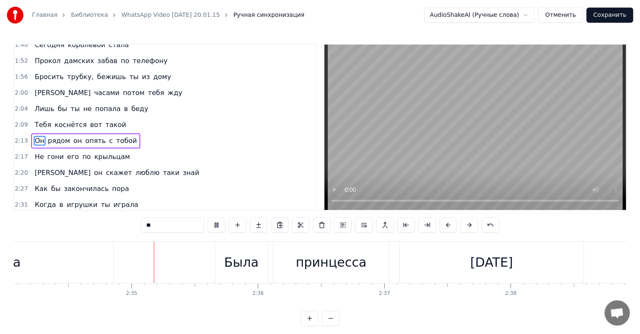
scroll to position [0, 19468]
click at [422, 153] on video at bounding box center [475, 128] width 302 height 166
click at [34, 152] on span "Не" at bounding box center [39, 157] width 11 height 10
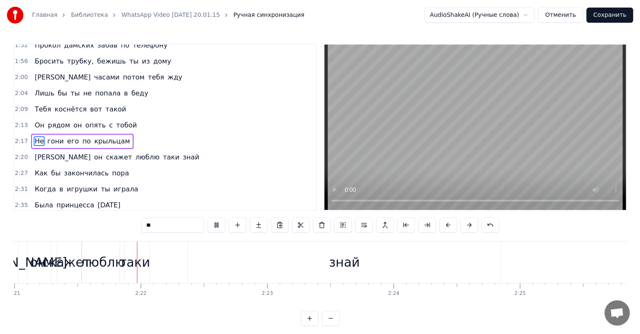
scroll to position [0, 17819]
click at [35, 136] on span "Не" at bounding box center [39, 141] width 11 height 10
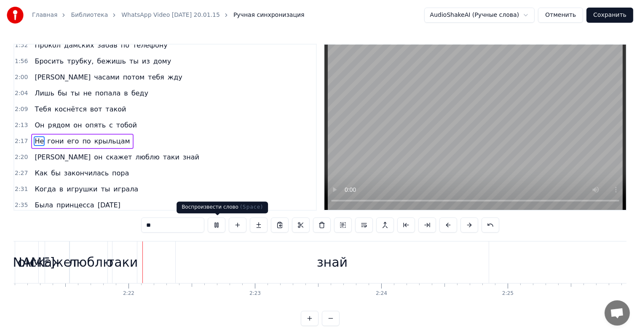
scroll to position [0, 17842]
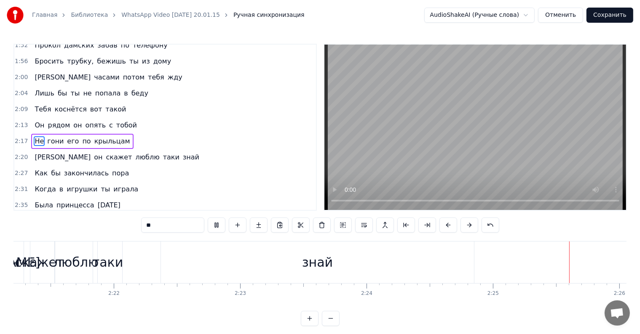
click at [38, 136] on span "Не" at bounding box center [39, 141] width 11 height 10
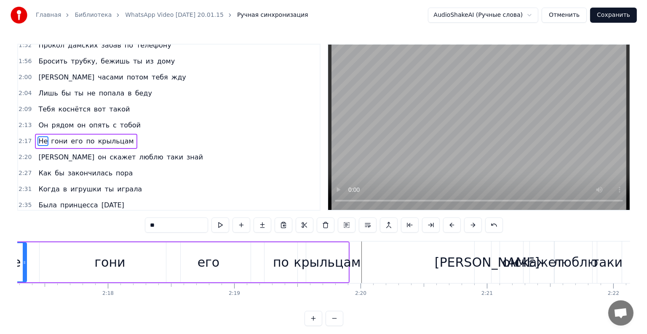
scroll to position [0, 17283]
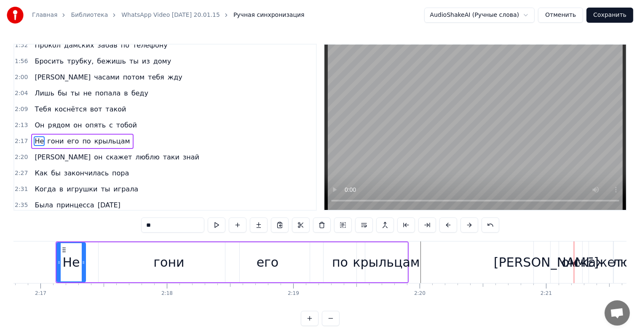
click at [107, 136] on span "крыльцам" at bounding box center [112, 141] width 37 height 10
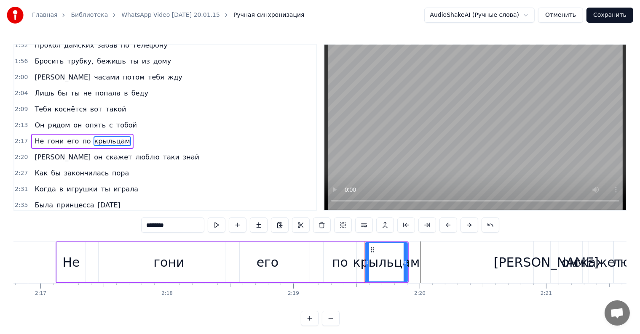
click at [81, 136] on span "по" at bounding box center [86, 141] width 10 height 10
type input "**"
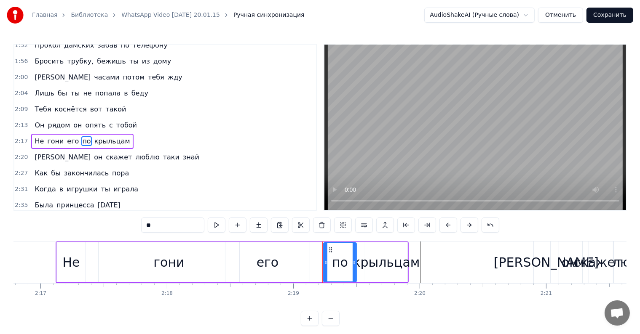
click at [604, 14] on button "Сохранить" at bounding box center [609, 15] width 47 height 15
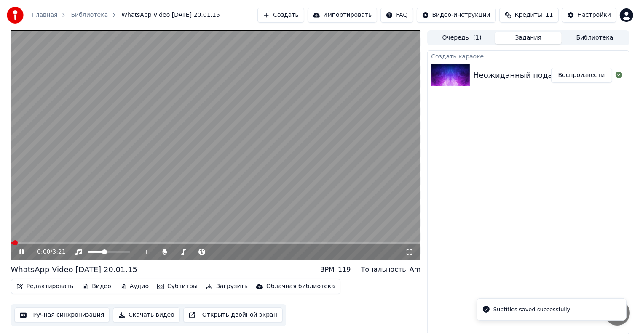
click at [221, 145] on video at bounding box center [216, 145] width 410 height 230
click at [43, 285] on button "Редактировать" at bounding box center [45, 287] width 64 height 12
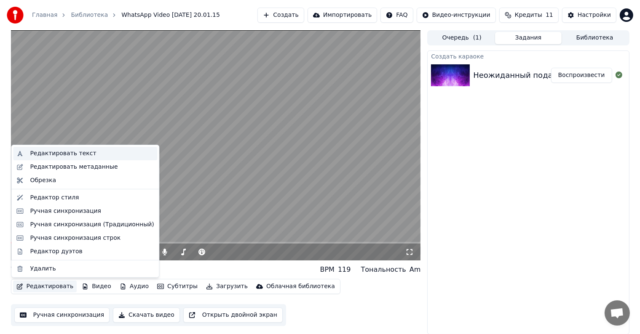
click at [70, 151] on div "Редактировать текст" at bounding box center [63, 154] width 66 height 8
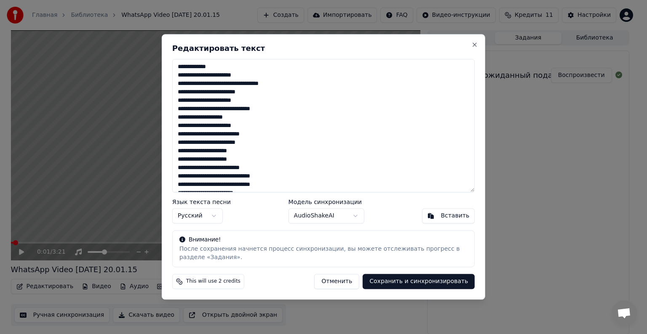
click at [220, 83] on textarea at bounding box center [323, 126] width 302 height 134
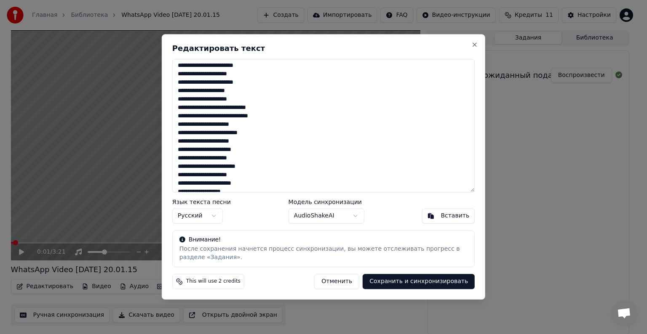
scroll to position [136, 0]
click at [252, 161] on textarea at bounding box center [323, 126] width 302 height 134
type textarea "**********"
click at [433, 286] on button "Сохранить и синхронизировать" at bounding box center [419, 282] width 112 height 15
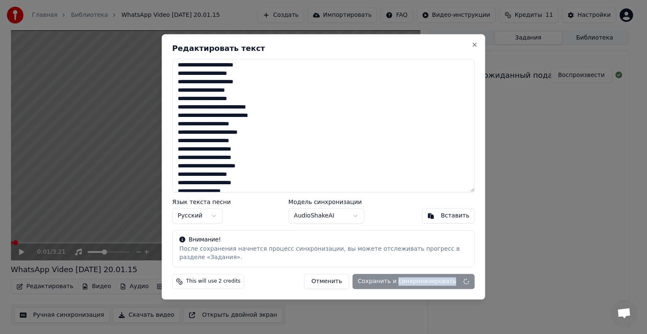
click at [433, 286] on div "Отменить Сохранить и синхронизировать" at bounding box center [389, 282] width 171 height 15
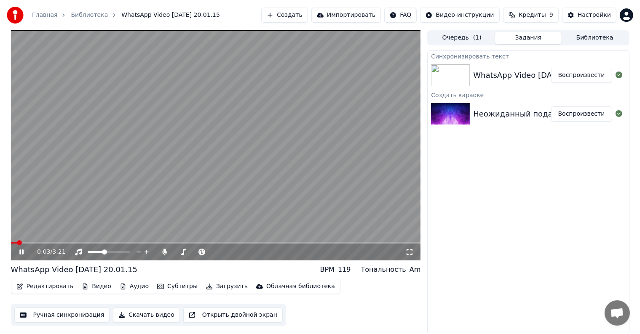
click at [386, 84] on video at bounding box center [216, 145] width 410 height 230
click at [408, 255] on icon at bounding box center [409, 252] width 8 height 7
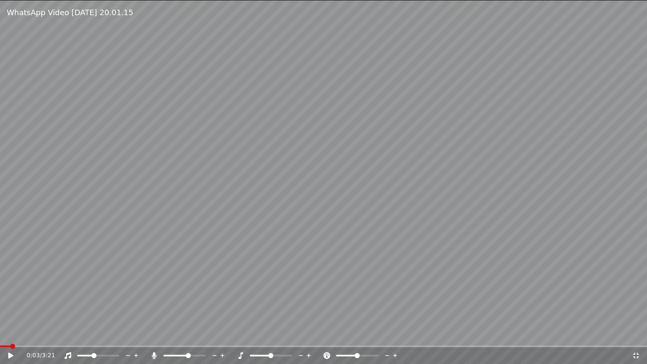
click at [404, 263] on video at bounding box center [323, 182] width 647 height 364
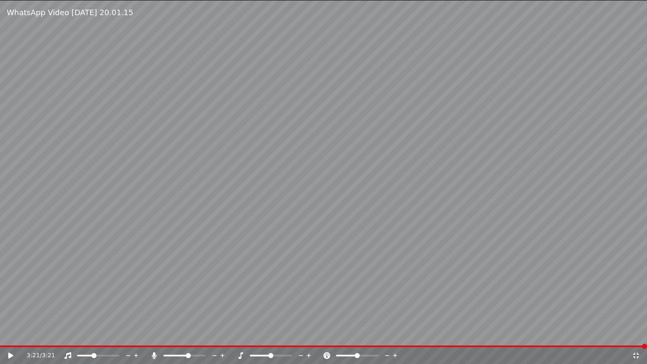
click at [635, 334] on div "3:21 / 3:21" at bounding box center [323, 355] width 647 height 17
click at [635, 334] on icon at bounding box center [636, 355] width 8 height 7
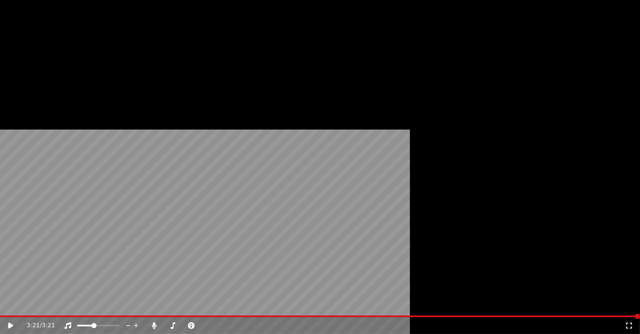
click at [43, 62] on button "Редактировать" at bounding box center [45, 57] width 64 height 12
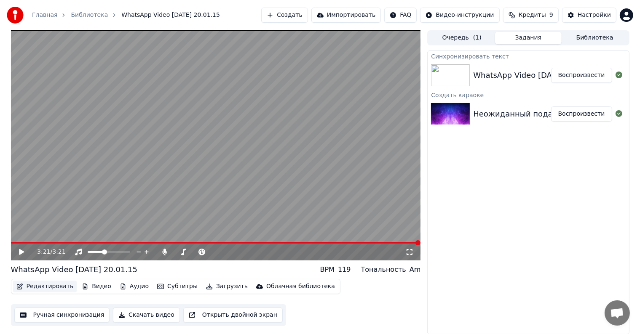
click at [43, 282] on button "Редактировать" at bounding box center [45, 287] width 64 height 12
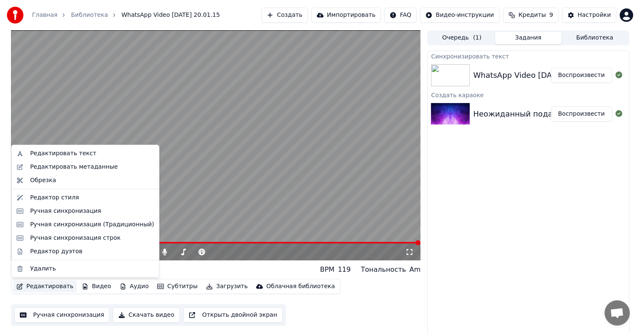
click at [42, 287] on button "Редактировать" at bounding box center [45, 287] width 64 height 12
click at [45, 150] on div "Редактировать текст" at bounding box center [63, 154] width 66 height 8
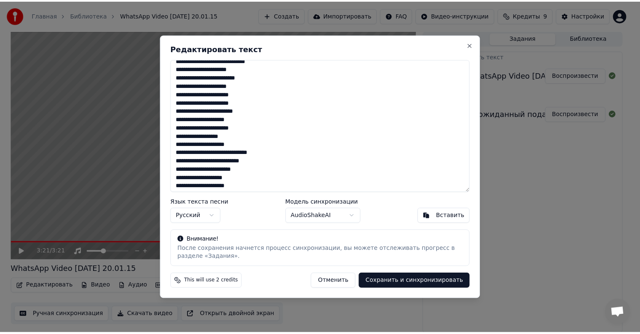
scroll to position [188, 0]
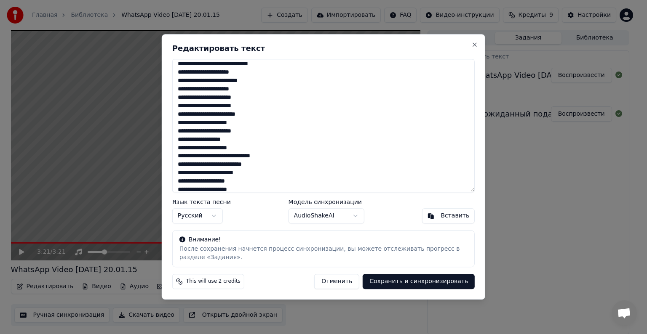
click at [478, 45] on div "Редактировать текст Язык текста песни Русский Модель синхронизации AudioShakeAI…" at bounding box center [323, 167] width 323 height 266
click at [474, 44] on button "Close" at bounding box center [474, 44] width 7 height 7
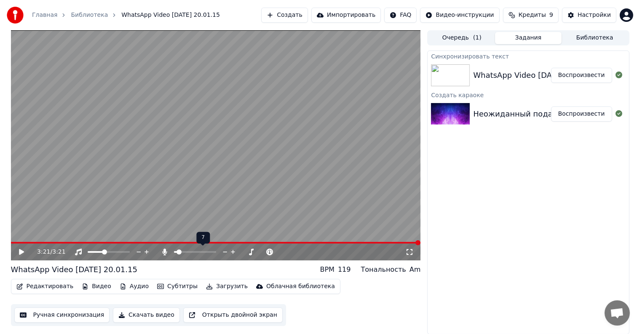
click at [174, 251] on span at bounding box center [175, 252] width 3 height 2
click at [130, 241] on video at bounding box center [216, 145] width 410 height 230
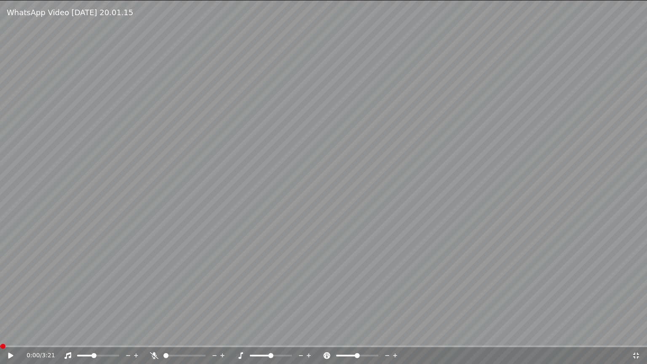
click at [115, 334] on video at bounding box center [323, 182] width 647 height 364
click at [149, 334] on span at bounding box center [323, 346] width 647 height 2
click at [273, 324] on video at bounding box center [323, 182] width 647 height 364
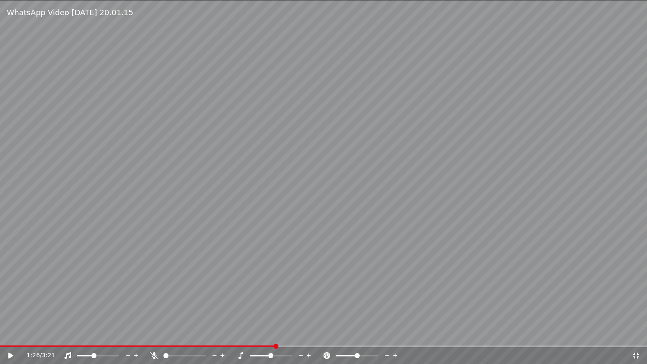
click at [276, 334] on span at bounding box center [323, 346] width 647 height 2
click at [148, 272] on video at bounding box center [323, 182] width 647 height 364
click at [639, 334] on icon at bounding box center [636, 356] width 6 height 6
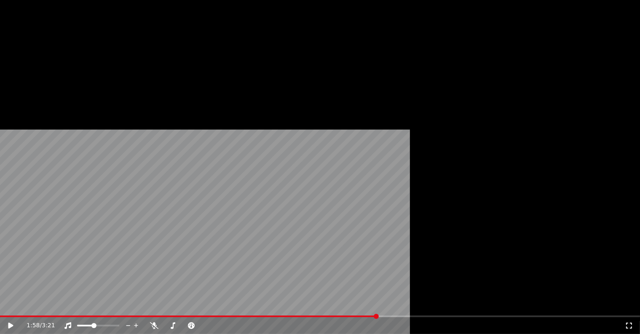
click at [37, 62] on button "Редактировать" at bounding box center [45, 57] width 64 height 12
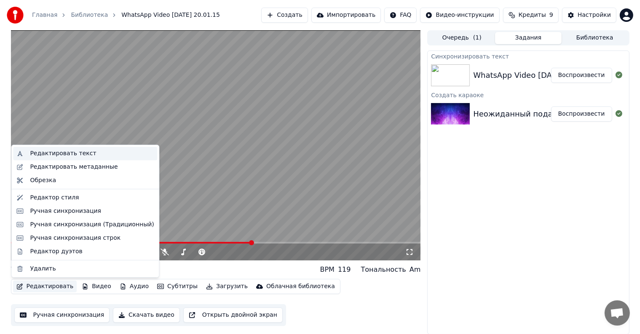
click at [55, 153] on div "Редактировать текст" at bounding box center [63, 154] width 66 height 8
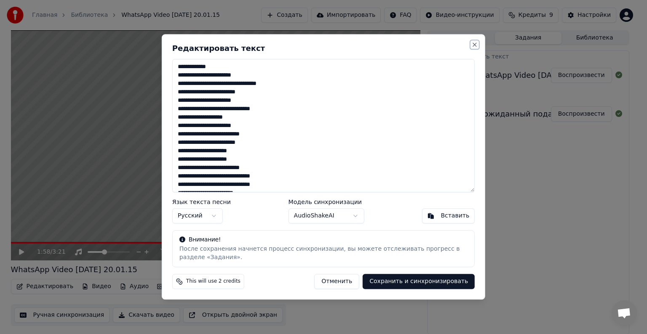
click at [472, 43] on button "Close" at bounding box center [474, 44] width 7 height 7
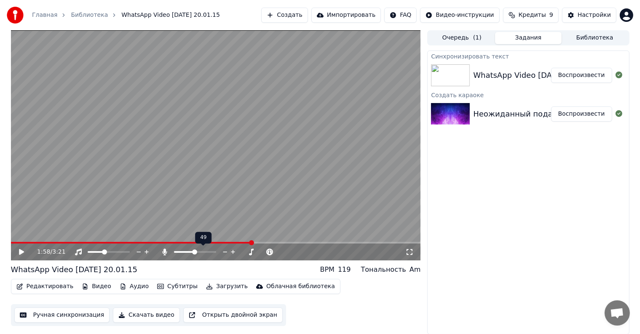
click at [195, 252] on span at bounding box center [195, 252] width 42 height 2
click at [159, 166] on video at bounding box center [216, 145] width 410 height 230
click at [248, 176] on video at bounding box center [216, 145] width 410 height 230
click at [41, 287] on button "Редактировать" at bounding box center [45, 287] width 64 height 12
click at [50, 319] on button "Ручная синхронизация" at bounding box center [62, 315] width 96 height 15
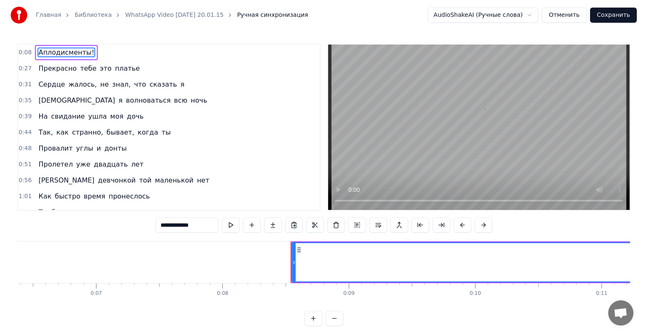
scroll to position [0, 1037]
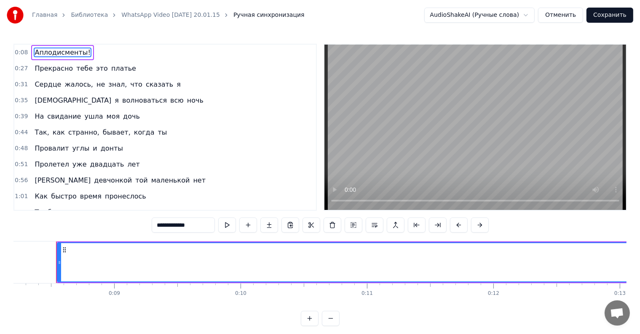
click at [576, 17] on button "Отменить" at bounding box center [560, 15] width 45 height 15
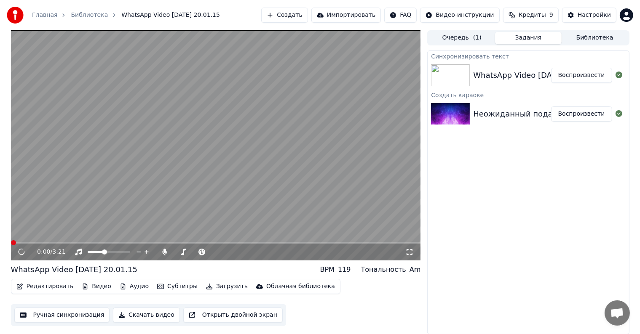
click at [512, 75] on div "WhatsApp Video 2025-08-13 at 20.01.15" at bounding box center [536, 75] width 126 height 12
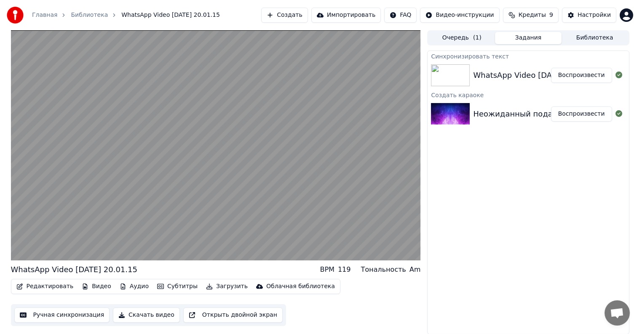
click at [512, 100] on div "Неожиданный подарок Отца для Дочери ! Воспроизвести" at bounding box center [527, 114] width 201 height 29
click at [448, 72] on img at bounding box center [450, 75] width 39 height 22
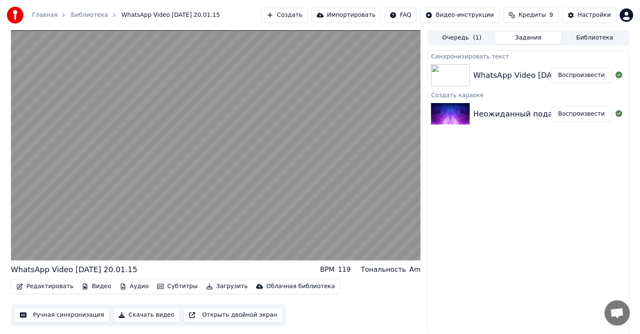
click at [512, 115] on div "Неожиданный подарок Отца для Дочери !" at bounding box center [558, 114] width 170 height 12
click at [494, 108] on div "Неожиданный подарок Отца для Дочери !" at bounding box center [558, 114] width 170 height 12
click at [471, 112] on div at bounding box center [452, 114] width 42 height 22
click at [568, 111] on button "Воспроизвести" at bounding box center [581, 114] width 61 height 15
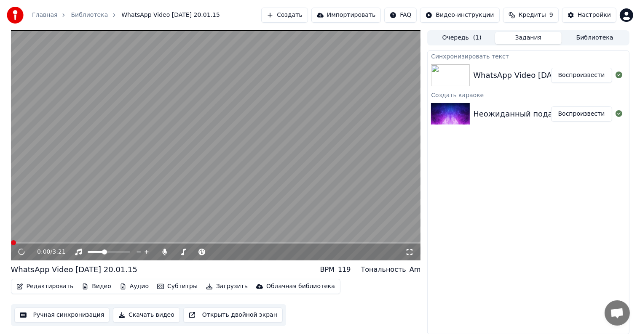
click at [150, 205] on video at bounding box center [216, 145] width 410 height 230
click at [79, 243] on span at bounding box center [216, 243] width 410 height 2
click at [192, 241] on video at bounding box center [216, 145] width 410 height 230
click at [183, 242] on video at bounding box center [216, 145] width 410 height 230
click at [182, 245] on div "0:01 / 3:21" at bounding box center [216, 252] width 410 height 17
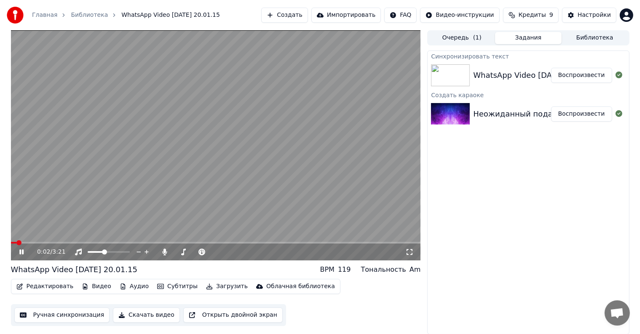
click at [198, 241] on video at bounding box center [216, 145] width 410 height 230
click at [195, 243] on span at bounding box center [216, 243] width 410 height 2
click at [207, 224] on video at bounding box center [216, 145] width 410 height 230
click at [238, 244] on span at bounding box center [216, 243] width 410 height 2
click at [417, 254] on div "1:53 / 3:21" at bounding box center [215, 252] width 403 height 8
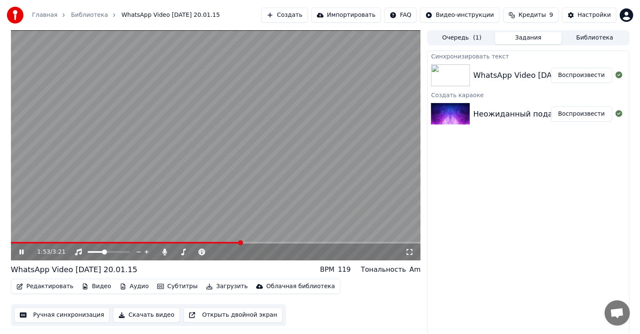
click at [412, 254] on icon at bounding box center [409, 252] width 6 height 6
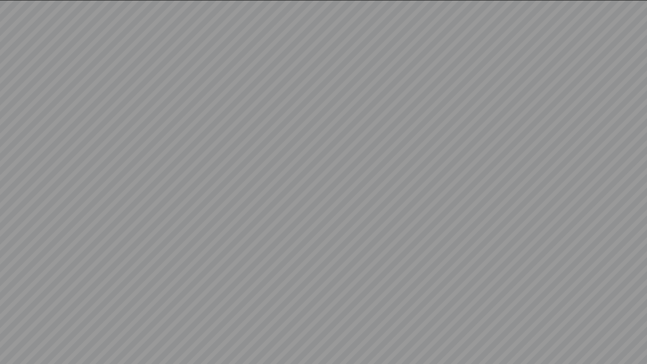
click at [189, 167] on video at bounding box center [323, 182] width 647 height 364
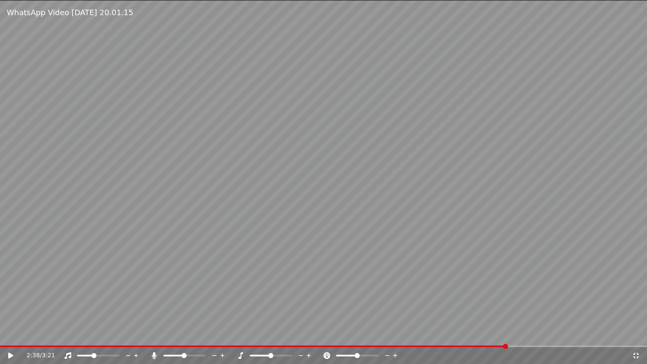
click at [640, 334] on div "2:38 / 3:21" at bounding box center [323, 355] width 647 height 17
click at [635, 334] on icon at bounding box center [636, 355] width 8 height 7
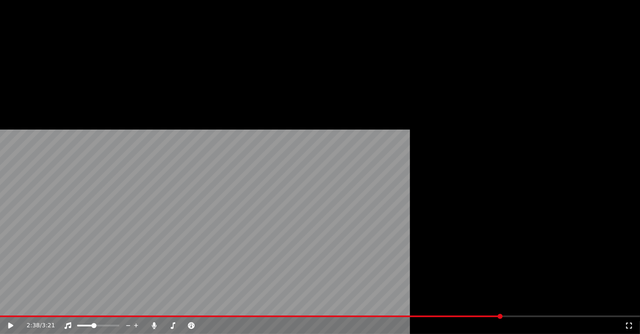
click at [49, 62] on button "Редактировать" at bounding box center [45, 57] width 64 height 12
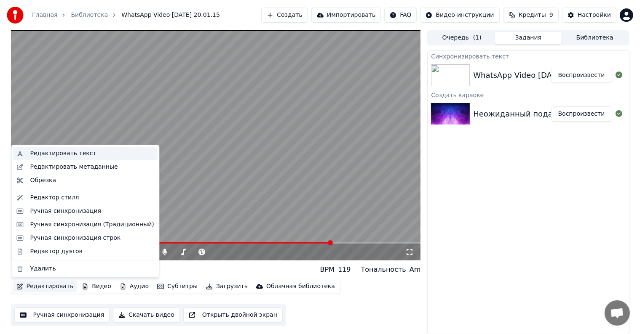
click at [83, 153] on div "Редактировать текст" at bounding box center [63, 154] width 66 height 8
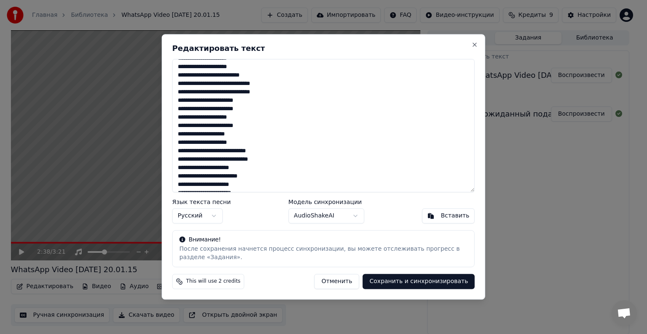
scroll to position [92, 0]
click at [188, 152] on textarea at bounding box center [323, 126] width 302 height 134
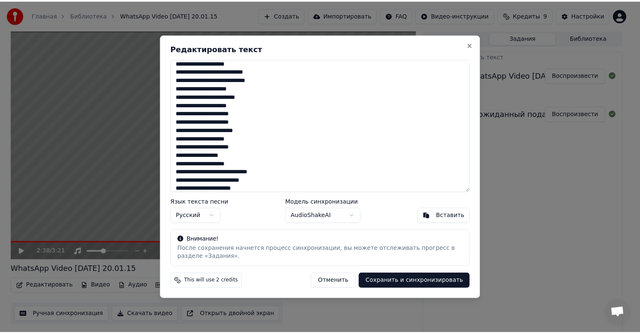
scroll to position [134, 0]
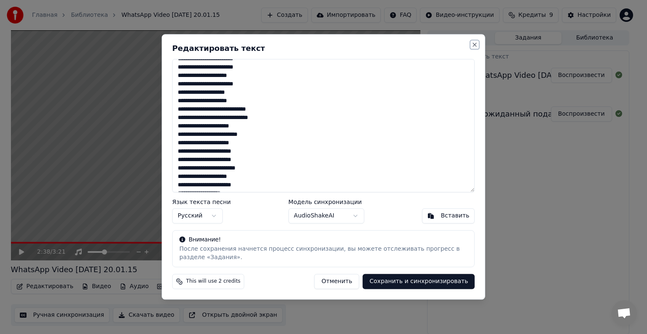
click at [473, 45] on button "Close" at bounding box center [474, 44] width 7 height 7
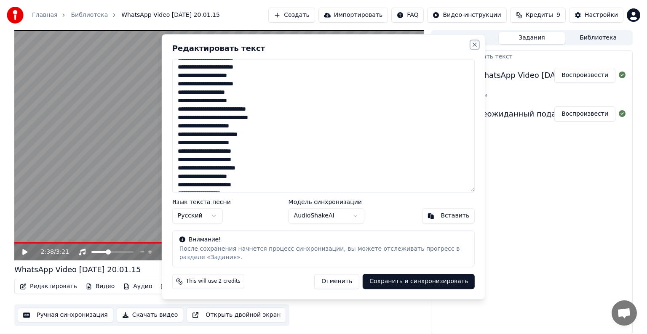
type textarea "**********"
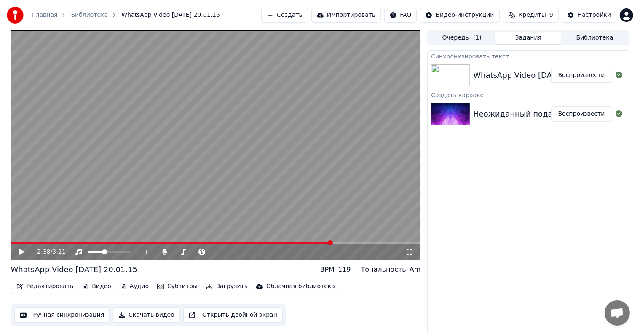
click at [62, 318] on button "Ручная синхронизация" at bounding box center [62, 315] width 96 height 15
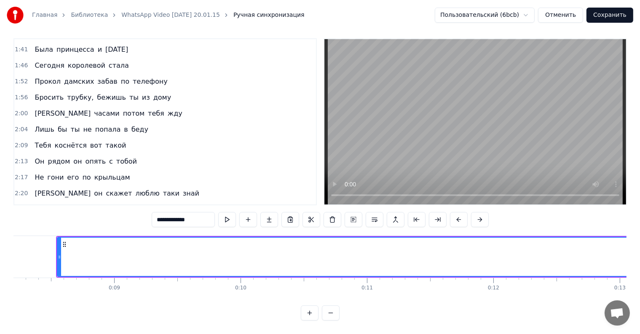
scroll to position [301, 0]
click at [100, 173] on span "крыльцам" at bounding box center [112, 178] width 37 height 10
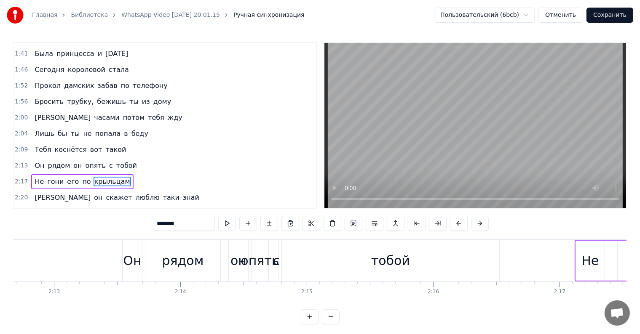
scroll to position [0, 17592]
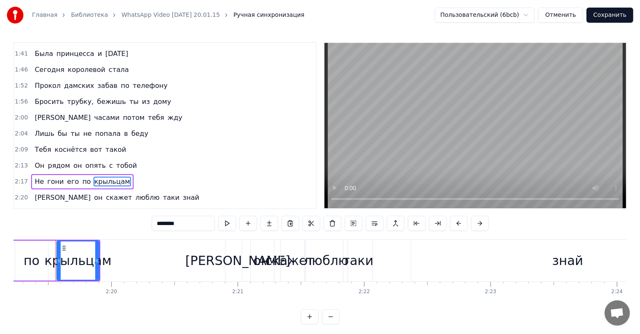
click at [45, 260] on div "по" at bounding box center [31, 261] width 33 height 40
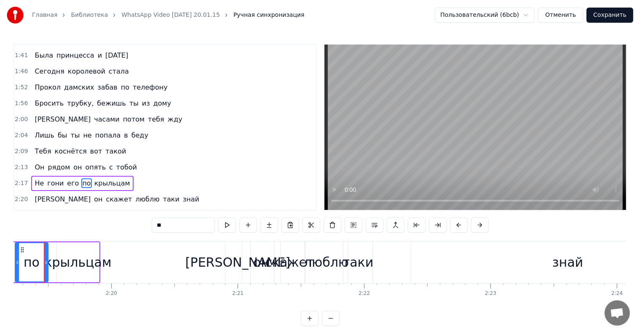
scroll to position [0, 17580]
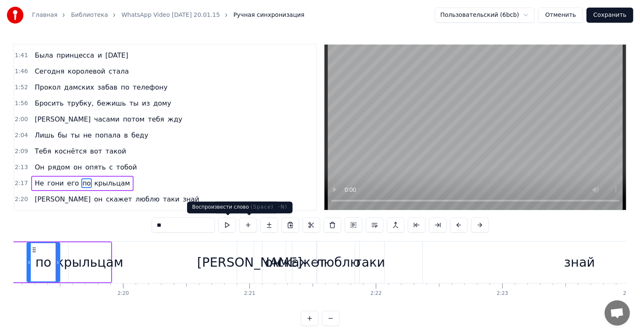
click at [211, 227] on input "**" at bounding box center [183, 225] width 63 height 15
type input "*"
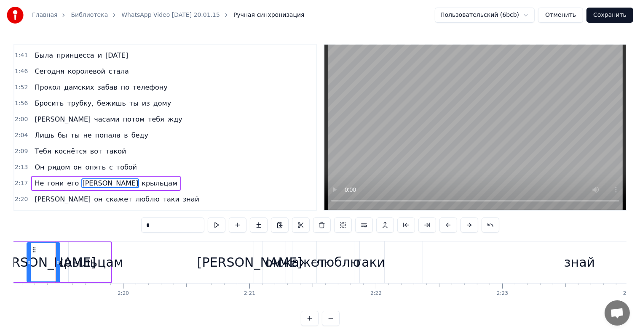
click at [141, 179] on span "крыльцам" at bounding box center [159, 184] width 37 height 10
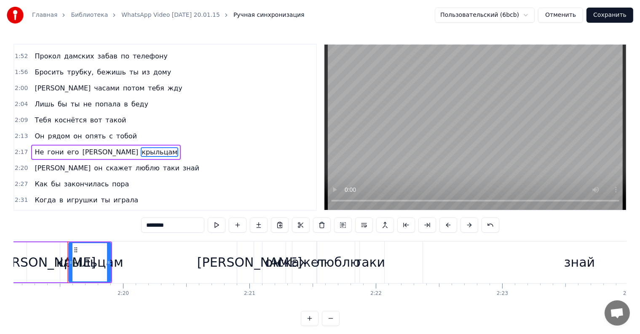
scroll to position [343, 0]
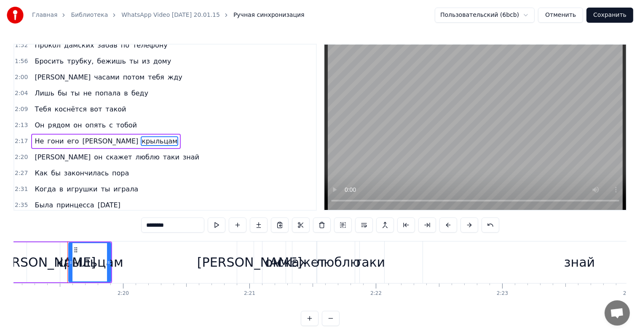
click at [188, 227] on input "********" at bounding box center [172, 225] width 63 height 15
type input "*"
click at [34, 136] on span "Не" at bounding box center [39, 141] width 11 height 10
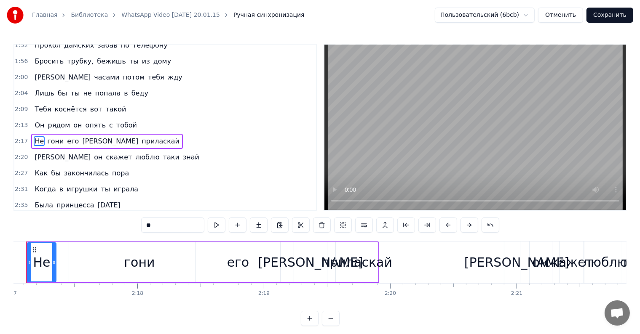
scroll to position [0, 17283]
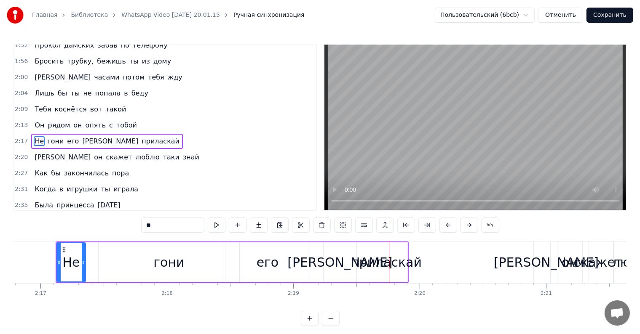
click at [281, 271] on div "его" at bounding box center [267, 263] width 84 height 40
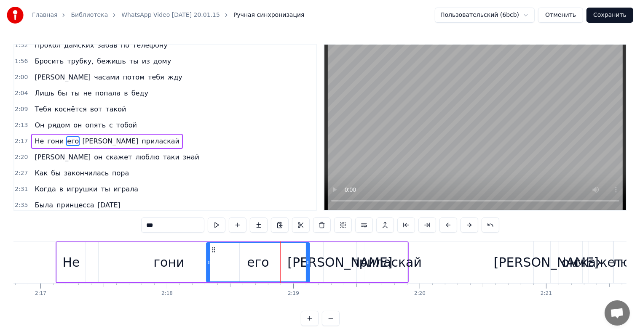
drag, startPoint x: 226, startPoint y: 261, endPoint x: 227, endPoint y: 268, distance: 6.8
click at [207, 266] on div at bounding box center [208, 262] width 3 height 38
drag, startPoint x: 307, startPoint y: 263, endPoint x: 285, endPoint y: 268, distance: 22.5
click at [285, 268] on div at bounding box center [285, 262] width 3 height 38
click at [331, 261] on div "а" at bounding box center [339, 263] width 33 height 40
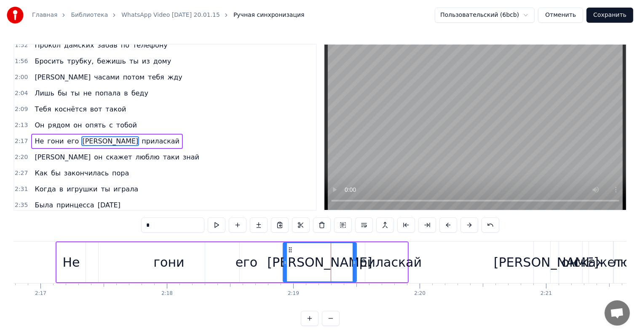
drag, startPoint x: 323, startPoint y: 261, endPoint x: 281, endPoint y: 267, distance: 42.5
click at [283, 267] on div at bounding box center [284, 262] width 3 height 38
drag, startPoint x: 354, startPoint y: 262, endPoint x: 325, endPoint y: 264, distance: 29.1
click at [325, 264] on icon at bounding box center [324, 262] width 3 height 7
click at [368, 254] on div "приласкай" at bounding box center [386, 262] width 71 height 19
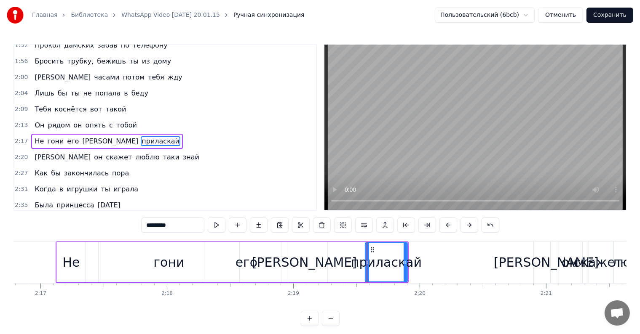
click at [364, 256] on div "приласкай" at bounding box center [386, 262] width 71 height 19
drag, startPoint x: 366, startPoint y: 261, endPoint x: 322, endPoint y: 265, distance: 43.5
click at [322, 265] on icon at bounding box center [323, 262] width 3 height 7
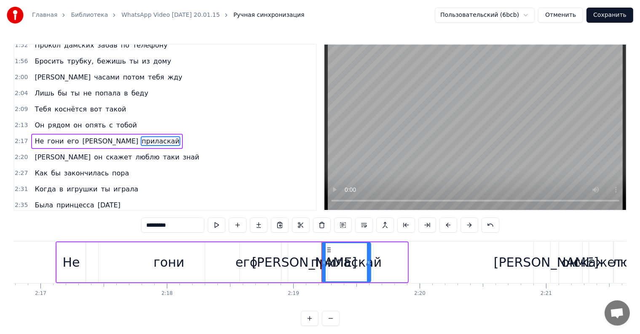
drag, startPoint x: 405, startPoint y: 261, endPoint x: 369, endPoint y: 268, distance: 36.9
click at [369, 268] on div at bounding box center [368, 262] width 3 height 38
drag, startPoint x: 83, startPoint y: 265, endPoint x: 95, endPoint y: 263, distance: 12.5
click at [84, 265] on div "Не" at bounding box center [71, 263] width 29 height 40
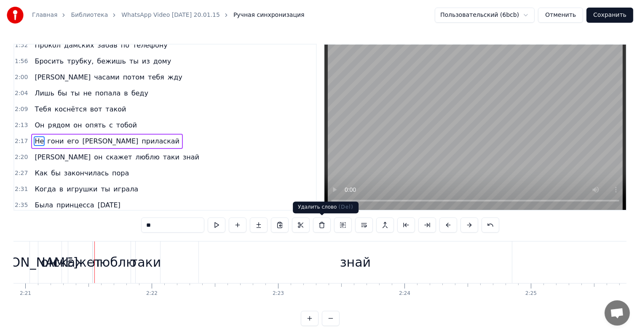
scroll to position [0, 17843]
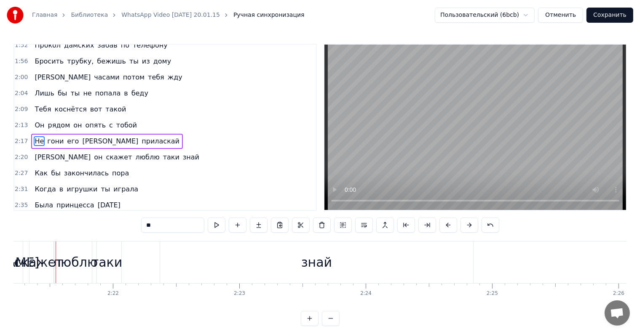
click at [141, 136] on span "приласкай" at bounding box center [161, 141] width 40 height 10
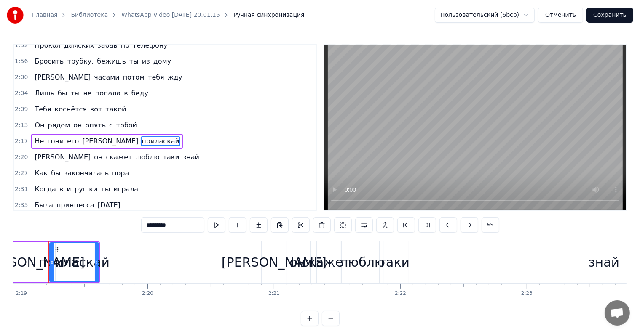
scroll to position [0, 17548]
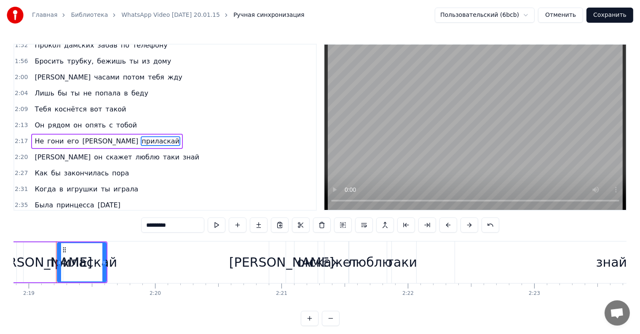
click at [85, 264] on div "приласкай" at bounding box center [81, 262] width 71 height 19
drag, startPoint x: 103, startPoint y: 262, endPoint x: 151, endPoint y: 261, distance: 48.4
click at [151, 261] on icon at bounding box center [152, 262] width 3 height 7
click at [37, 267] on div "а" at bounding box center [39, 262] width 105 height 19
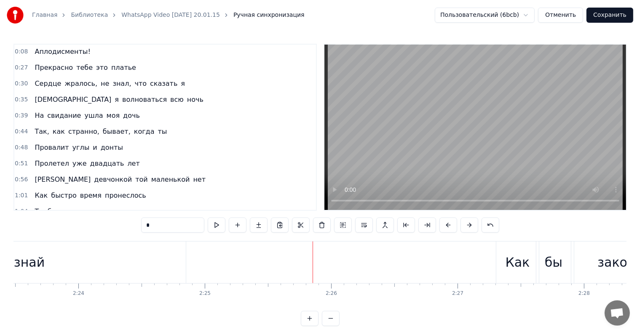
scroll to position [0, 0]
click at [75, 82] on span "жралось," at bounding box center [81, 85] width 35 height 10
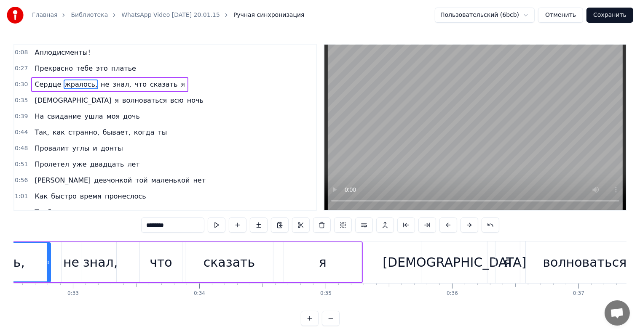
scroll to position [0, 3991]
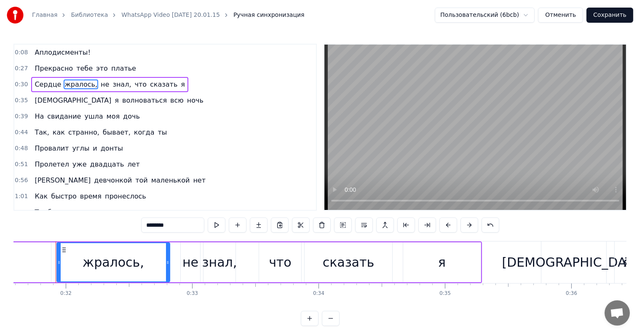
click at [183, 222] on input "********" at bounding box center [172, 225] width 63 height 15
click at [172, 227] on input "********" at bounding box center [172, 225] width 63 height 15
click at [169, 227] on input "********" at bounding box center [172, 225] width 63 height 15
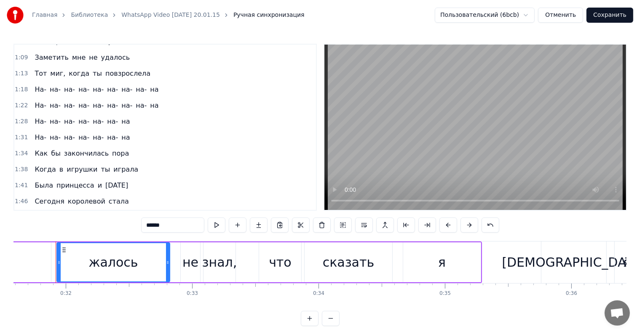
scroll to position [211, 0]
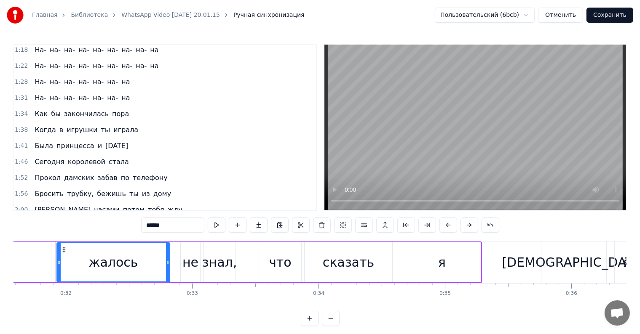
click at [49, 173] on span "Прокол" at bounding box center [48, 178] width 28 height 10
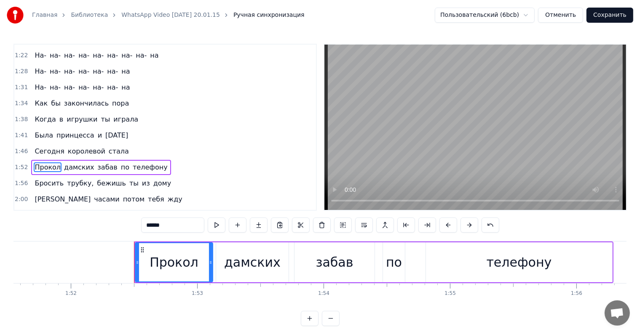
scroll to position [0, 14172]
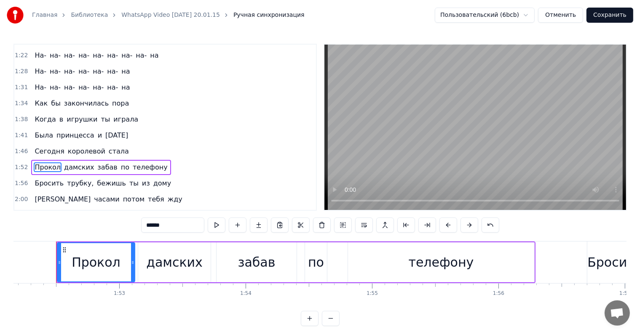
click at [182, 224] on input "******" at bounding box center [172, 225] width 63 height 15
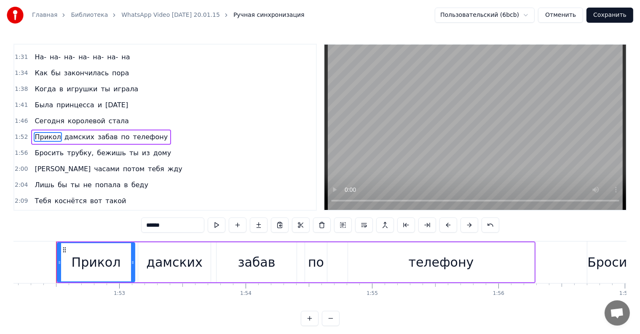
scroll to position [253, 0]
type input "******"
click at [615, 11] on button "Сохранить" at bounding box center [609, 15] width 47 height 15
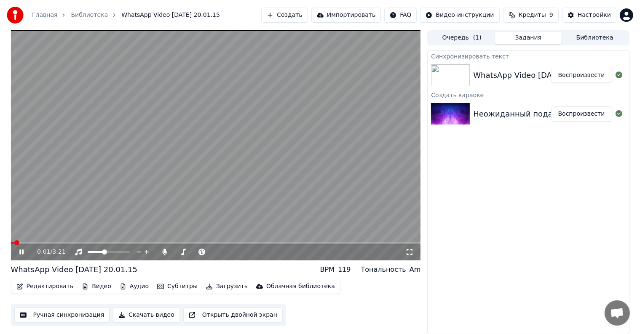
click at [573, 115] on button "Воспроизвести" at bounding box center [581, 114] width 61 height 15
click at [214, 244] on div "0:03 / 3:21" at bounding box center [216, 252] width 410 height 17
click at [217, 242] on span at bounding box center [216, 243] width 410 height 2
click at [231, 242] on video at bounding box center [216, 145] width 410 height 230
click at [232, 243] on span at bounding box center [216, 243] width 410 height 2
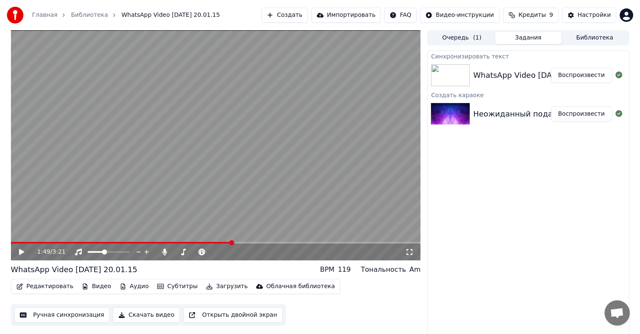
click at [238, 230] on video at bounding box center [216, 145] width 410 height 230
click at [174, 255] on span at bounding box center [176, 252] width 5 height 5
click at [171, 200] on video at bounding box center [216, 145] width 410 height 230
click at [209, 286] on button "Загрузить" at bounding box center [227, 287] width 48 height 12
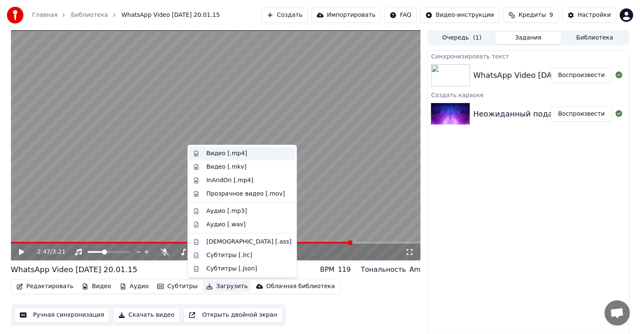
click at [223, 152] on div "Видео [.mp4]" at bounding box center [226, 154] width 41 height 8
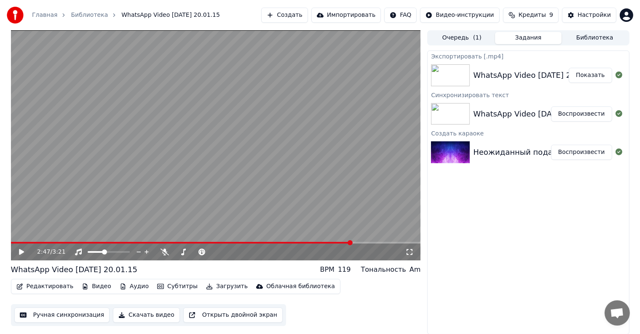
click at [606, 79] on button "Показать" at bounding box center [590, 75] width 43 height 15
click at [205, 251] on span at bounding box center [195, 252] width 42 height 2
click at [227, 216] on video at bounding box center [216, 145] width 410 height 230
click at [111, 251] on div at bounding box center [117, 252] width 68 height 8
click at [109, 254] on div at bounding box center [117, 252] width 68 height 8
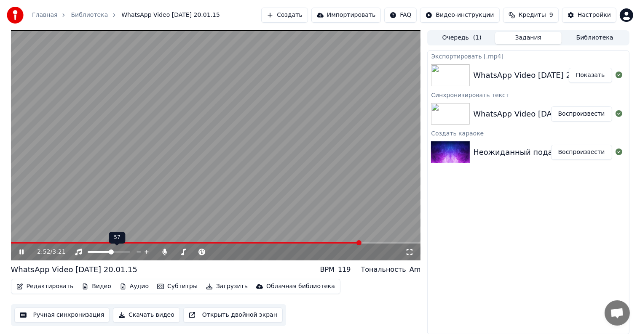
click at [112, 254] on span at bounding box center [111, 252] width 5 height 5
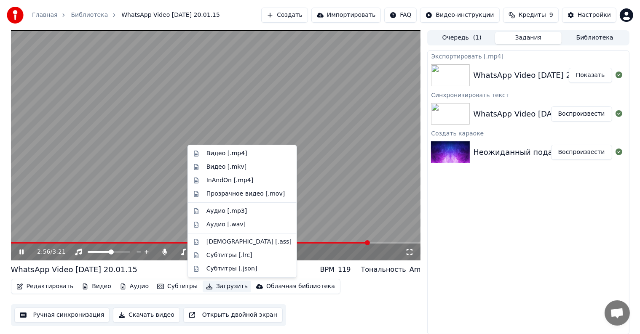
click at [206, 288] on icon "button" at bounding box center [209, 287] width 6 height 6
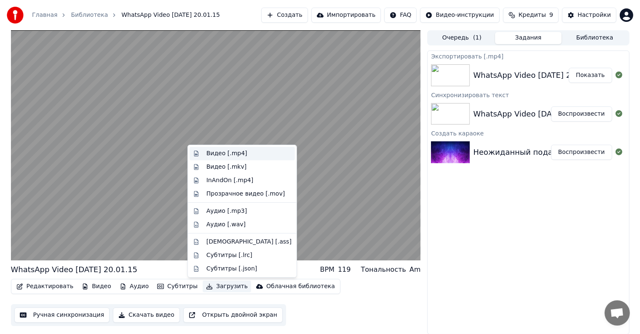
click at [219, 157] on div "Видео [.mp4]" at bounding box center [226, 154] width 41 height 8
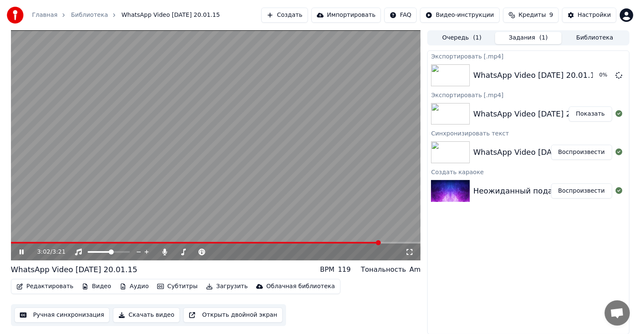
click at [181, 215] on video at bounding box center [216, 145] width 410 height 230
click at [596, 72] on button "Показать" at bounding box center [590, 75] width 43 height 15
click at [584, 115] on button "Показать" at bounding box center [590, 114] width 43 height 15
click at [585, 75] on button "Показать" at bounding box center [590, 75] width 43 height 15
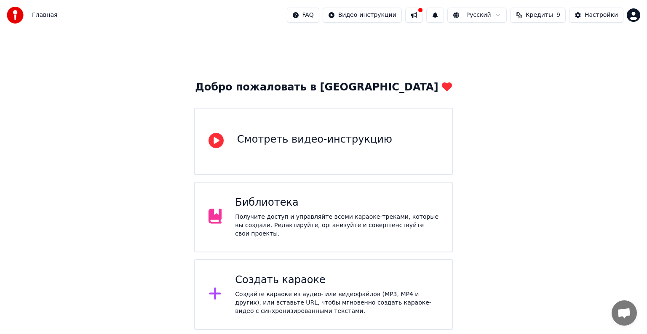
click at [42, 23] on div "Главная" at bounding box center [32, 15] width 51 height 17
click at [42, 20] on div "Главная" at bounding box center [32, 15] width 51 height 17
click at [47, 17] on span "Главная" at bounding box center [44, 15] width 25 height 8
click at [51, 15] on span "Главная" at bounding box center [44, 15] width 25 height 8
drag, startPoint x: 51, startPoint y: 15, endPoint x: 77, endPoint y: 11, distance: 27.2
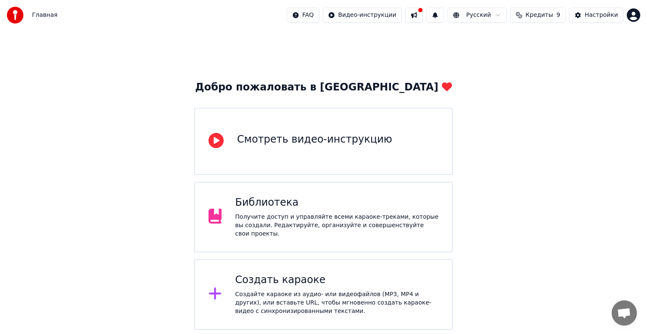
click at [54, 14] on div "Главная FAQ Видео-инструкции Русский Кредиты 9 Настройки" at bounding box center [323, 15] width 647 height 30
drag, startPoint x: 288, startPoint y: 234, endPoint x: 284, endPoint y: 232, distance: 4.5
click at [284, 232] on div "Библиотека Получите доступ и управляйте всеми караоке-треками, которые вы созда…" at bounding box center [323, 217] width 259 height 71
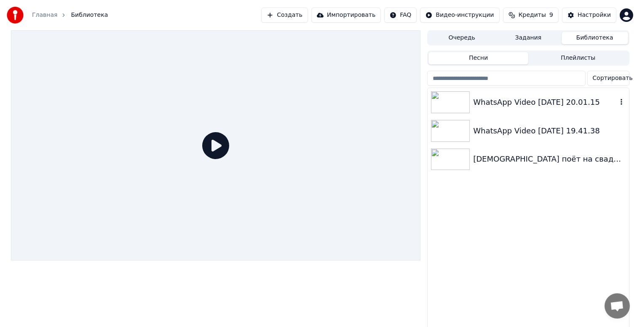
click at [545, 111] on div "WhatsApp Video [DATE] 20.01.15" at bounding box center [527, 102] width 201 height 29
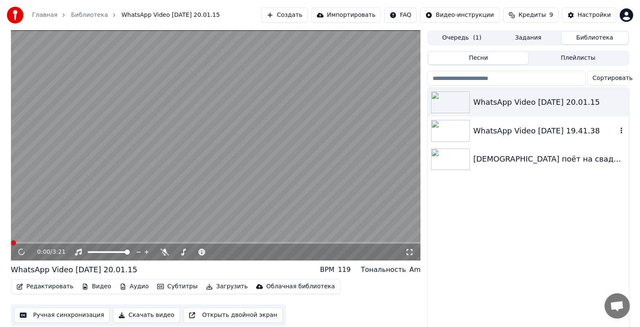
click at [544, 131] on div "WhatsApp Video 2025-08-13 at 19.41.38" at bounding box center [545, 131] width 144 height 12
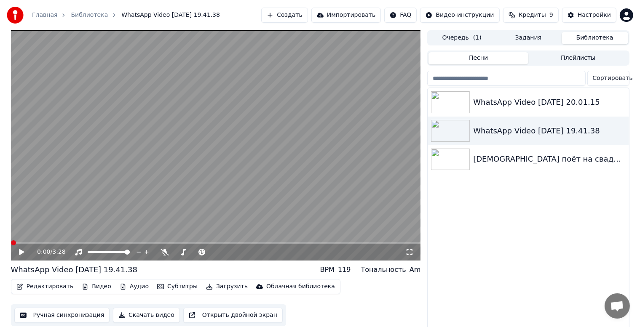
click at [117, 243] on span at bounding box center [216, 243] width 410 height 2
click at [512, 161] on div "Папа поёт на свадьбе Доченьки" at bounding box center [545, 159] width 144 height 12
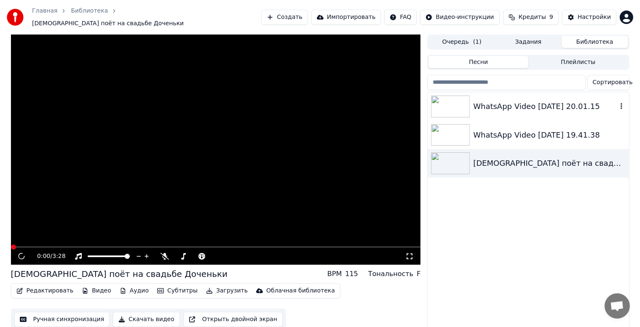
click at [518, 105] on div "WhatsApp Video [DATE] 20.01.15" at bounding box center [545, 107] width 144 height 12
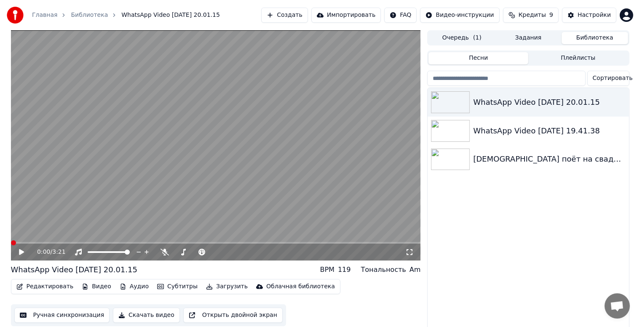
click at [72, 242] on video at bounding box center [216, 145] width 410 height 230
click at [178, 251] on span at bounding box center [180, 252] width 5 height 5
click at [139, 240] on video at bounding box center [216, 145] width 410 height 230
click at [137, 242] on video at bounding box center [216, 145] width 410 height 230
click at [138, 242] on span at bounding box center [216, 243] width 410 height 2
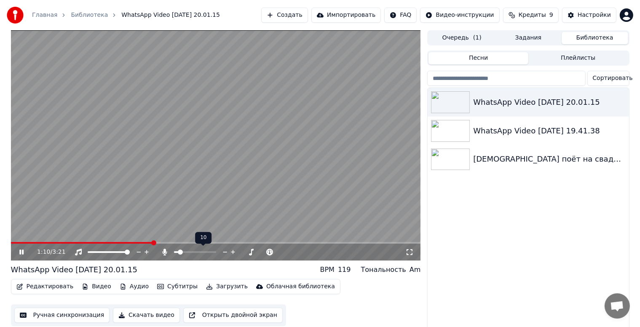
click at [184, 250] on div at bounding box center [203, 252] width 68 height 8
click at [178, 254] on div at bounding box center [203, 252] width 68 height 8
click at [192, 254] on span at bounding box center [192, 252] width 5 height 5
click at [259, 243] on span at bounding box center [216, 243] width 410 height 2
drag, startPoint x: 292, startPoint y: 240, endPoint x: 284, endPoint y: 242, distance: 7.7
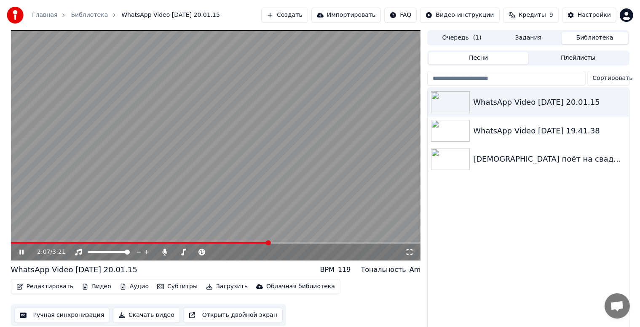
click at [289, 240] on video at bounding box center [216, 145] width 410 height 230
click at [281, 243] on span at bounding box center [216, 243] width 410 height 2
click at [288, 227] on video at bounding box center [216, 145] width 410 height 230
click at [252, 214] on video at bounding box center [216, 145] width 410 height 230
click at [174, 253] on span at bounding box center [174, 252] width 0 height 2
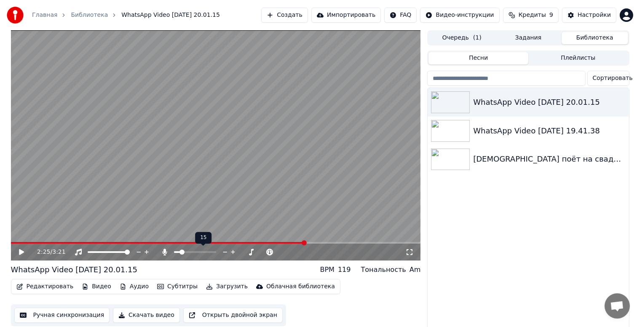
click at [180, 253] on span at bounding box center [195, 252] width 42 height 2
click at [185, 221] on video at bounding box center [216, 145] width 410 height 230
click at [192, 252] on span at bounding box center [194, 252] width 5 height 5
click at [293, 210] on video at bounding box center [216, 145] width 410 height 230
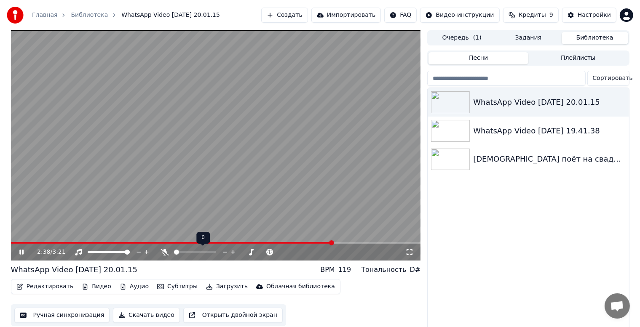
click at [174, 255] on span at bounding box center [176, 252] width 5 height 5
click at [210, 252] on span at bounding box center [213, 252] width 42 height 2
click at [214, 253] on span at bounding box center [202, 252] width 21 height 2
click at [209, 242] on video at bounding box center [216, 145] width 410 height 230
click at [208, 243] on span at bounding box center [200, 243] width 379 height 2
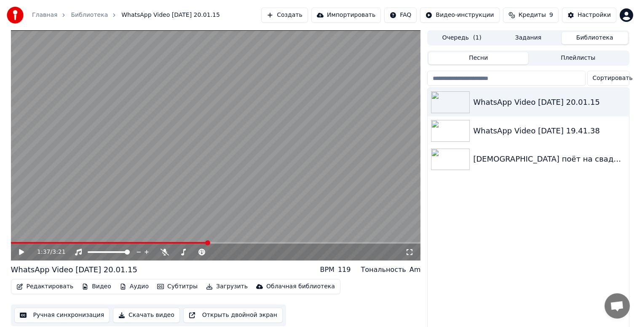
click at [219, 217] on video at bounding box center [216, 145] width 410 height 230
click at [316, 197] on video at bounding box center [216, 145] width 410 height 230
click at [253, 187] on video at bounding box center [216, 145] width 410 height 230
click at [238, 194] on video at bounding box center [216, 145] width 410 height 230
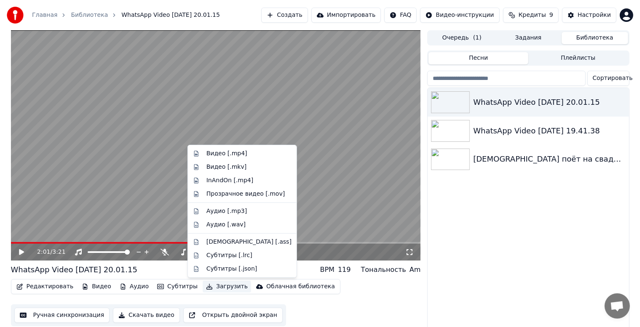
click at [212, 281] on button "Загрузить" at bounding box center [227, 287] width 48 height 12
click at [230, 153] on div "Видео [.mp4]" at bounding box center [226, 154] width 41 height 8
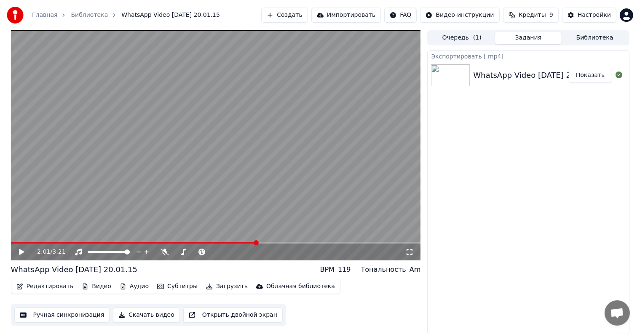
click at [590, 76] on button "Показать" at bounding box center [590, 75] width 43 height 15
click at [251, 222] on video at bounding box center [216, 145] width 410 height 230
click at [250, 243] on span at bounding box center [131, 243] width 240 height 2
click at [199, 253] on span at bounding box center [195, 252] width 42 height 2
click at [36, 242] on video at bounding box center [216, 145] width 410 height 230
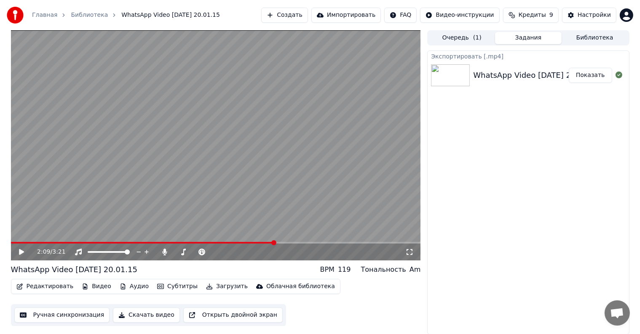
click at [50, 241] on video at bounding box center [216, 145] width 410 height 230
click at [51, 242] on span at bounding box center [31, 243] width 40 height 2
click at [84, 243] on span at bounding box center [216, 243] width 410 height 2
click at [69, 243] on span at bounding box center [40, 243] width 59 height 2
click at [88, 243] on span at bounding box center [216, 243] width 410 height 2
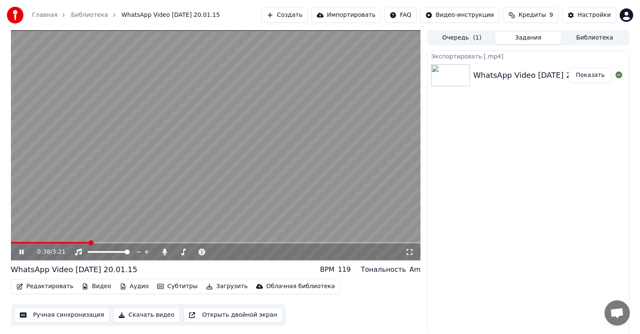
click at [104, 243] on span at bounding box center [216, 243] width 410 height 2
click at [136, 240] on video at bounding box center [216, 145] width 410 height 230
click at [138, 241] on video at bounding box center [216, 145] width 410 height 230
click at [134, 243] on span at bounding box center [216, 243] width 410 height 2
click at [188, 244] on span at bounding box center [216, 243] width 410 height 2
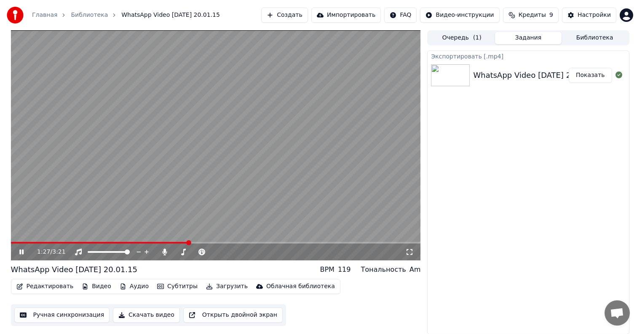
click at [224, 244] on span at bounding box center [216, 243] width 410 height 2
click at [233, 243] on span at bounding box center [216, 243] width 410 height 2
click at [242, 244] on span at bounding box center [216, 243] width 410 height 2
click at [249, 219] on video at bounding box center [216, 145] width 410 height 230
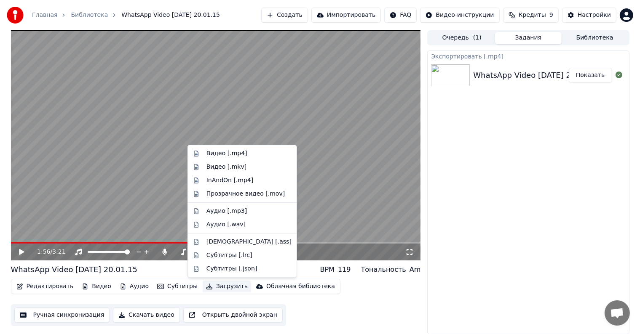
click at [207, 286] on button "Загрузить" at bounding box center [227, 287] width 48 height 12
click at [225, 157] on div "Видео [.mp4]" at bounding box center [226, 154] width 41 height 8
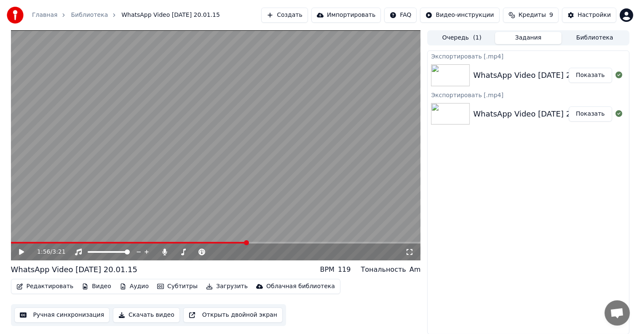
click at [581, 72] on button "Показать" at bounding box center [590, 75] width 43 height 15
click at [212, 252] on span at bounding box center [213, 252] width 5 height 5
click at [174, 255] on span at bounding box center [176, 252] width 5 height 5
click at [160, 243] on span at bounding box center [86, 243] width 150 height 2
click at [199, 198] on video at bounding box center [216, 145] width 410 height 230
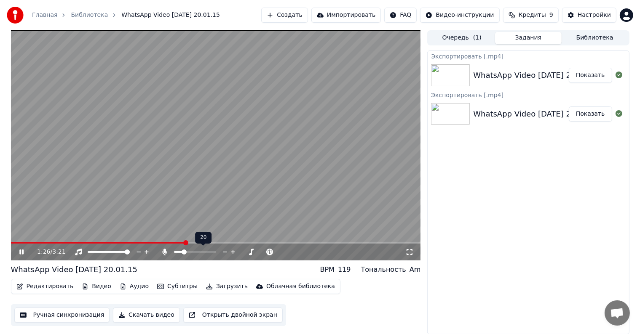
click at [182, 254] on span at bounding box center [184, 252] width 5 height 5
click at [187, 253] on div at bounding box center [203, 252] width 68 height 8
click at [186, 252] on span at bounding box center [186, 252] width 5 height 5
click at [212, 252] on span at bounding box center [213, 252] width 5 height 5
click at [214, 255] on span at bounding box center [213, 252] width 5 height 5
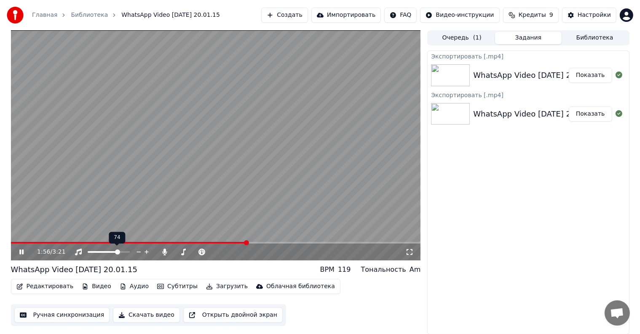
click at [119, 255] on span at bounding box center [117, 252] width 5 height 5
click at [179, 255] on span at bounding box center [181, 252] width 5 height 5
click at [182, 253] on span at bounding box center [195, 252] width 42 height 2
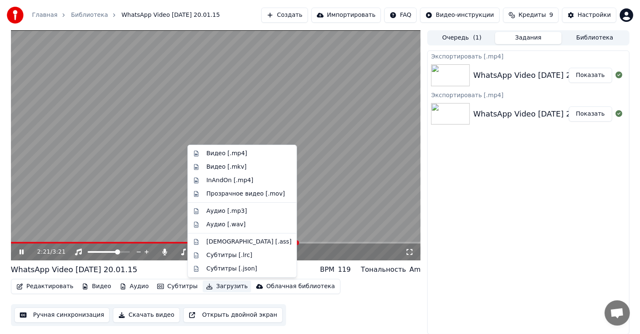
click at [219, 286] on button "Загрузить" at bounding box center [227, 287] width 48 height 12
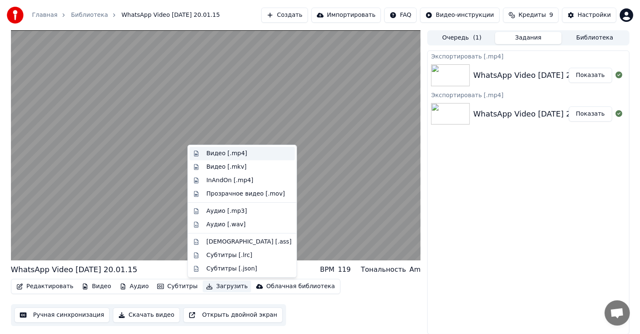
click at [251, 157] on div "Видео [.mp4]" at bounding box center [248, 154] width 85 height 8
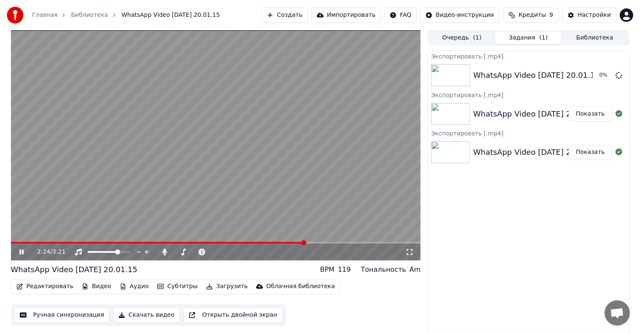
click at [302, 103] on video at bounding box center [216, 145] width 410 height 230
click at [585, 73] on button "Показать" at bounding box center [590, 75] width 43 height 15
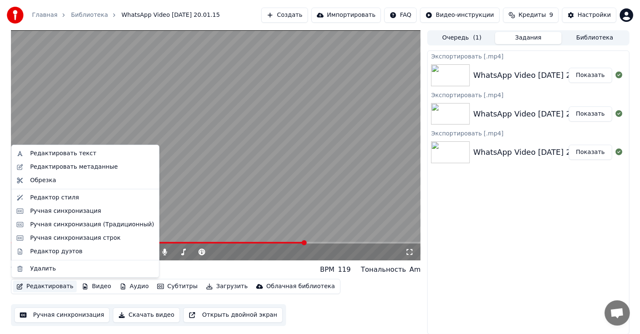
click at [52, 290] on button "Редактировать" at bounding box center [45, 287] width 64 height 12
click at [59, 158] on div "Редактировать текст" at bounding box center [85, 153] width 144 height 13
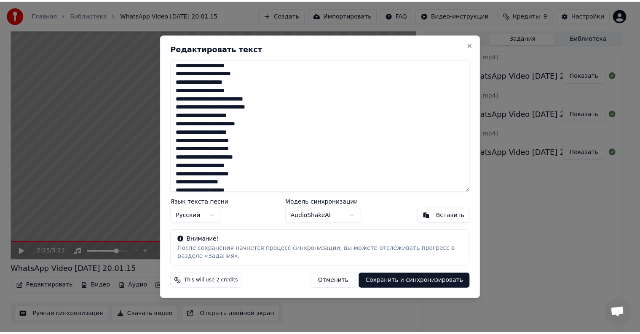
scroll to position [219, 0]
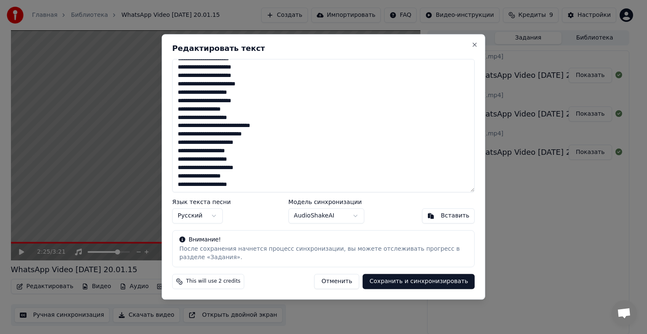
drag, startPoint x: 177, startPoint y: 67, endPoint x: 255, endPoint y: 187, distance: 142.6
click at [255, 187] on textarea at bounding box center [323, 126] width 302 height 134
click at [465, 43] on div "Редактировать текст Язык текста песни Русский Модель синхронизации AudioShakeAI…" at bounding box center [323, 167] width 323 height 266
click at [473, 44] on button "Close" at bounding box center [474, 44] width 7 height 7
